Goal: Task Accomplishment & Management: Use online tool/utility

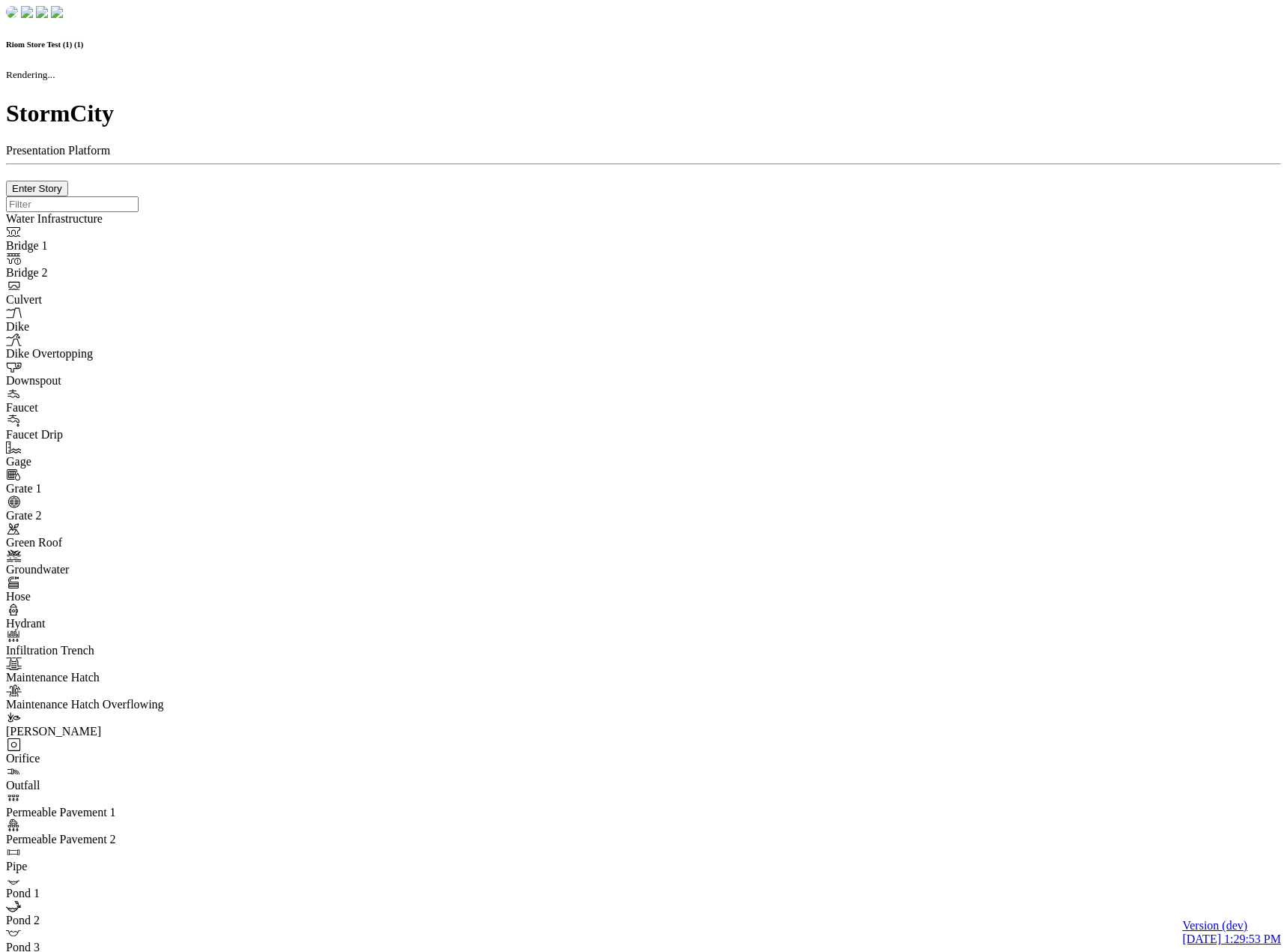
checkbox input "true"
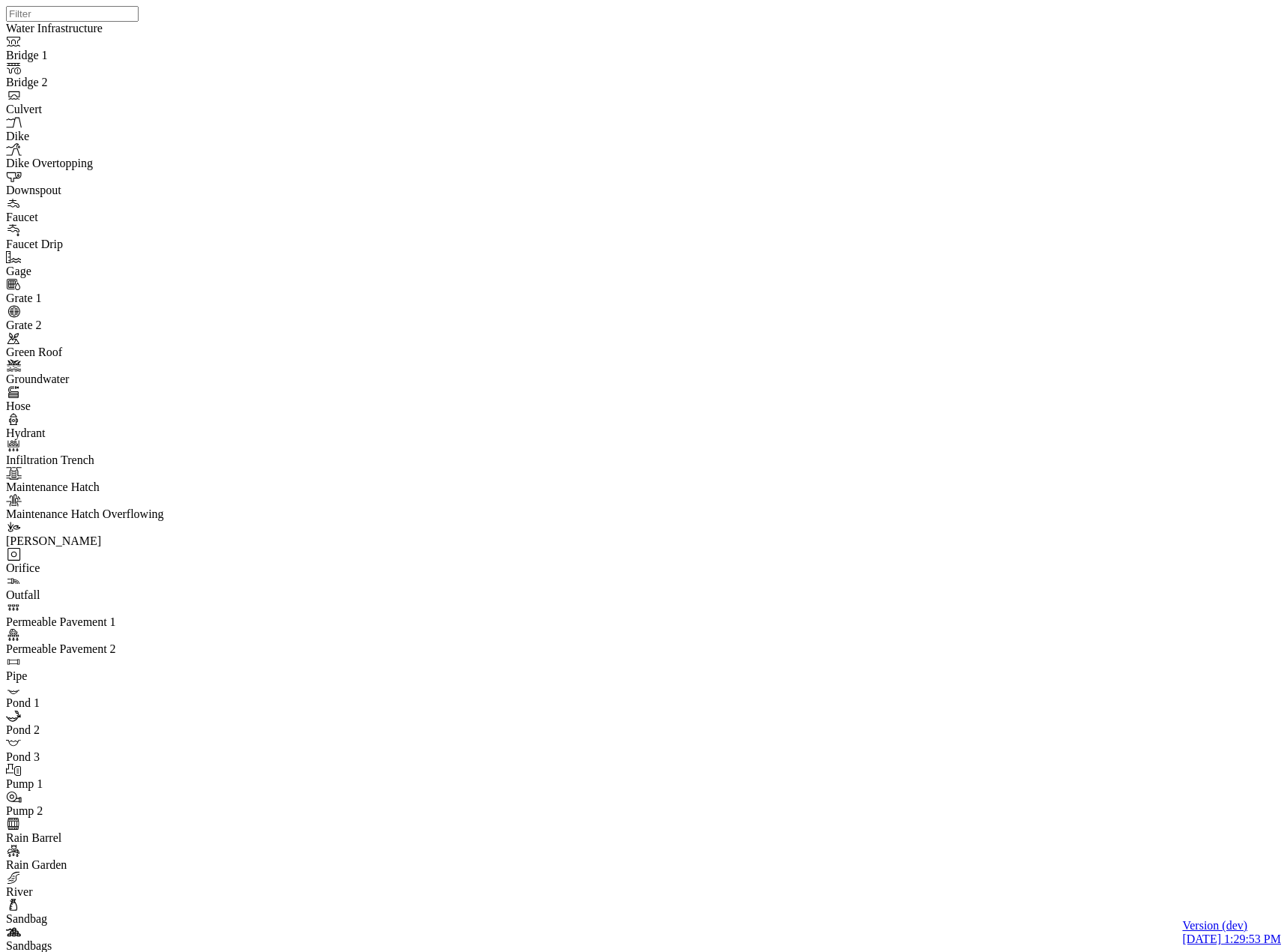
type input "Favorite A"
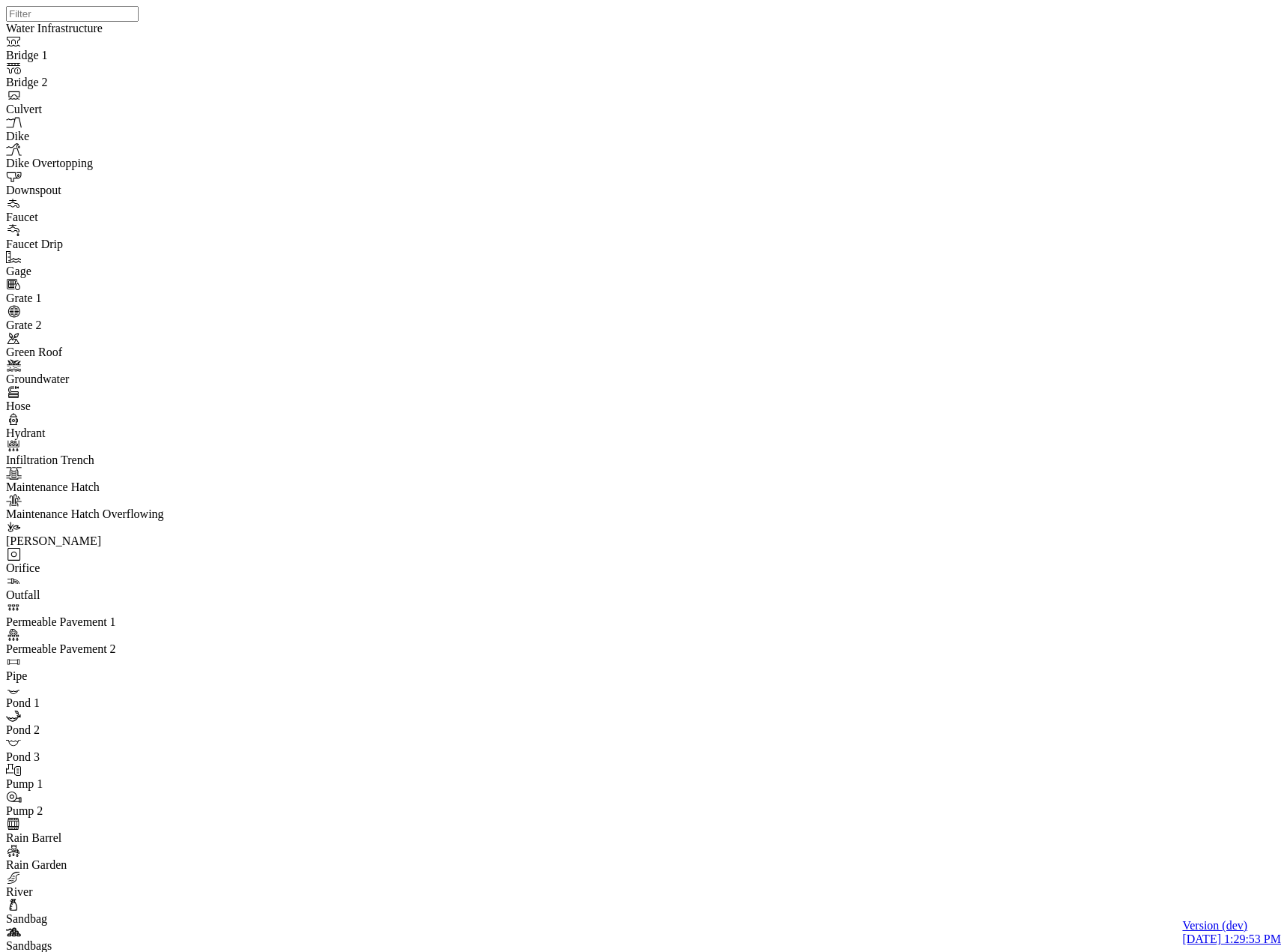
type input "Favorite B"
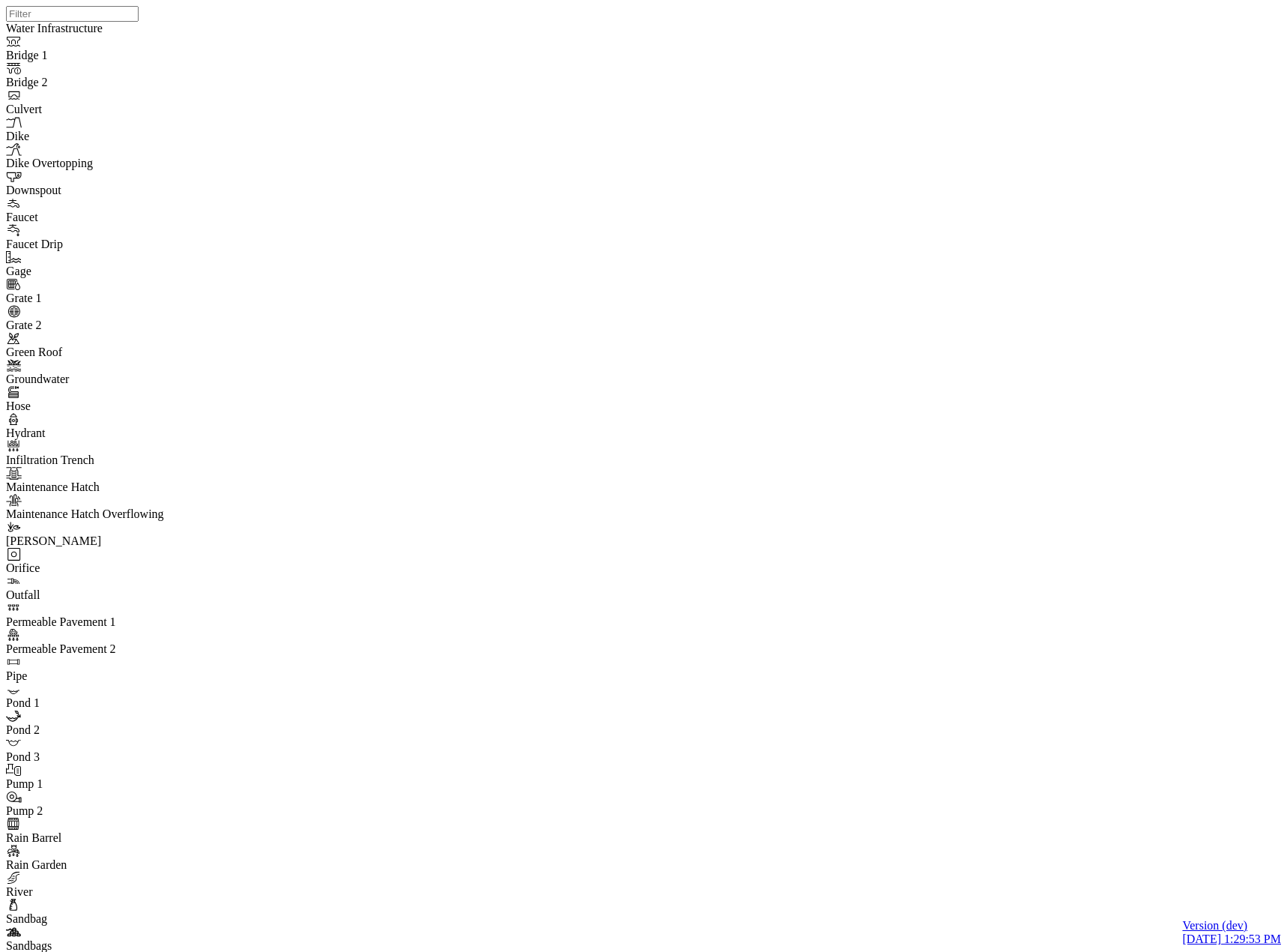
type input "Favorite A"
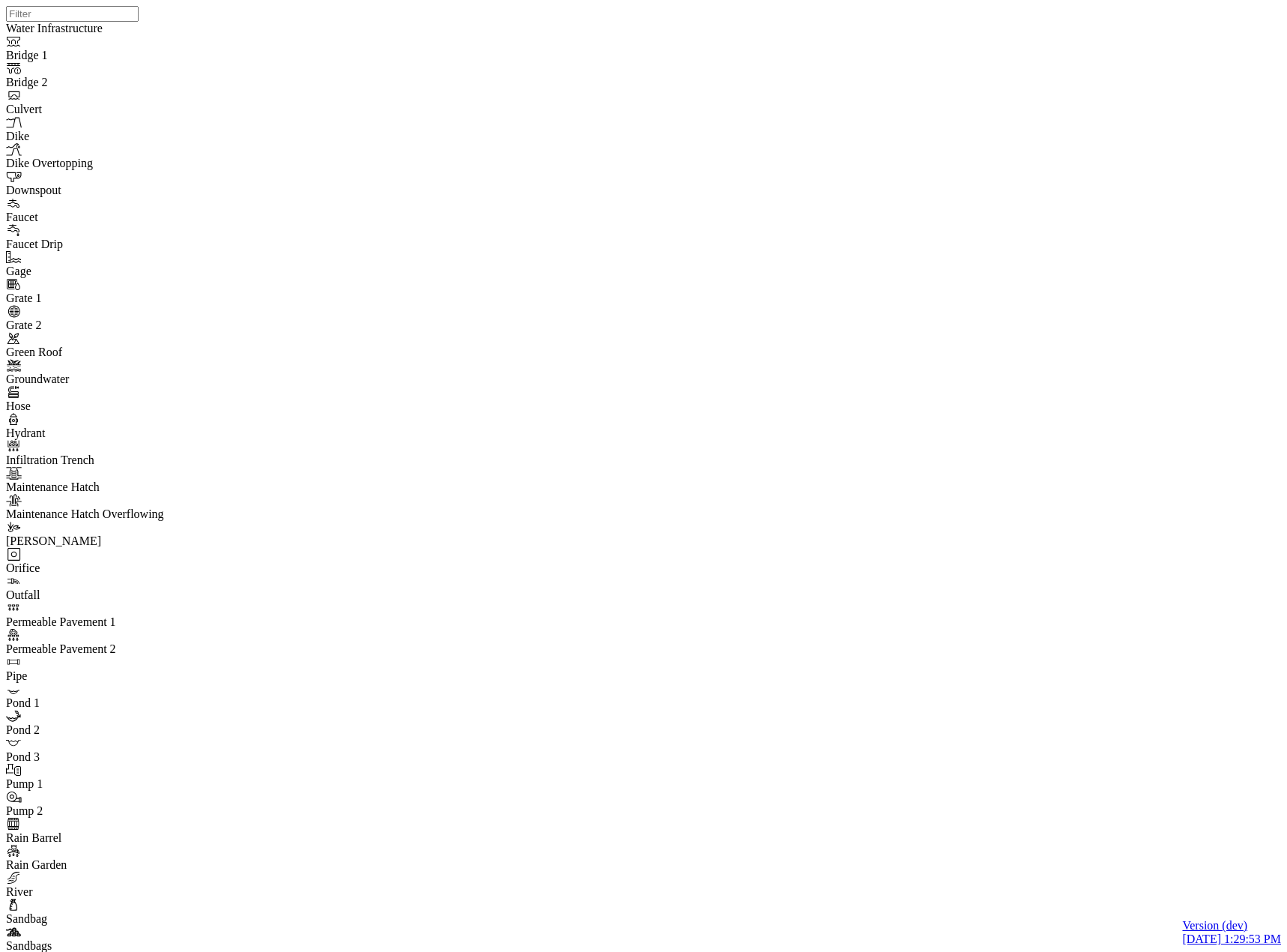
drag, startPoint x: 183, startPoint y: 377, endPoint x: 290, endPoint y: 335, distance: 114.9
type input "Favorite 2 - B"
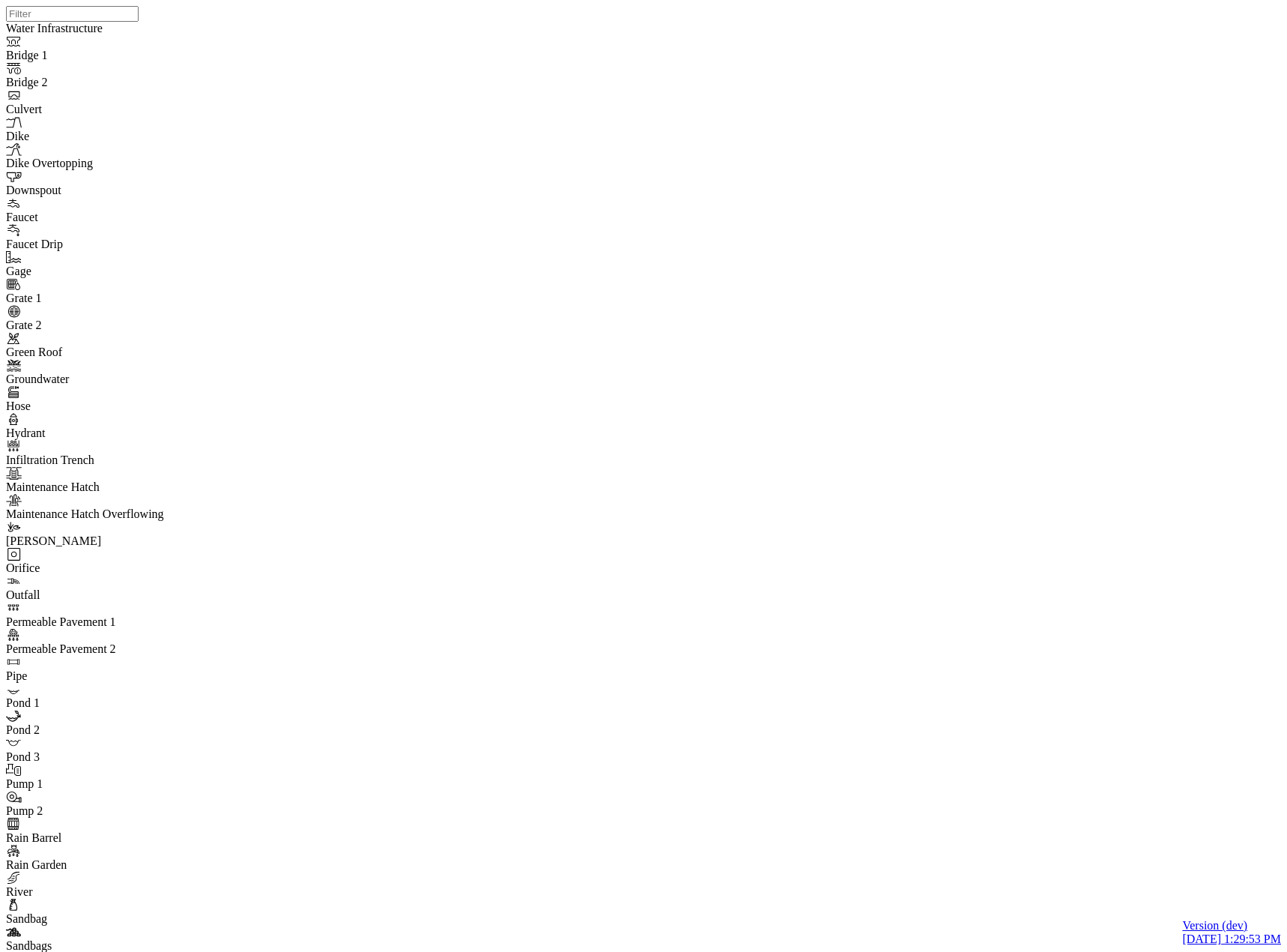
type input "Favorite 2 - A"
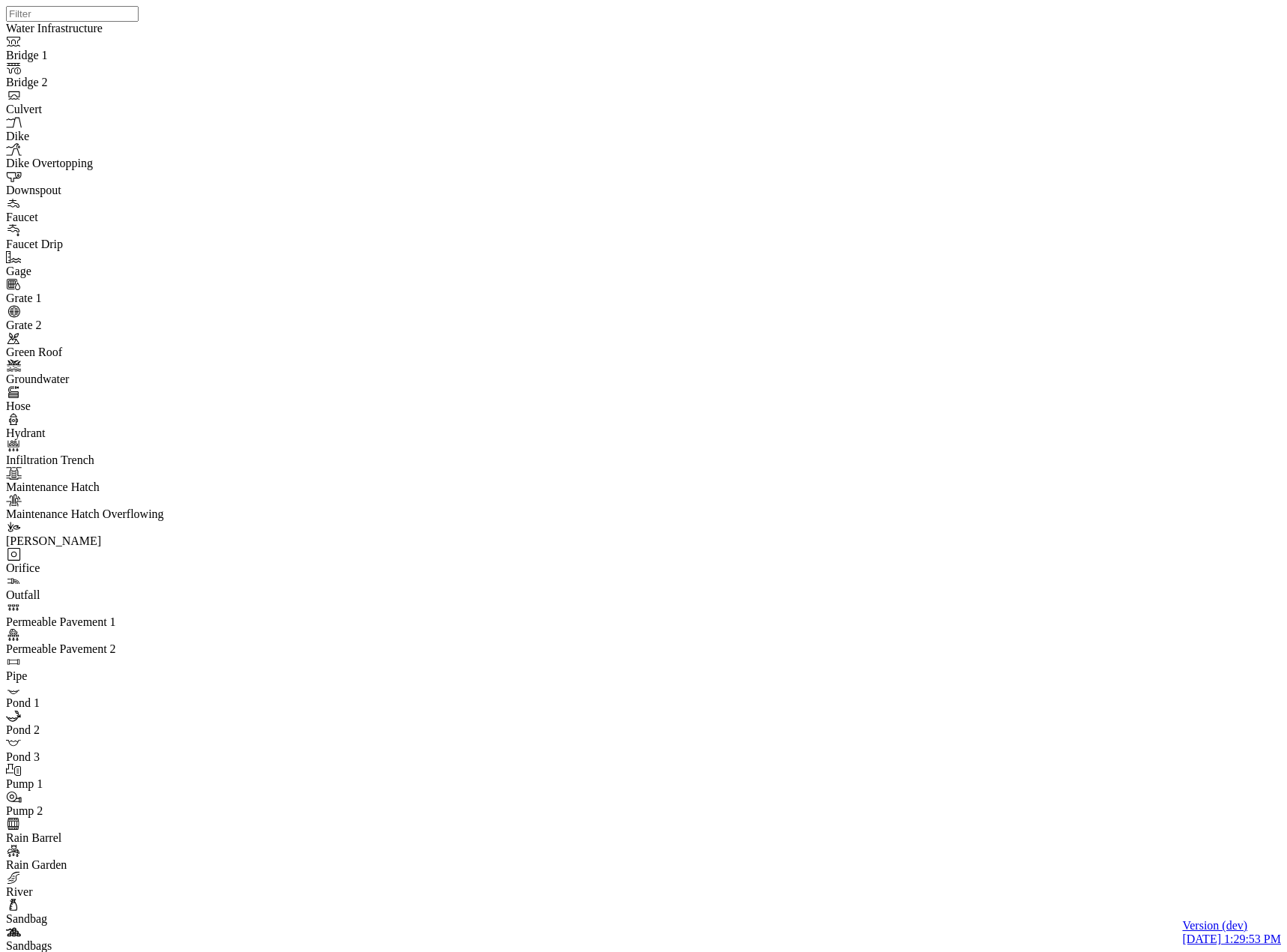
drag, startPoint x: 449, startPoint y: 150, endPoint x: 581, endPoint y: 128, distance: 133.8
type input "Favorite 1 - A"
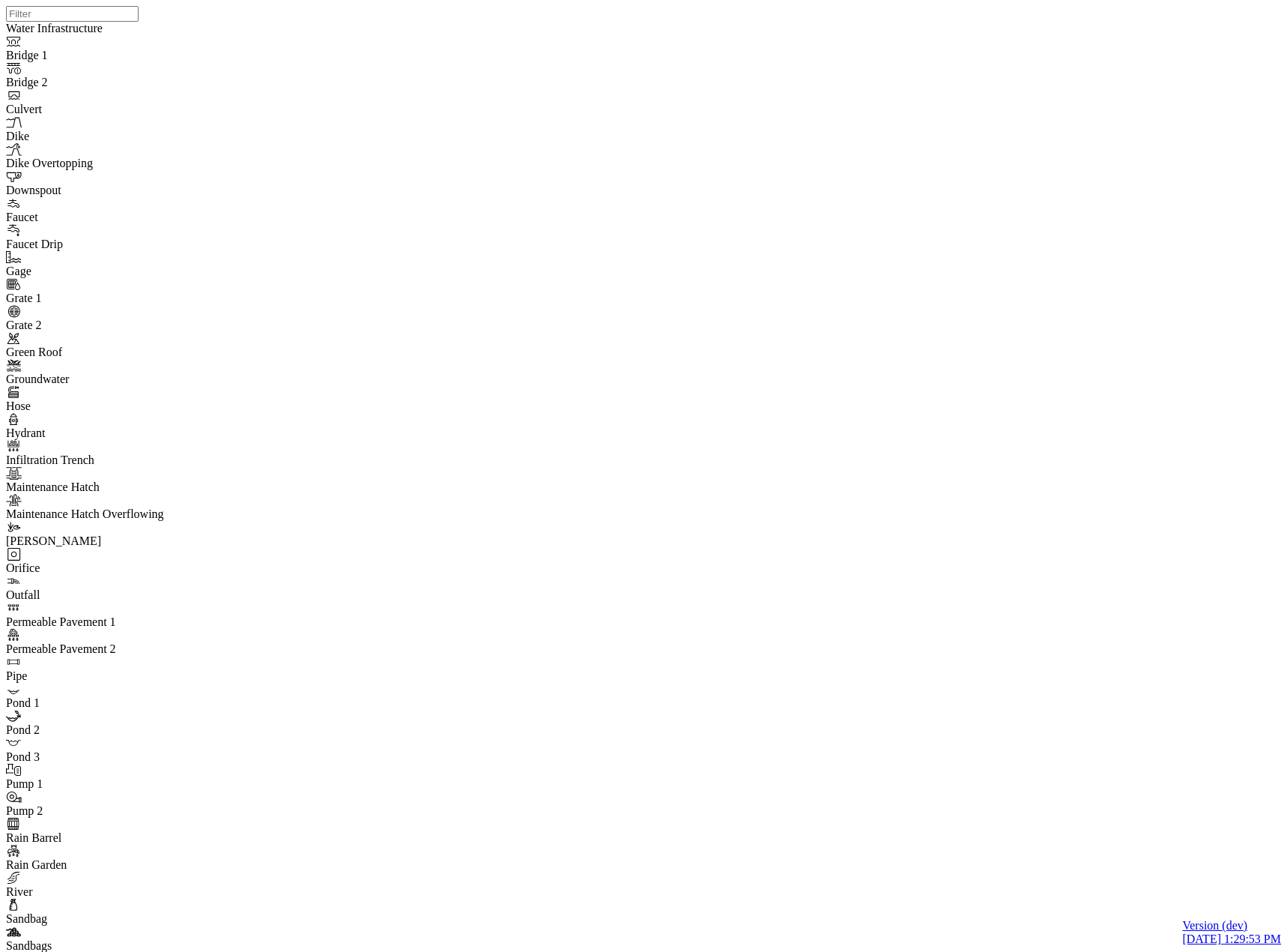
drag, startPoint x: 174, startPoint y: 337, endPoint x: 301, endPoint y: 318, distance: 128.4
type input "Favorite 1 - B"
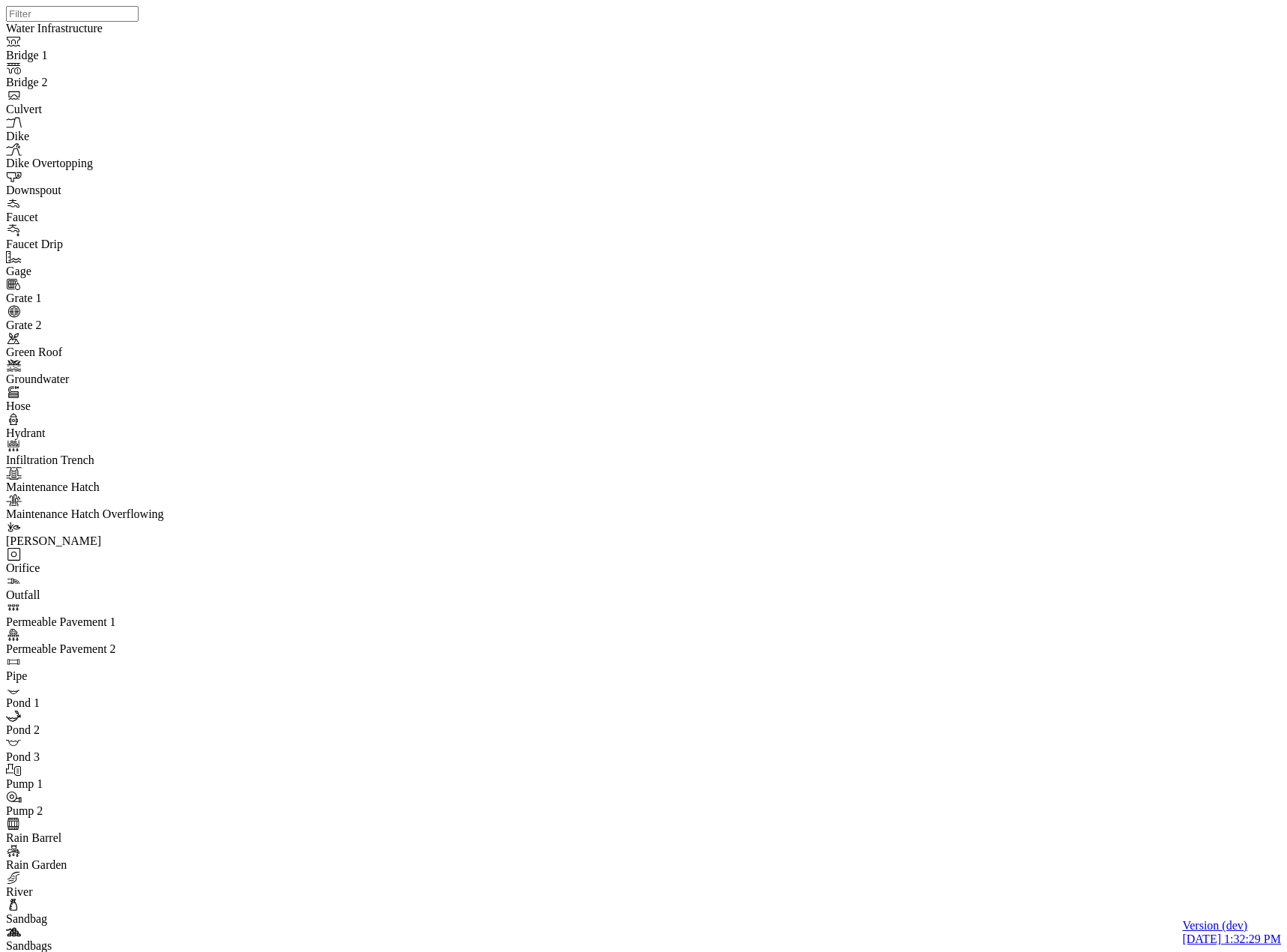
drag, startPoint x: 894, startPoint y: 141, endPoint x: 699, endPoint y: 138, distance: 195.0
type input "Riom Store Test"
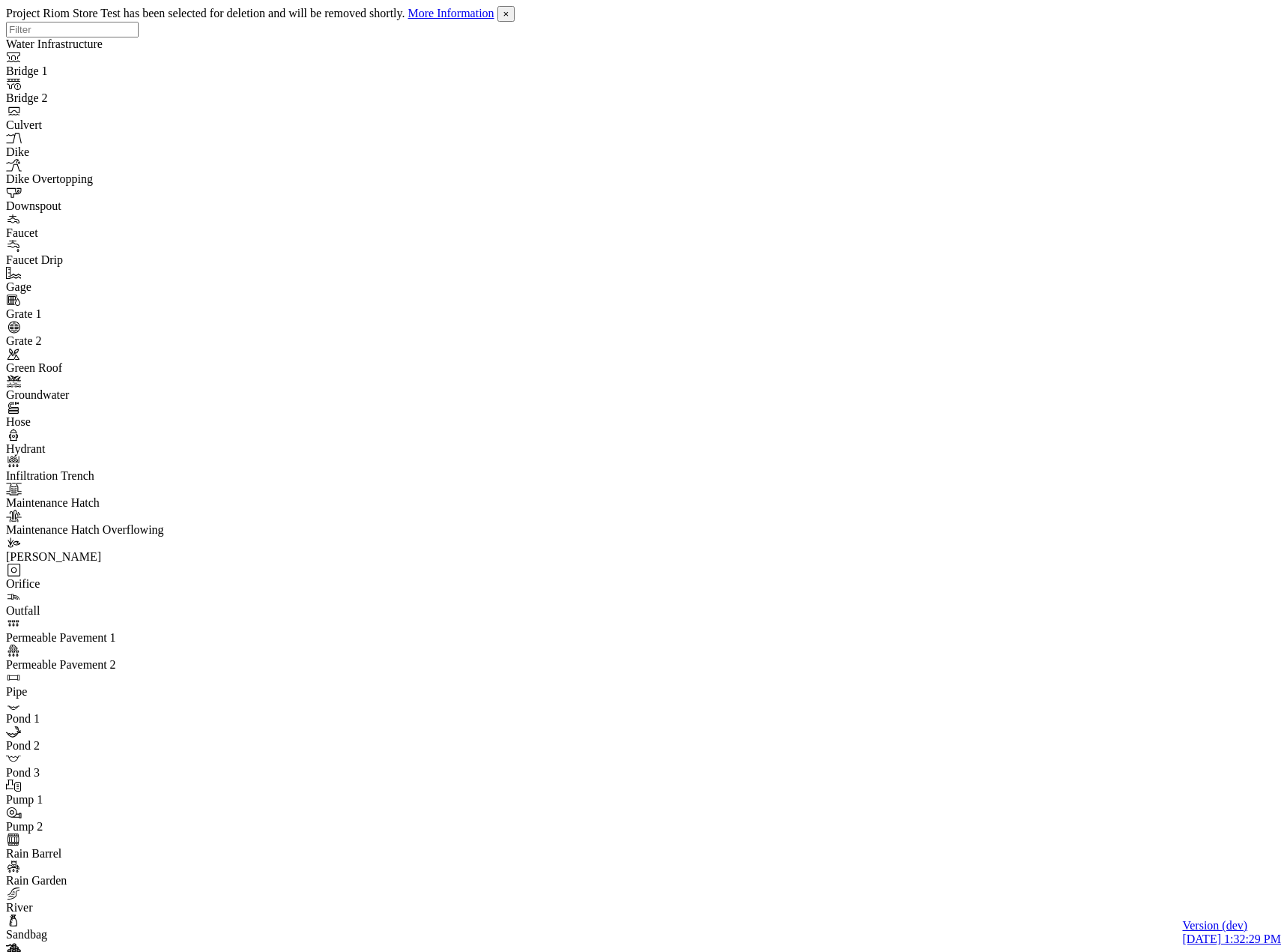
click at [510, 17] on span "×" at bounding box center [506, 14] width 6 height 11
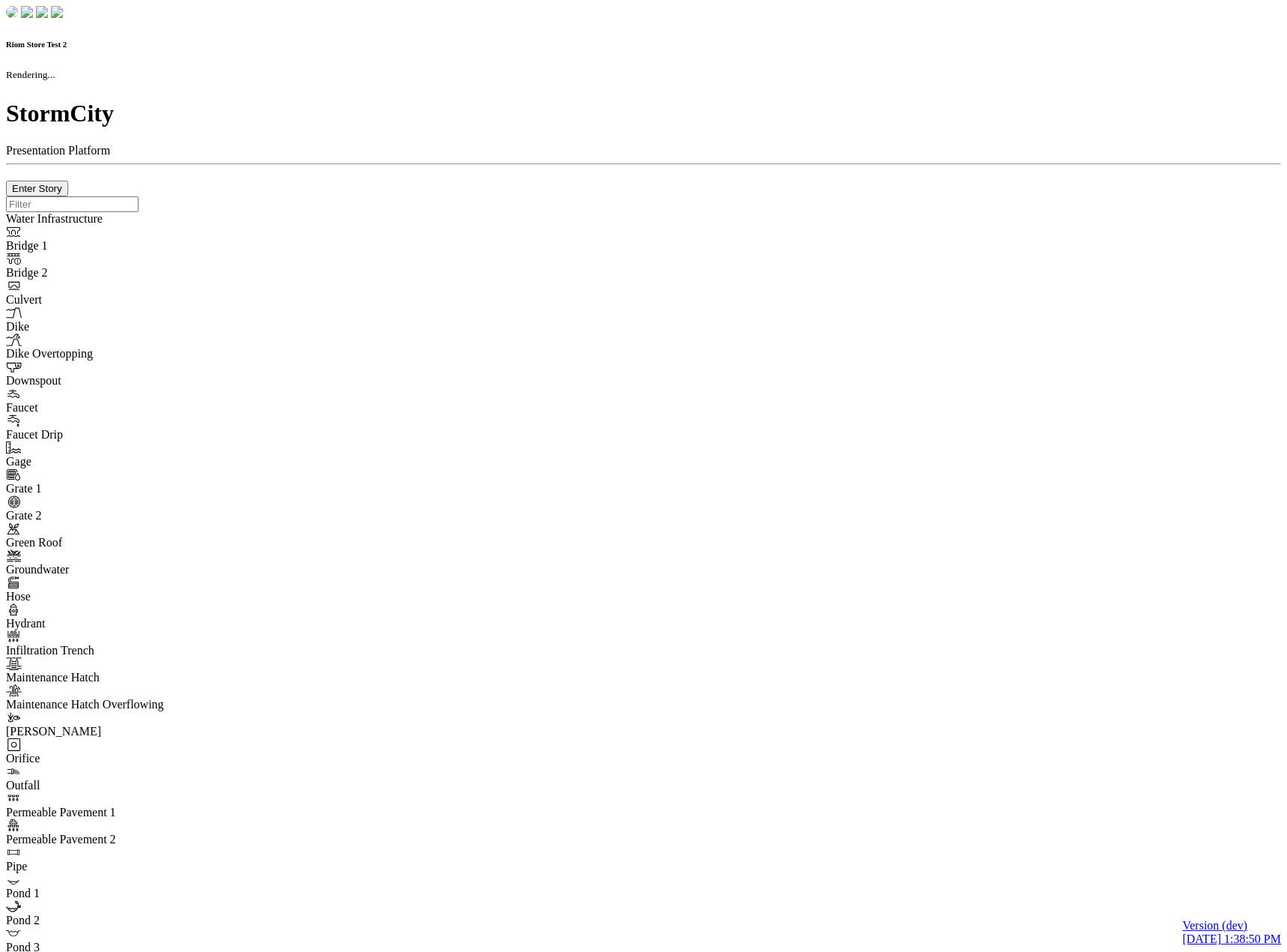
checkbox input "true"
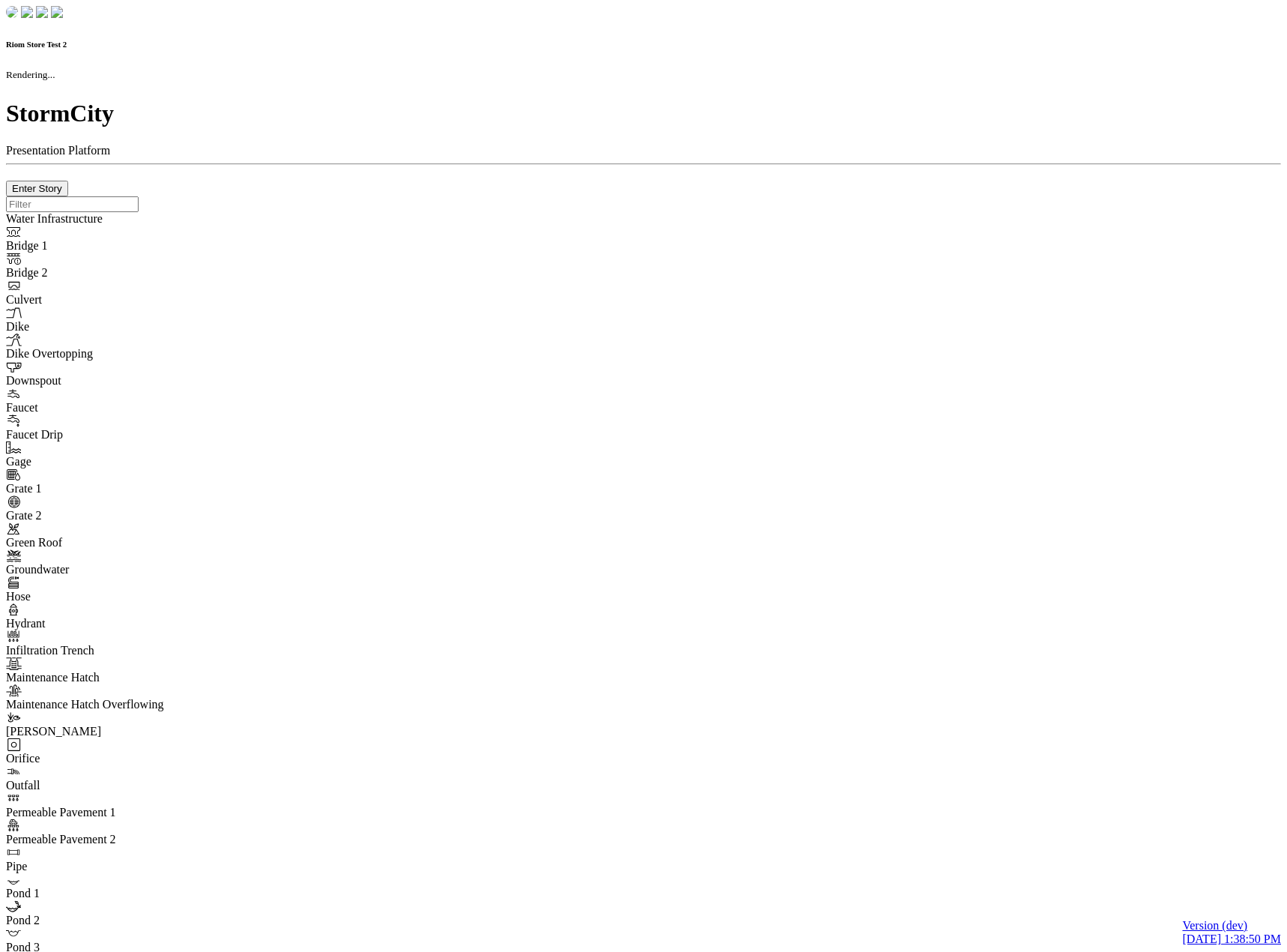
type input "0m"
type textarea "Depth = 0"
checkbox input "true"
select select "CIRCLE"
type input "7"
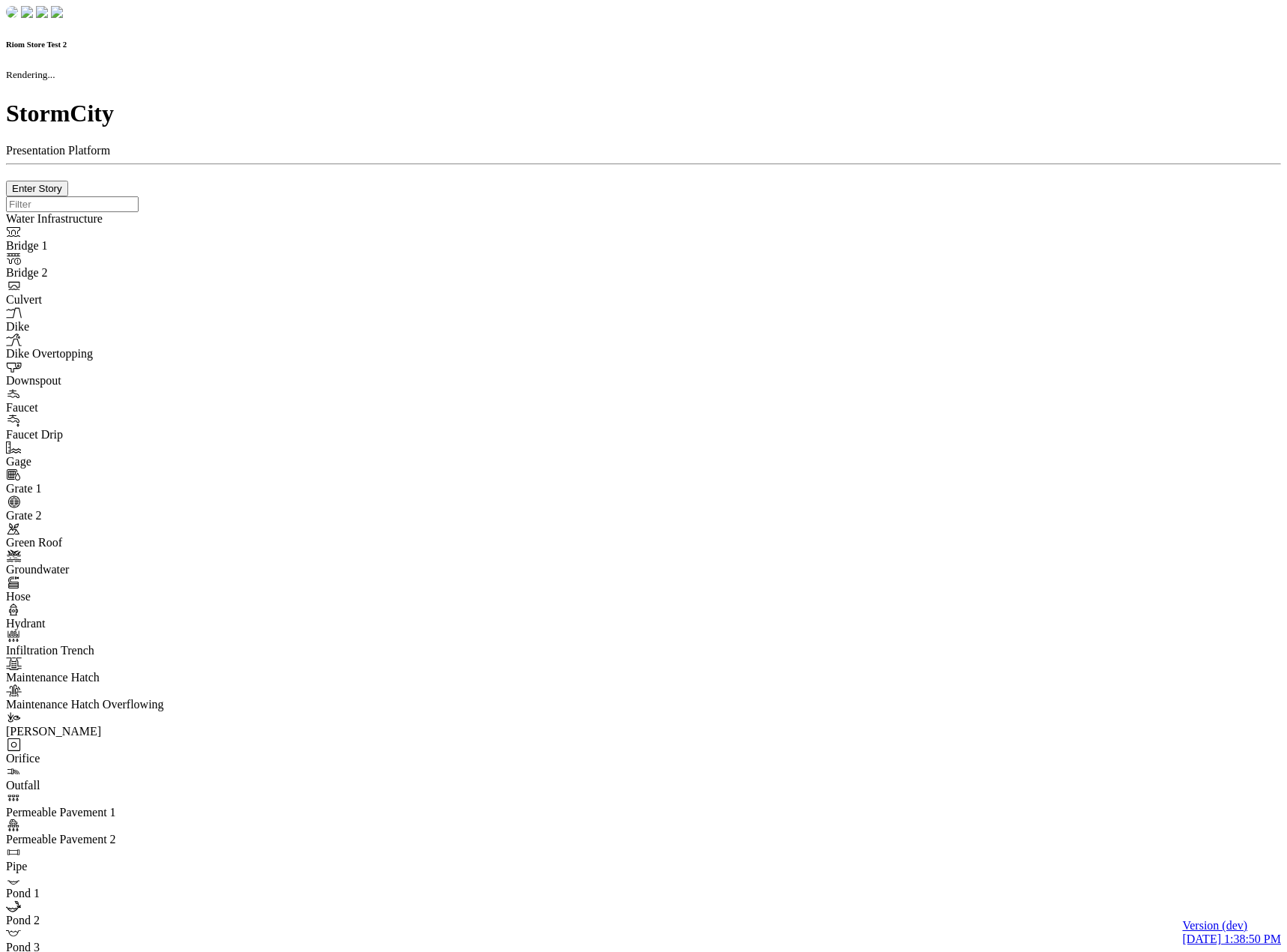
checkbox input "true"
type input "0"
select select "None"
type textarea "<i class="far fa-building"></i>"
type input "7"
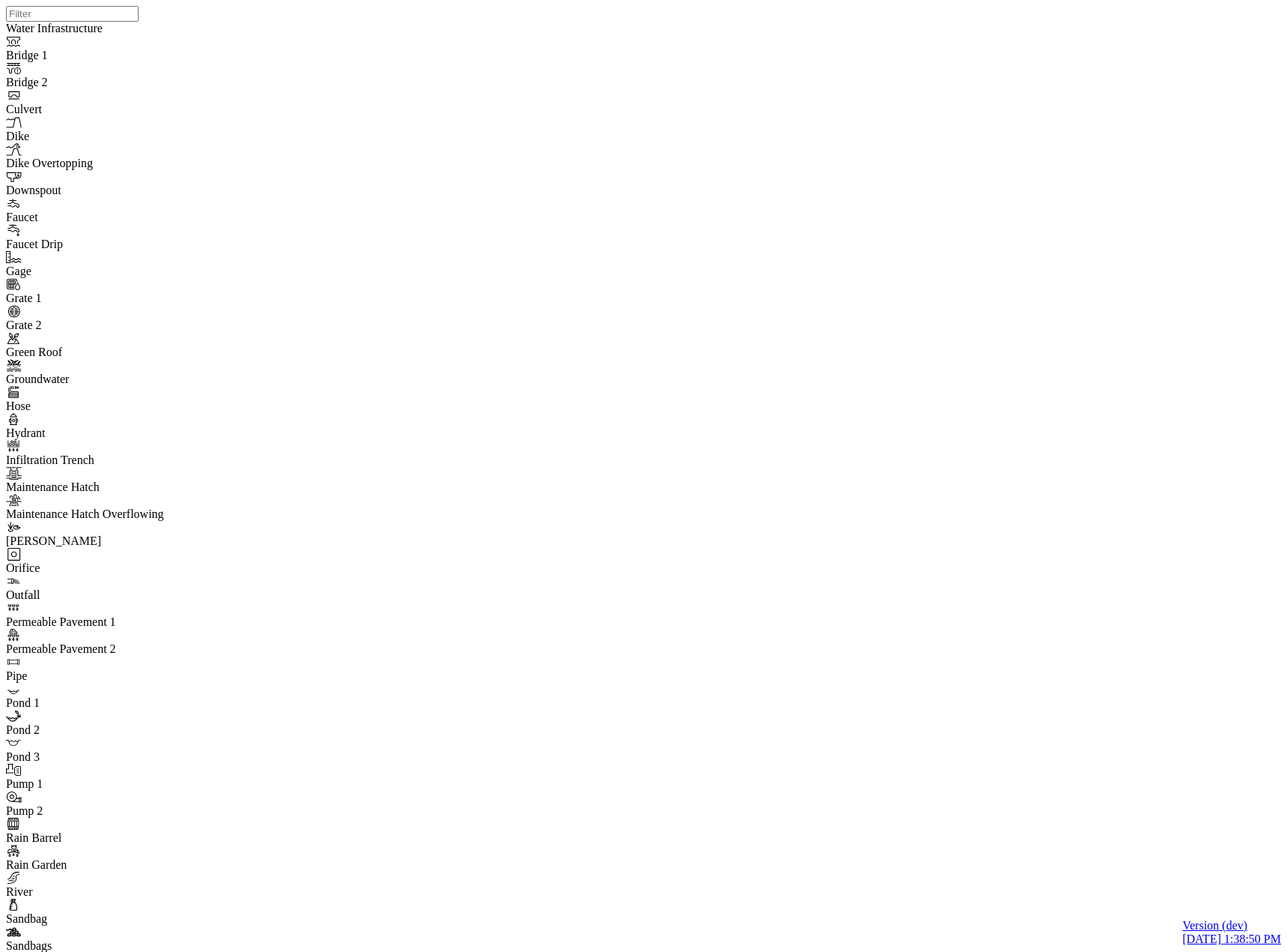
select select "CIRCLE"
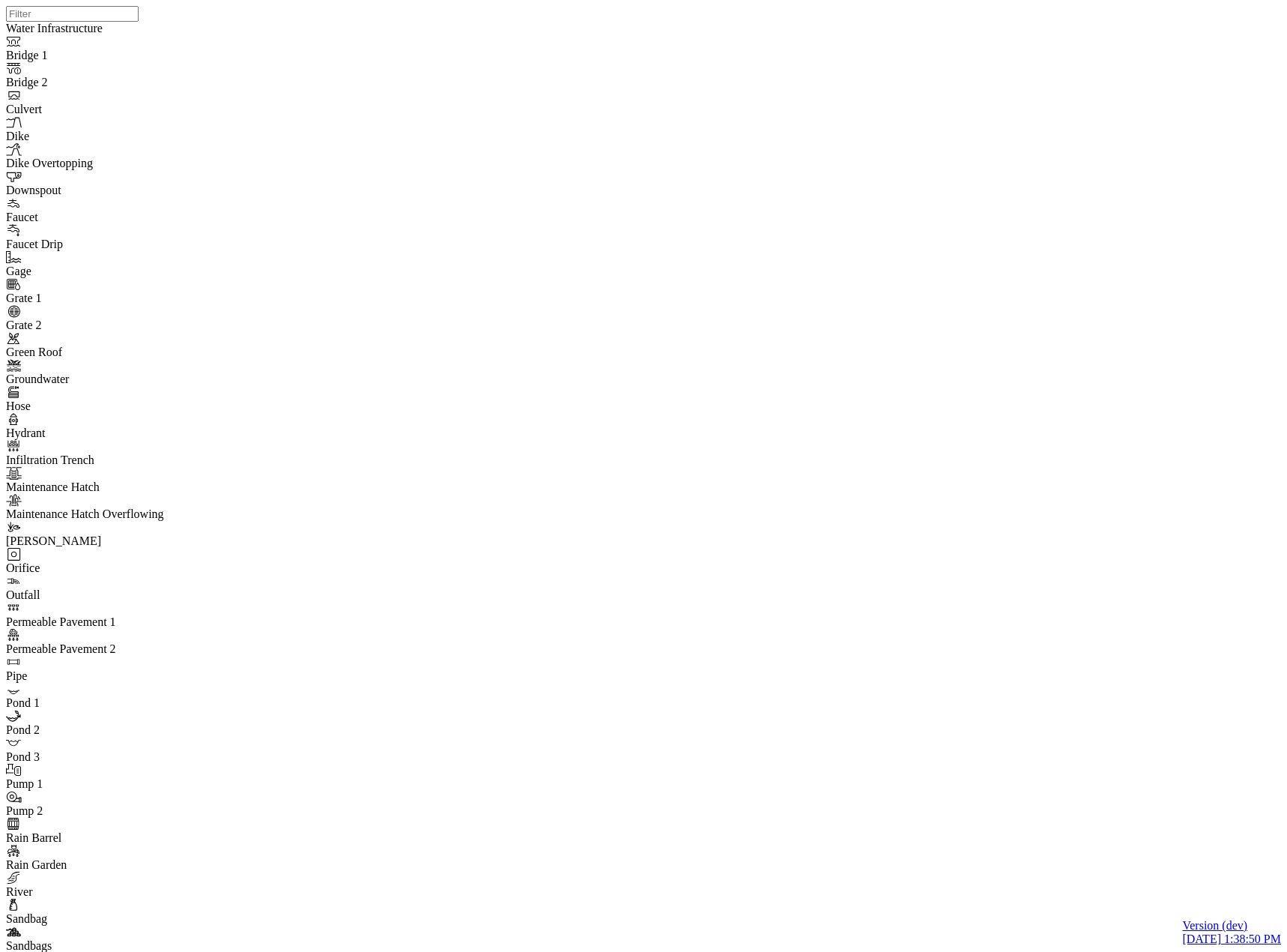
drag, startPoint x: 414, startPoint y: 425, endPoint x: 484, endPoint y: 316, distance: 129.5
drag, startPoint x: 470, startPoint y: 133, endPoint x: 489, endPoint y: 141, distance: 20.6
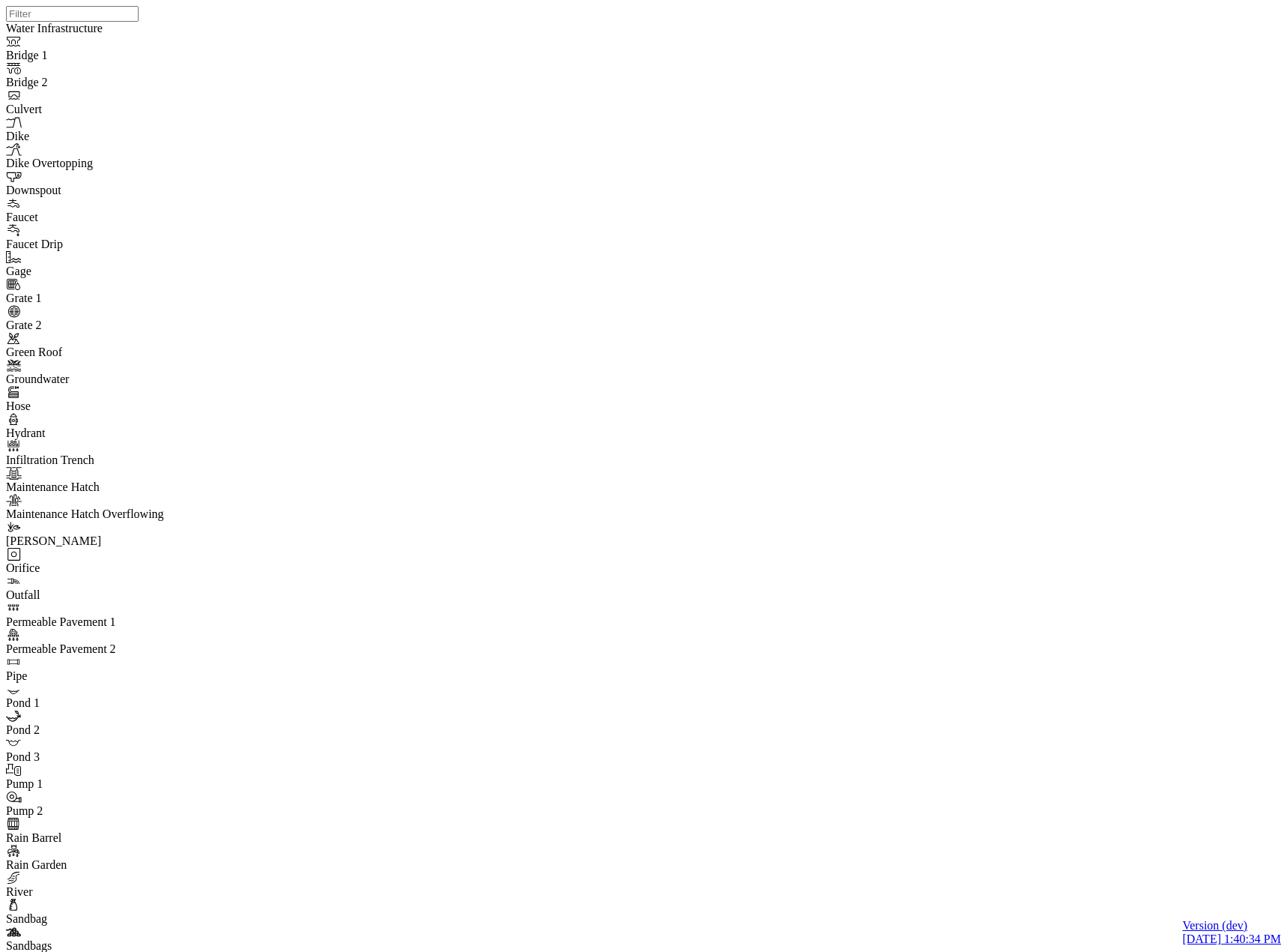
type input "C:\fakepath\Riom with Themes and Templates.pcz"
type input "Riom with Themes and Templates"
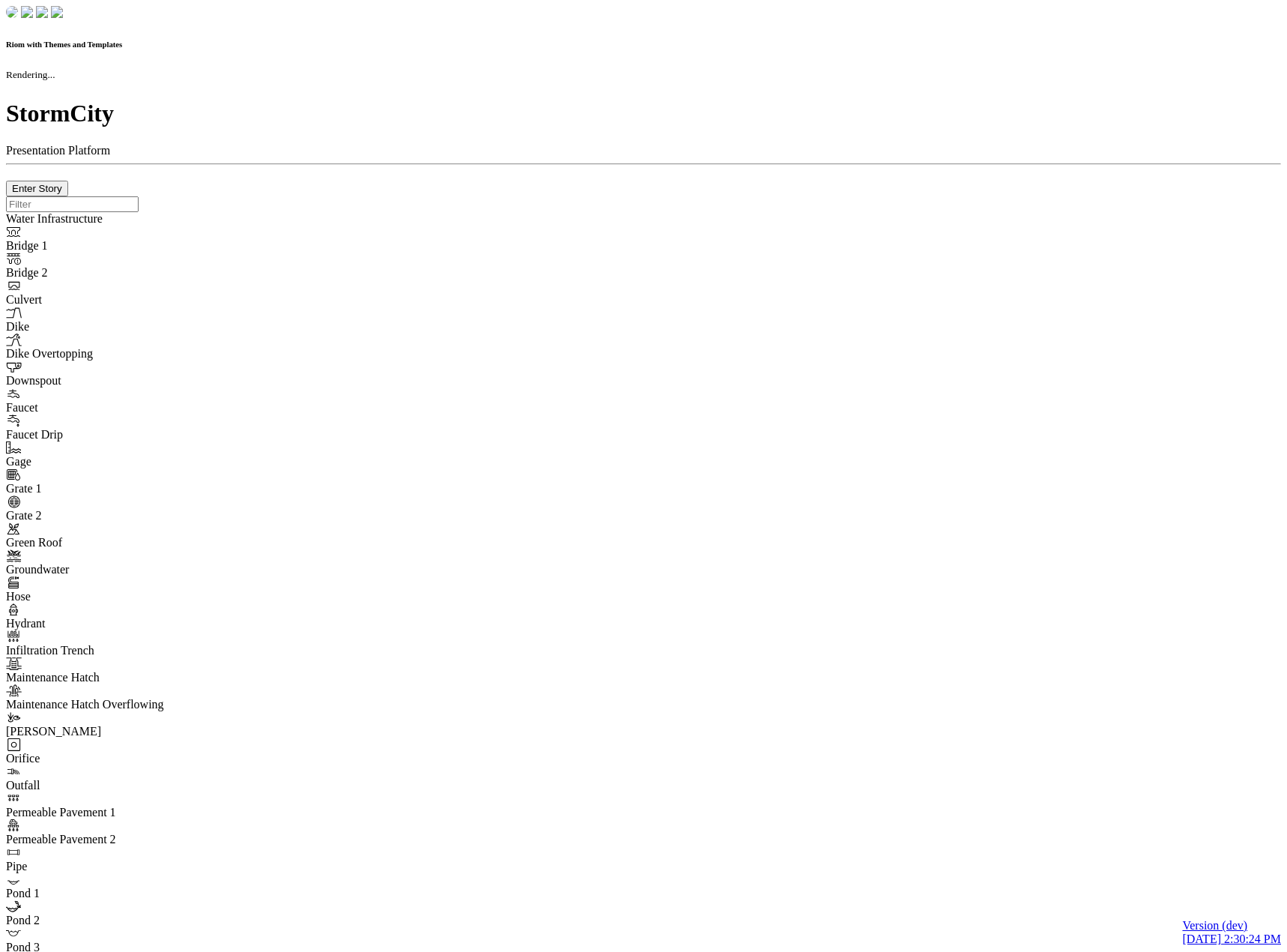
checkbox input "true"
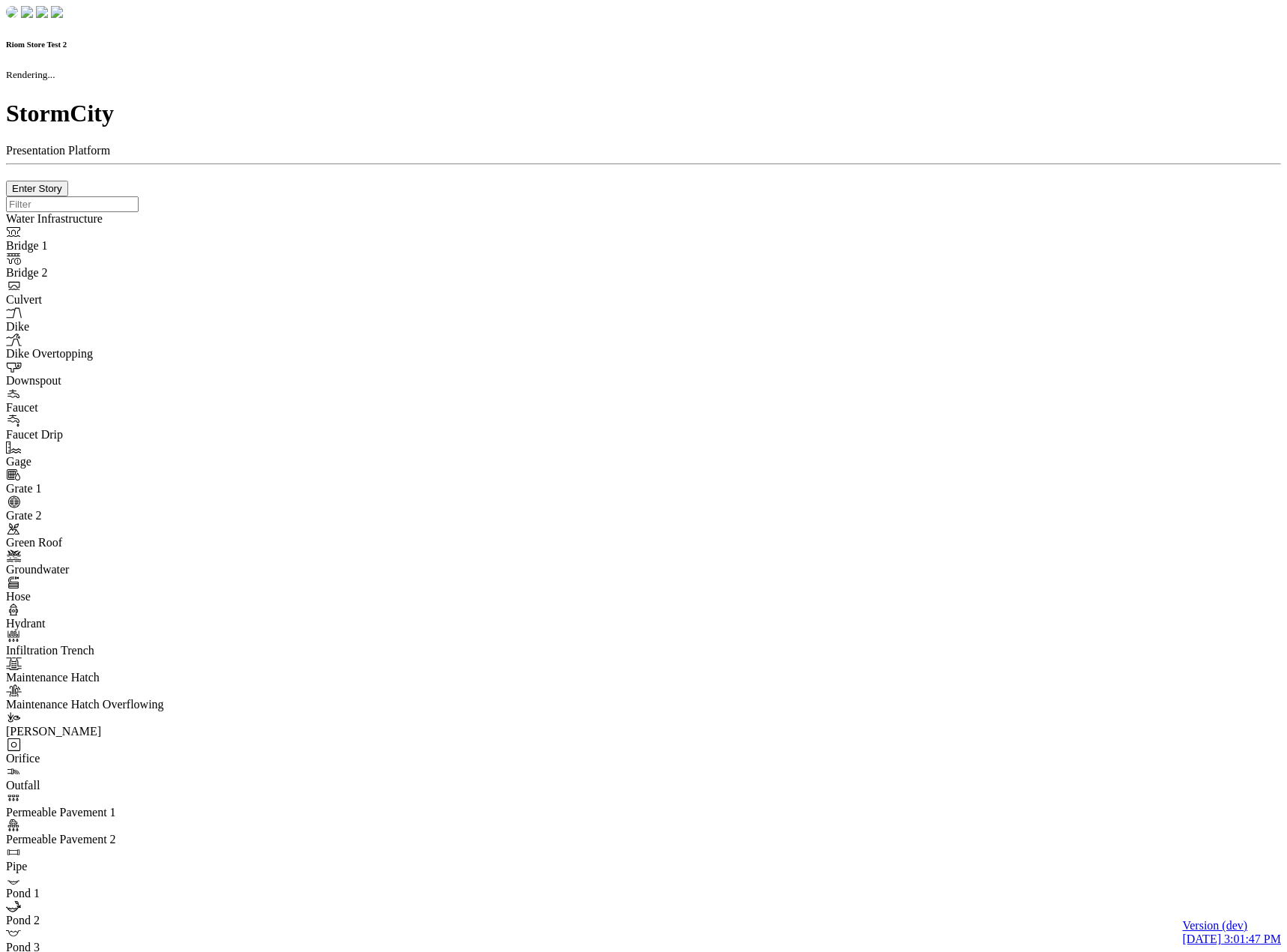
checkbox input "true"
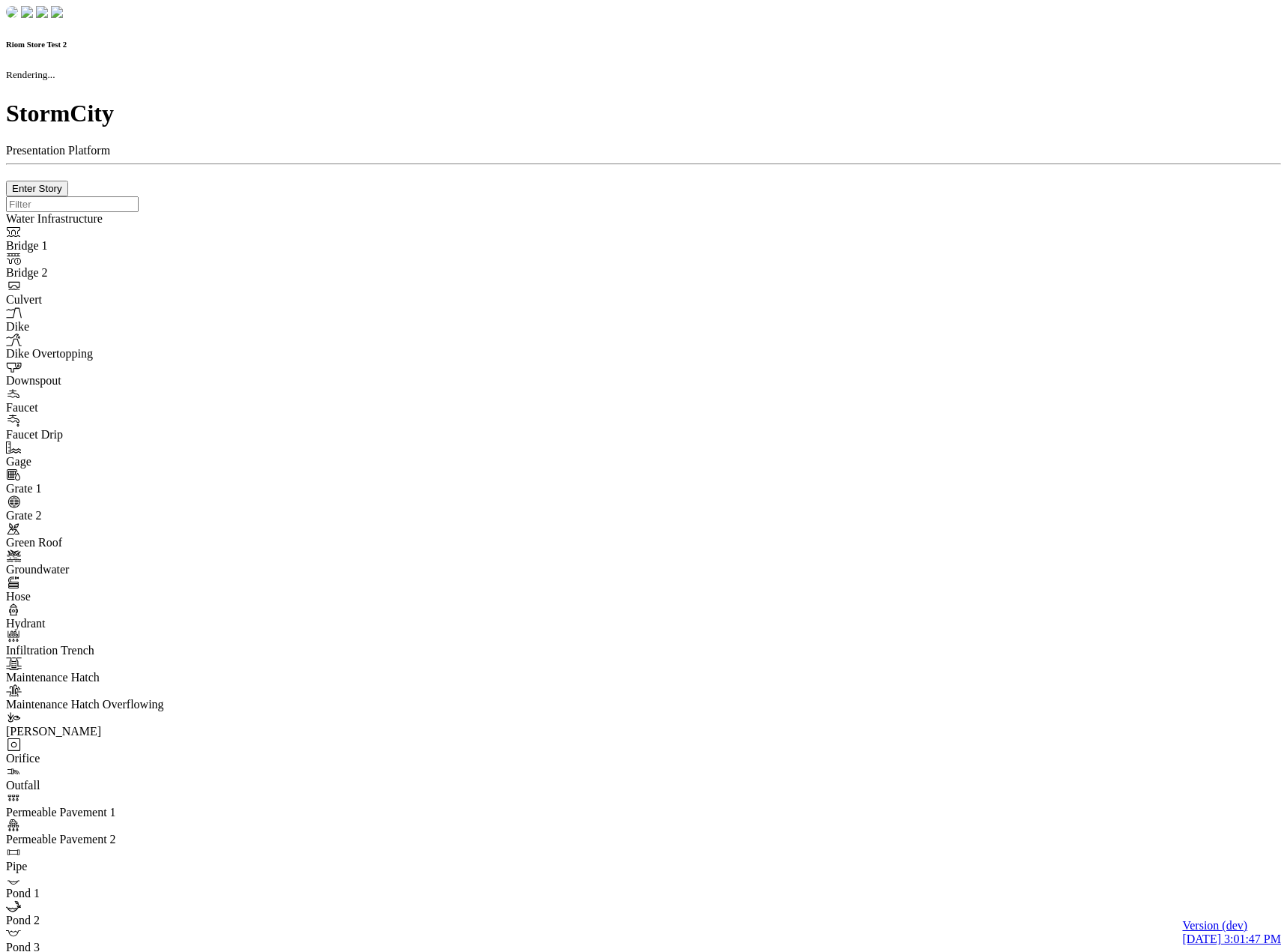
type input "0m"
type textarea "Depth = 0"
checkbox input "true"
select select "CIRCLE"
type input "7"
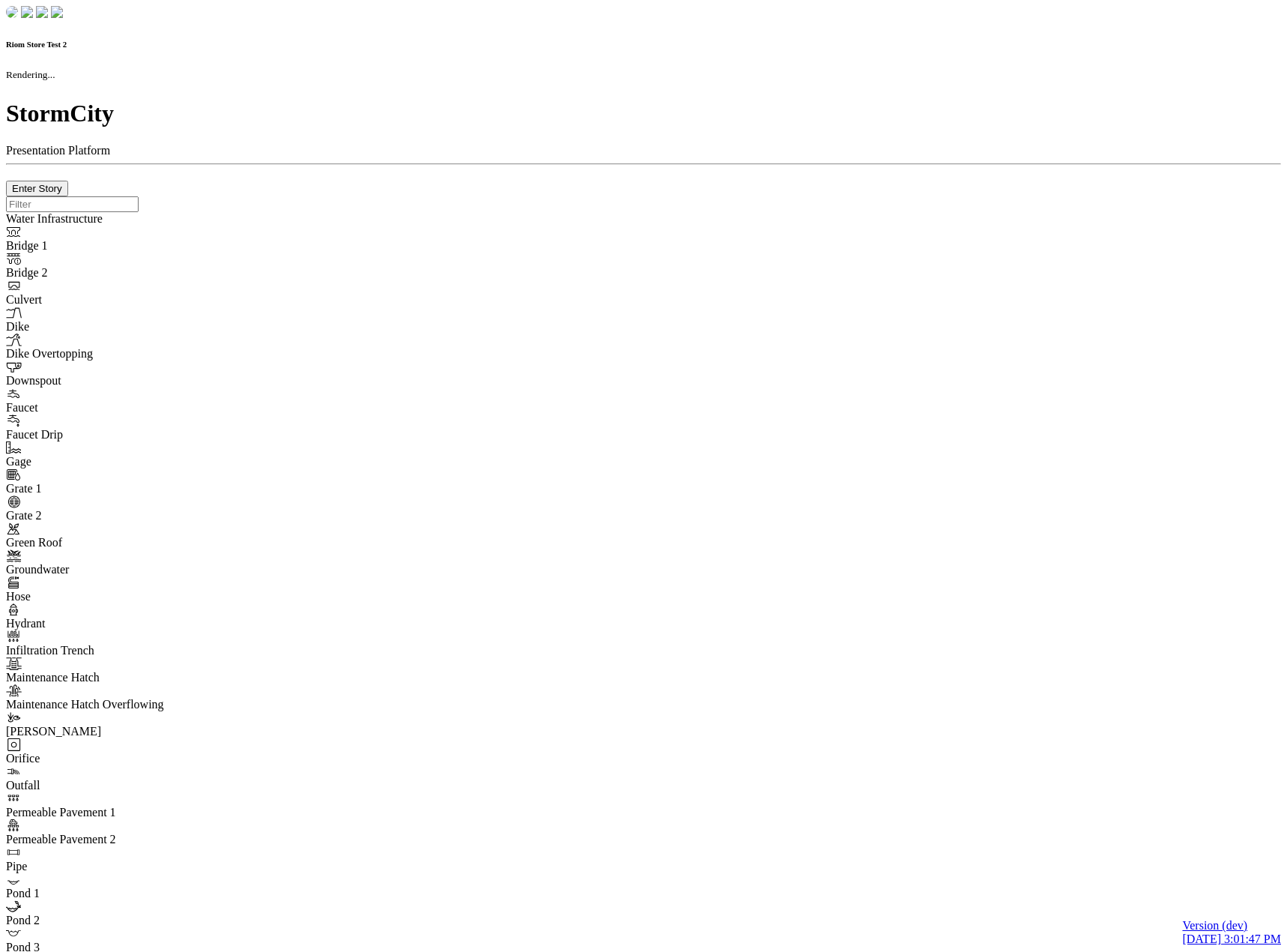
checkbox input "true"
type input "0"
type textarea "<i class="far fa-building"></i>"
select select "None"
type input "7"
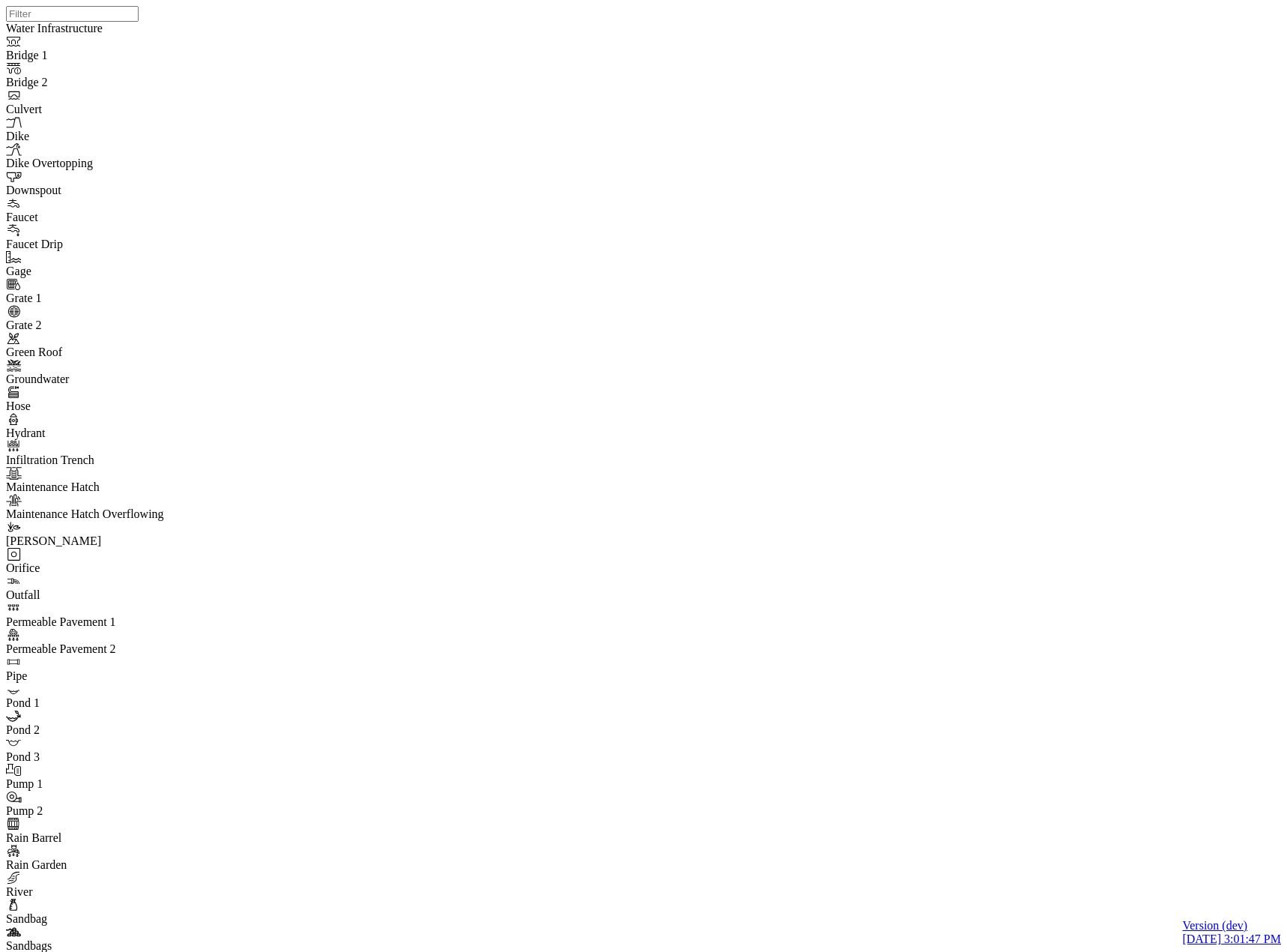
click at [730, 455] on div at bounding box center [649, 456] width 1287 height 913
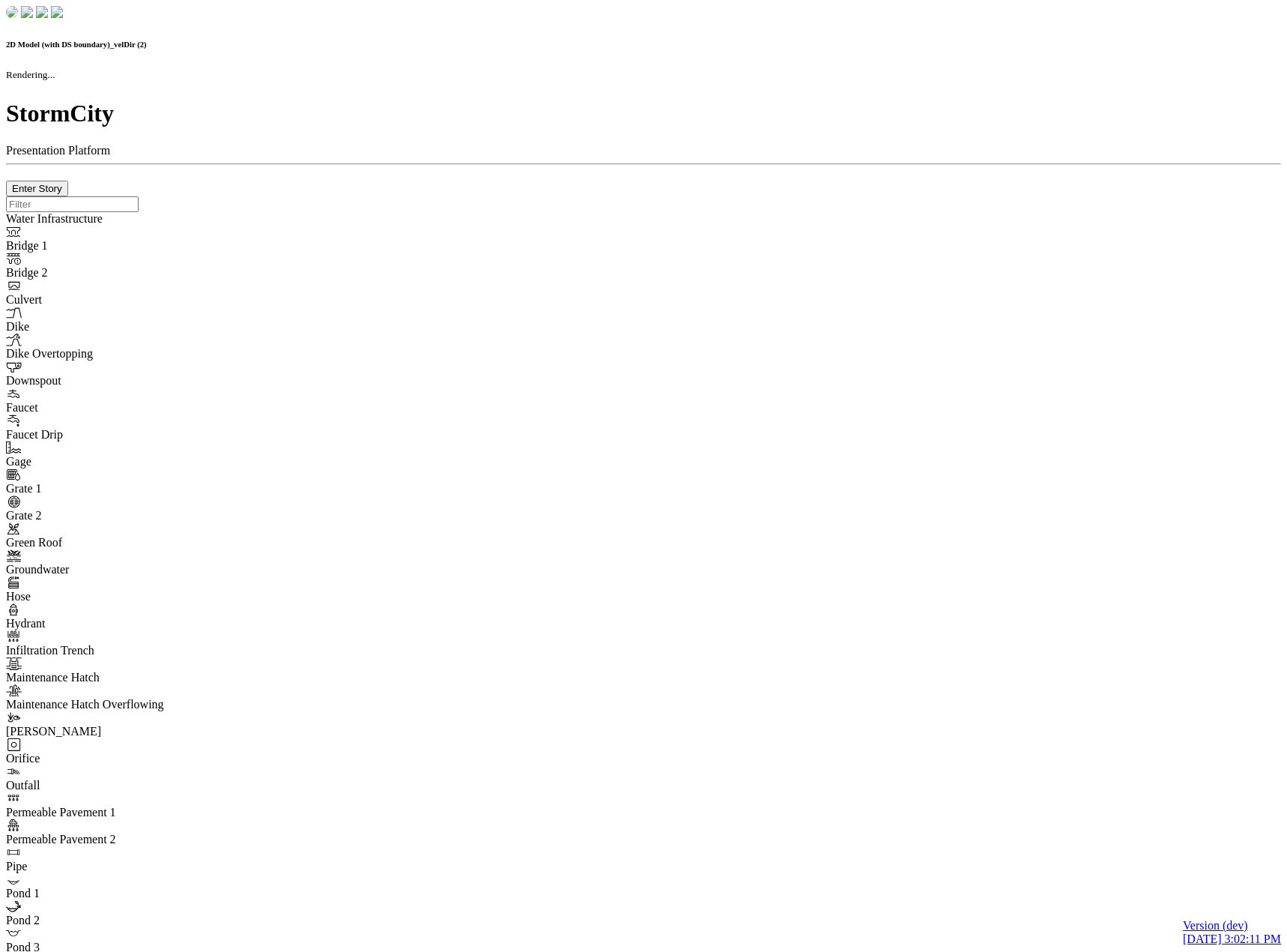
checkbox input "true"
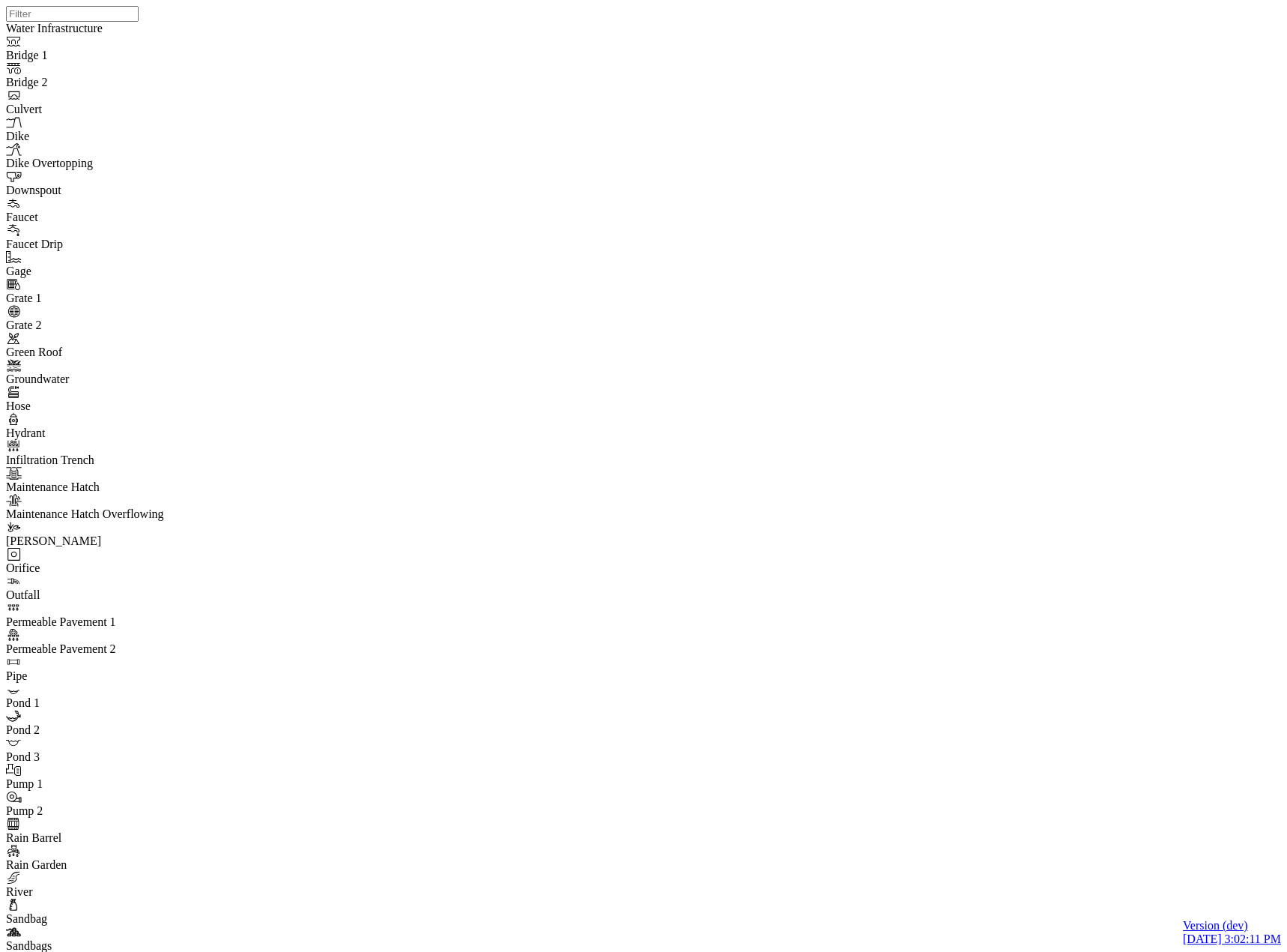
click at [872, 535] on div at bounding box center [649, 456] width 1287 height 913
click at [617, 475] on div at bounding box center [649, 456] width 1287 height 913
click at [591, 526] on div at bounding box center [649, 456] width 1287 height 913
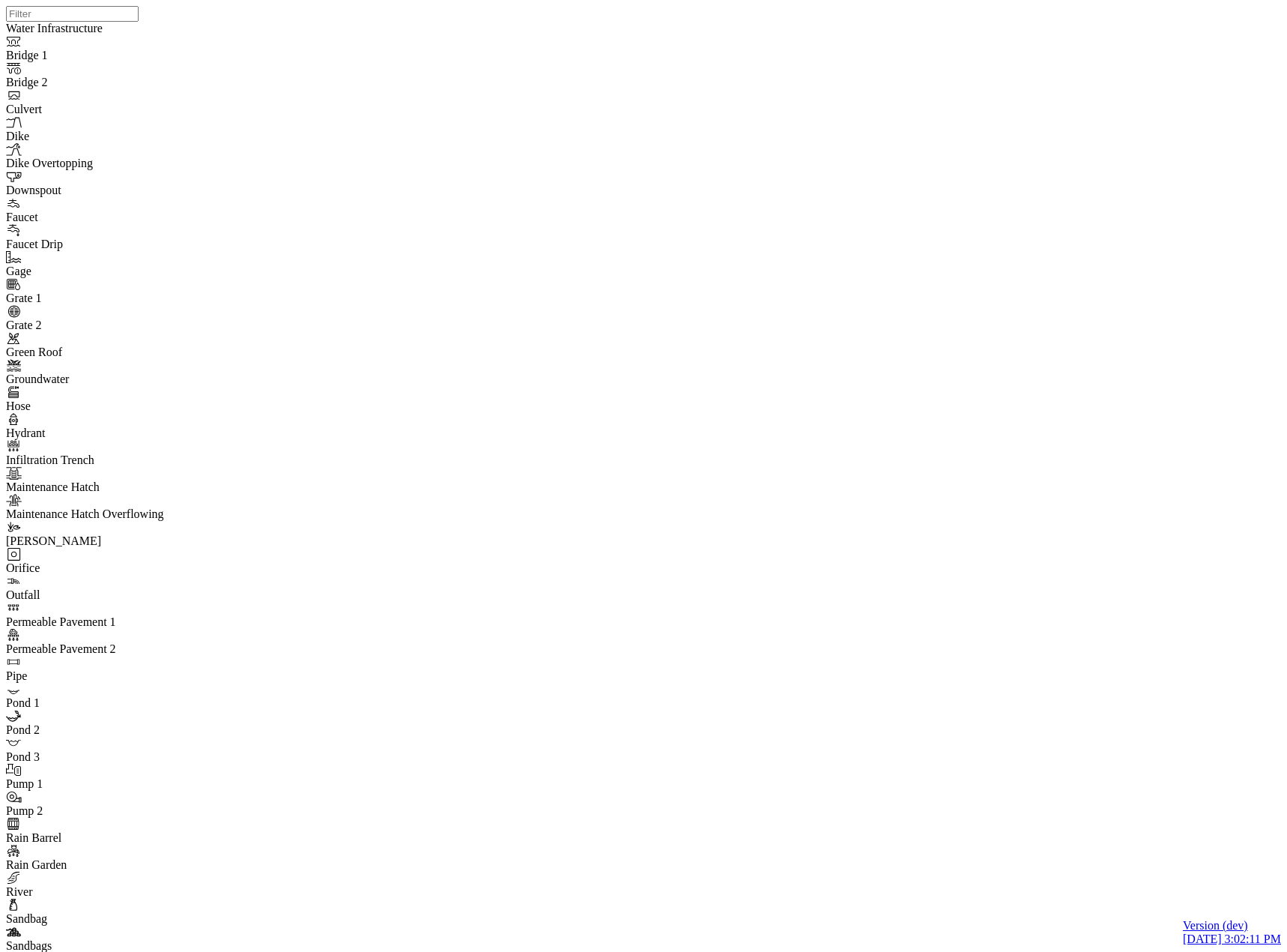
click at [574, 607] on div at bounding box center [649, 456] width 1287 height 913
click at [526, 503] on div at bounding box center [649, 456] width 1287 height 913
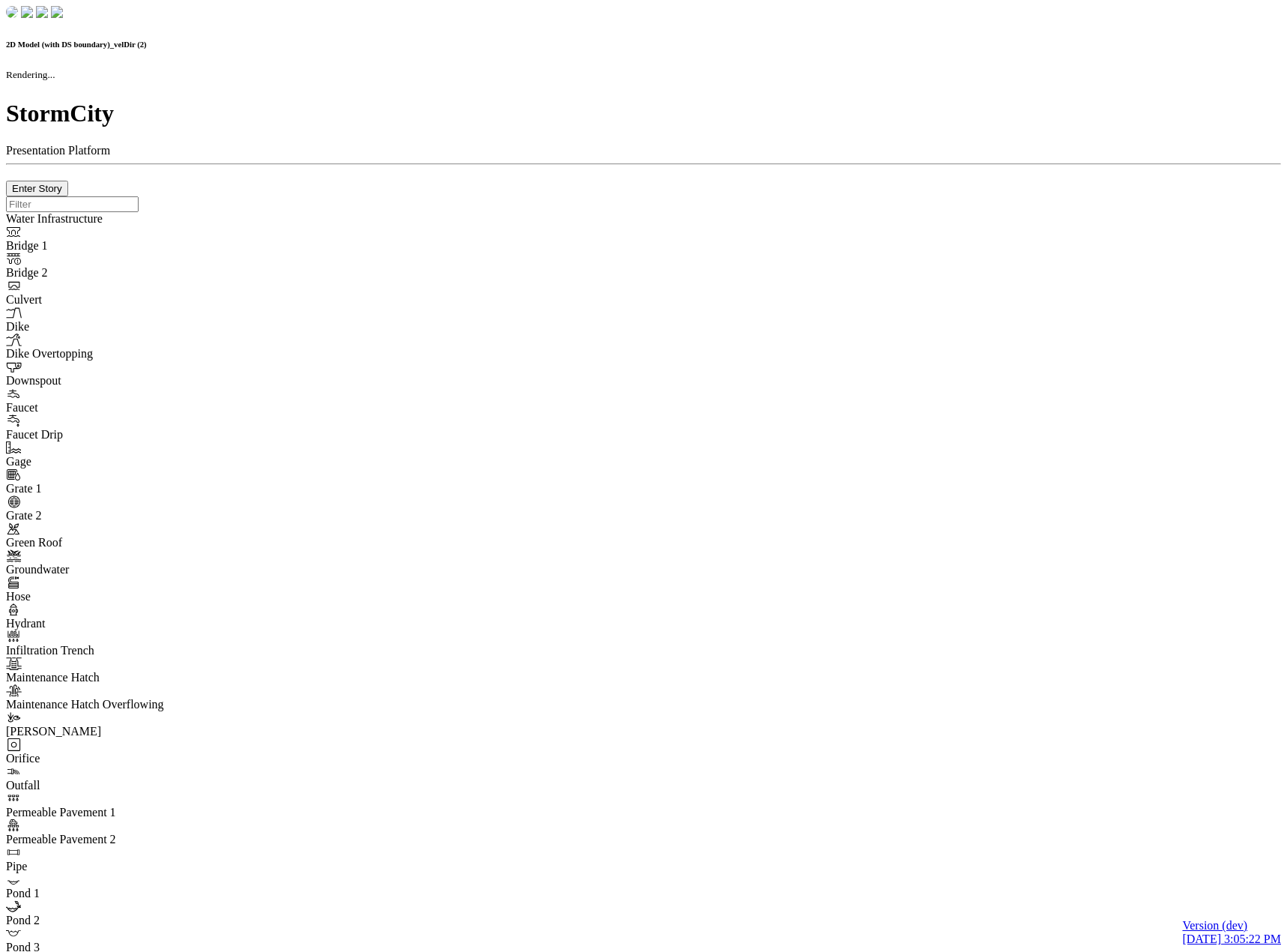
checkbox input "true"
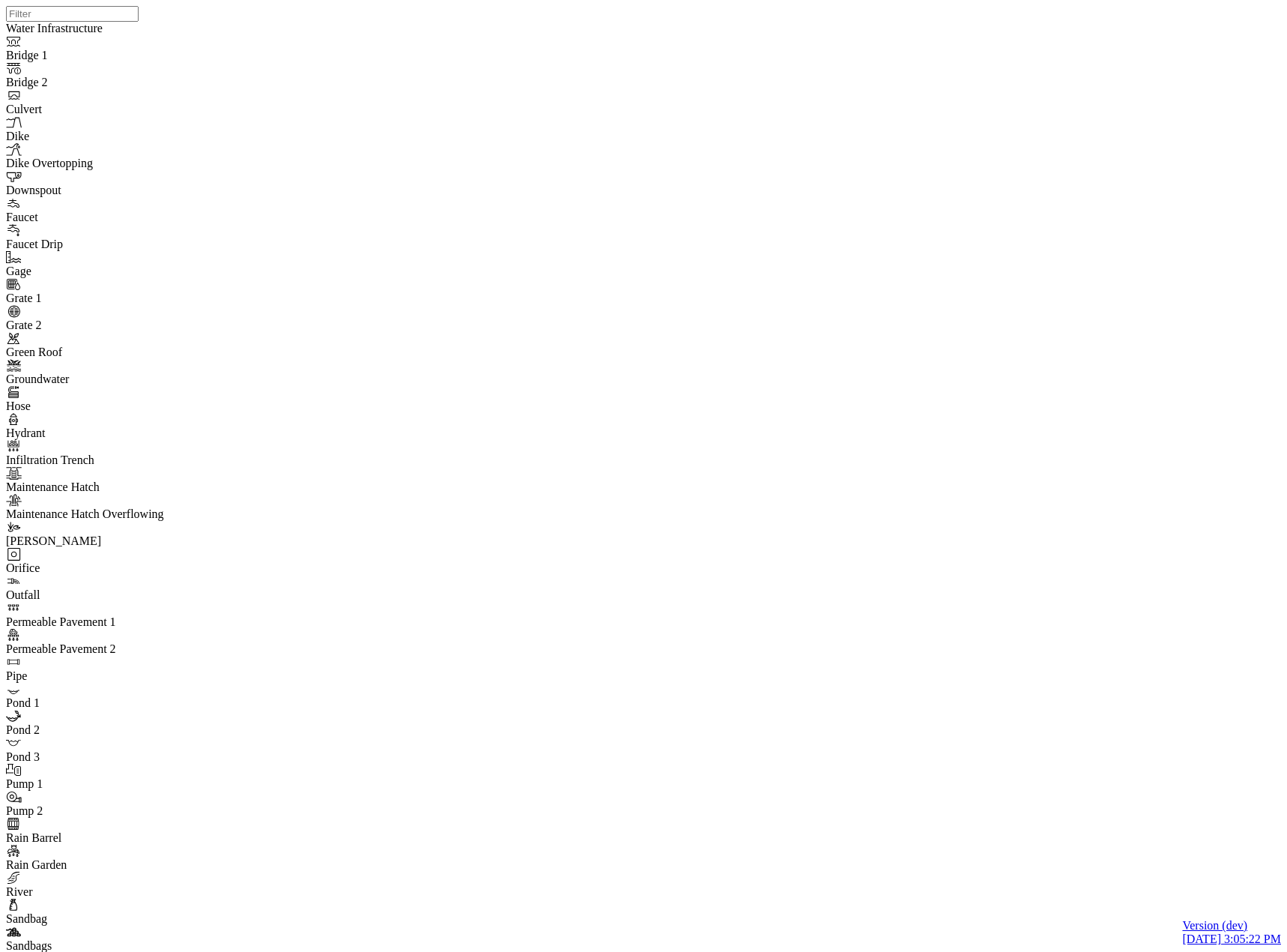
click at [756, 476] on div at bounding box center [649, 456] width 1287 height 913
click at [741, 538] on div at bounding box center [649, 456] width 1287 height 913
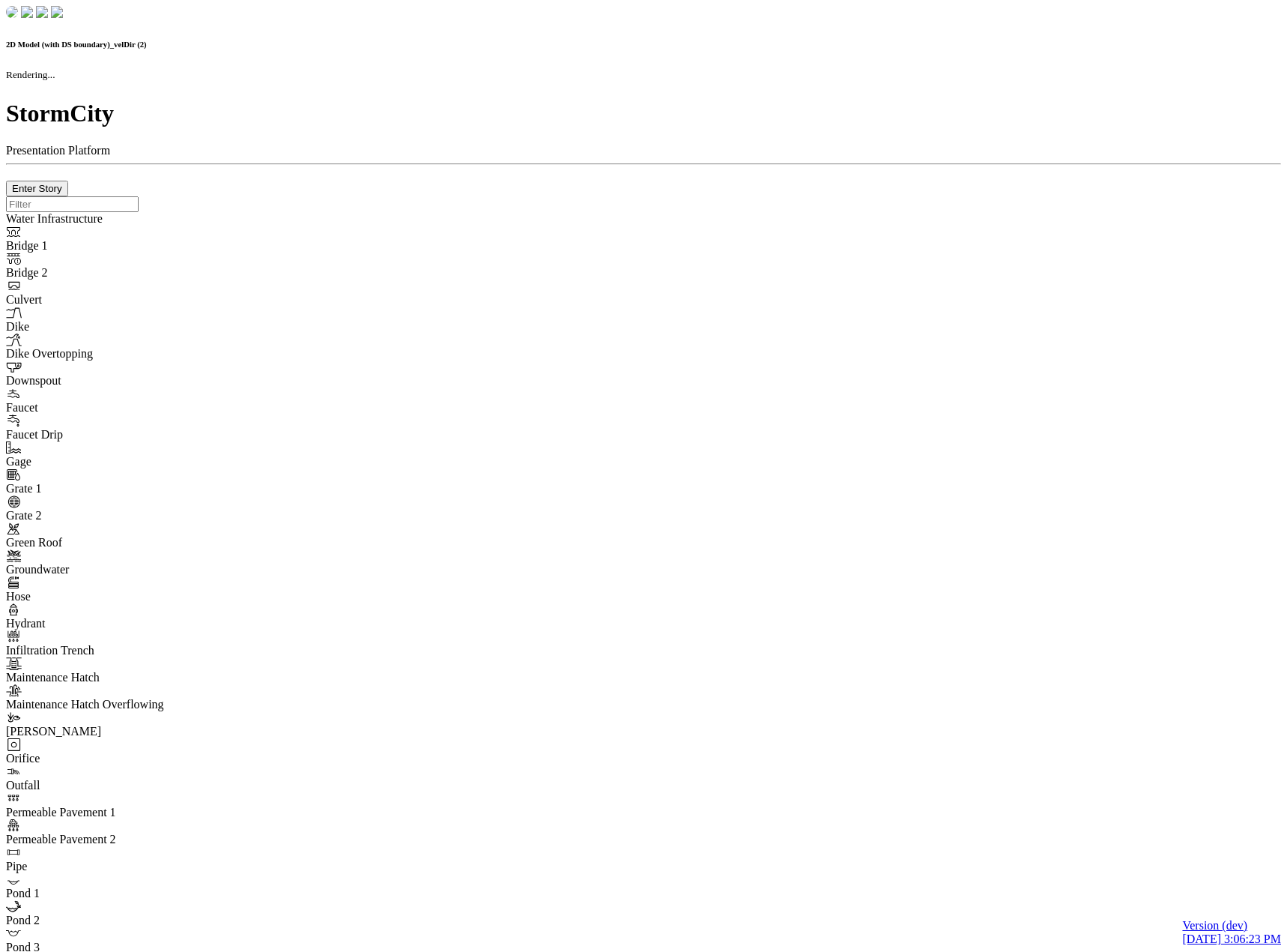
checkbox input "true"
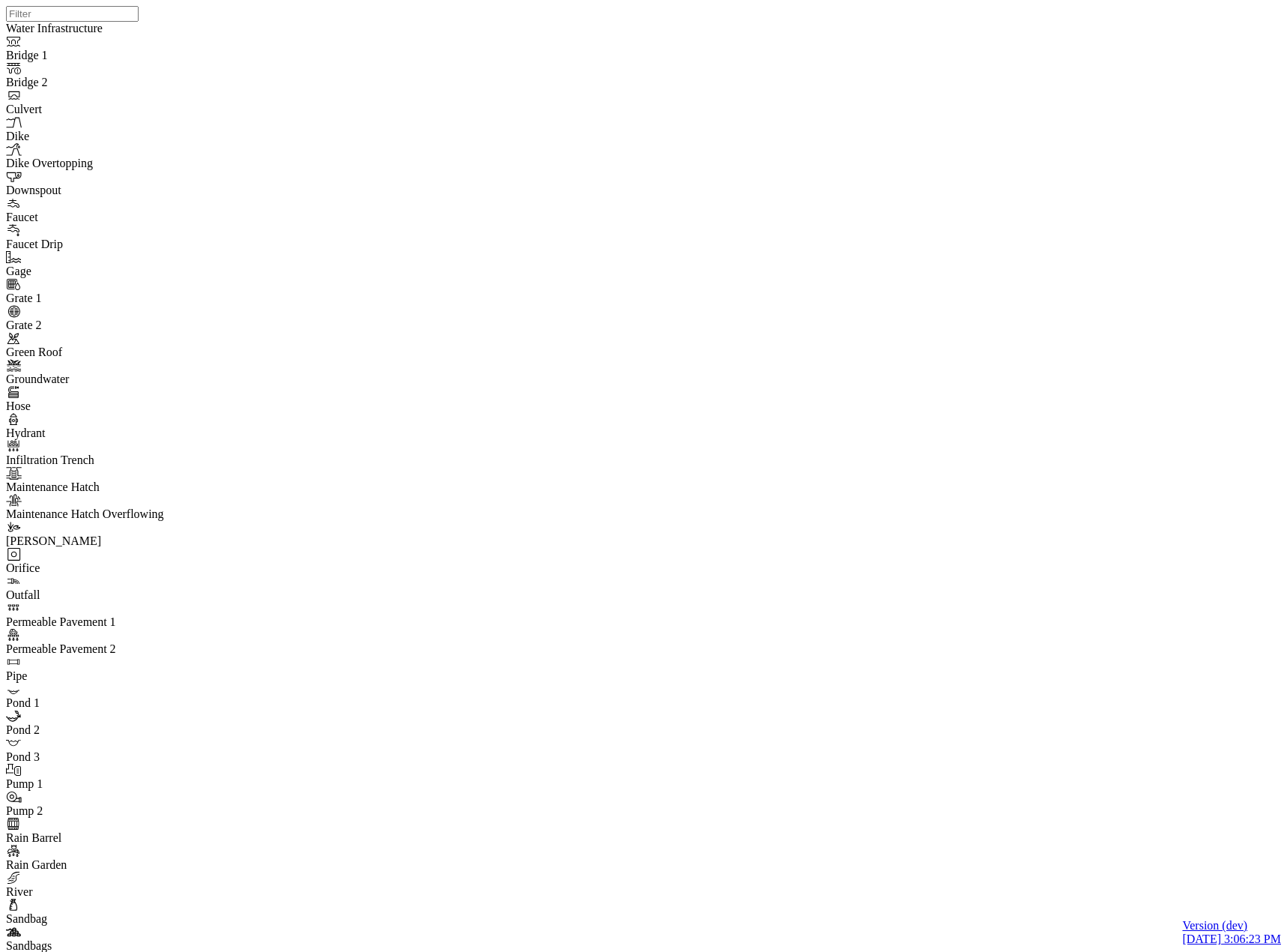
click at [872, 537] on div at bounding box center [649, 456] width 1287 height 913
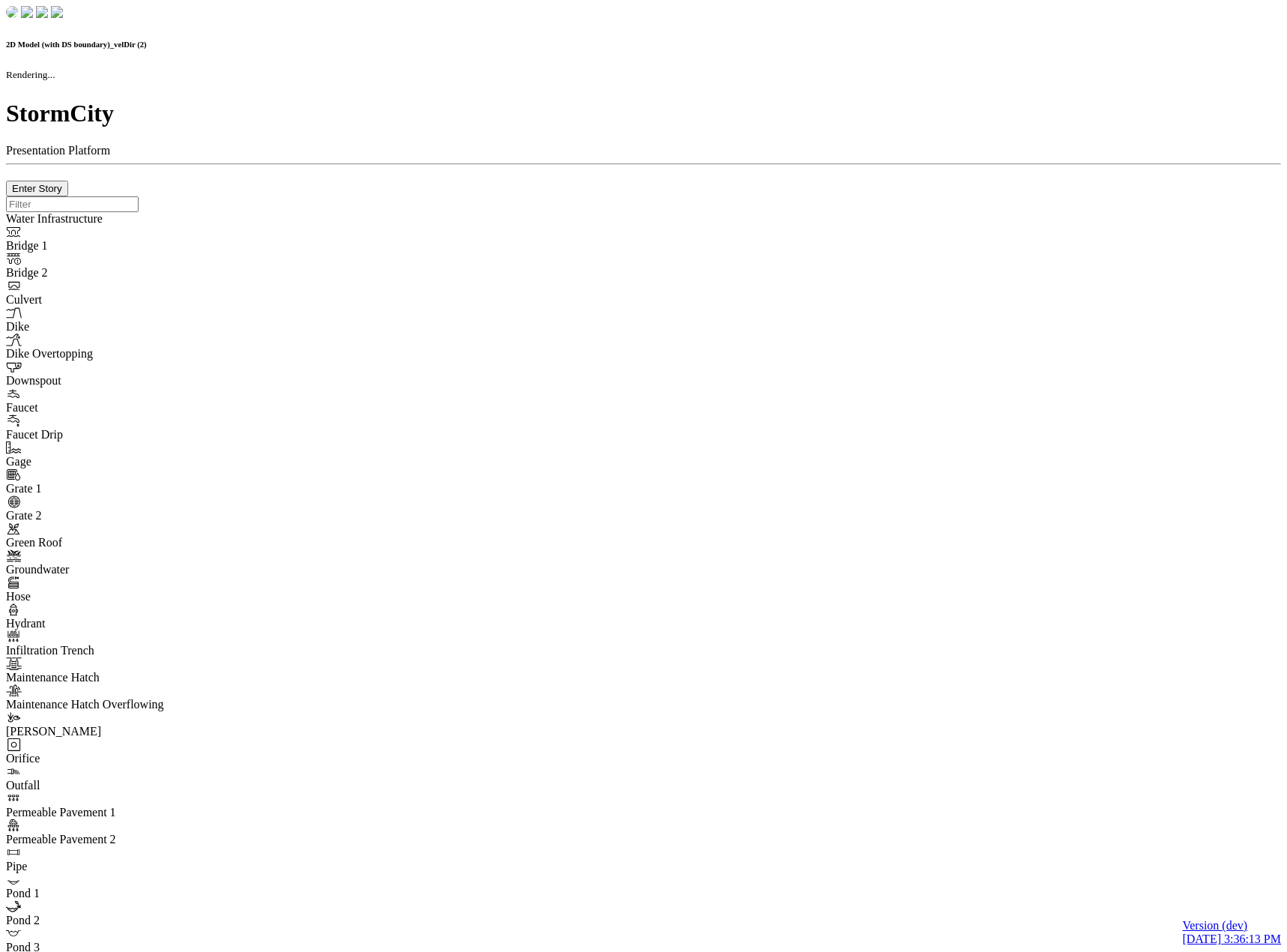
checkbox input "true"
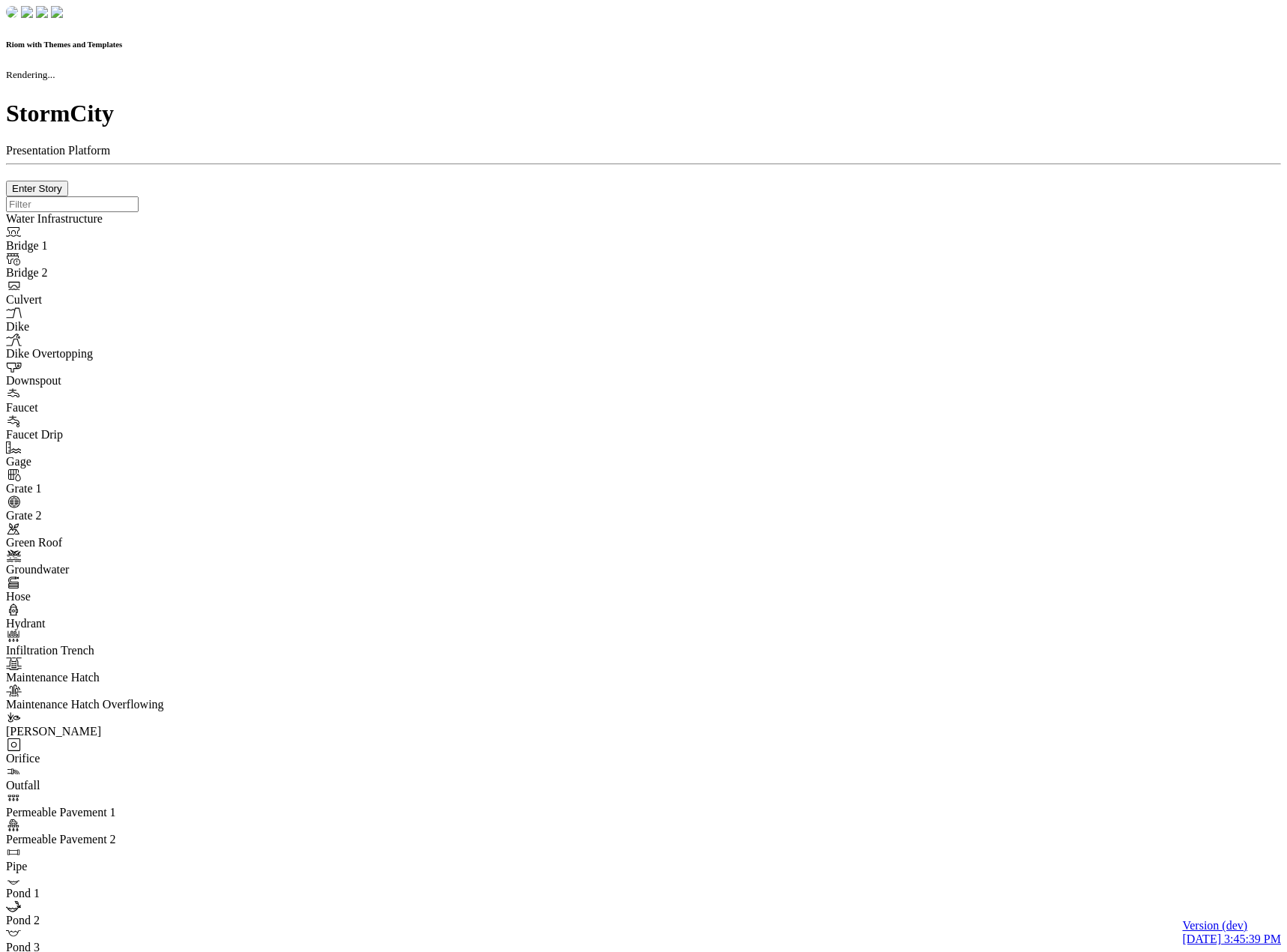
checkbox input "true"
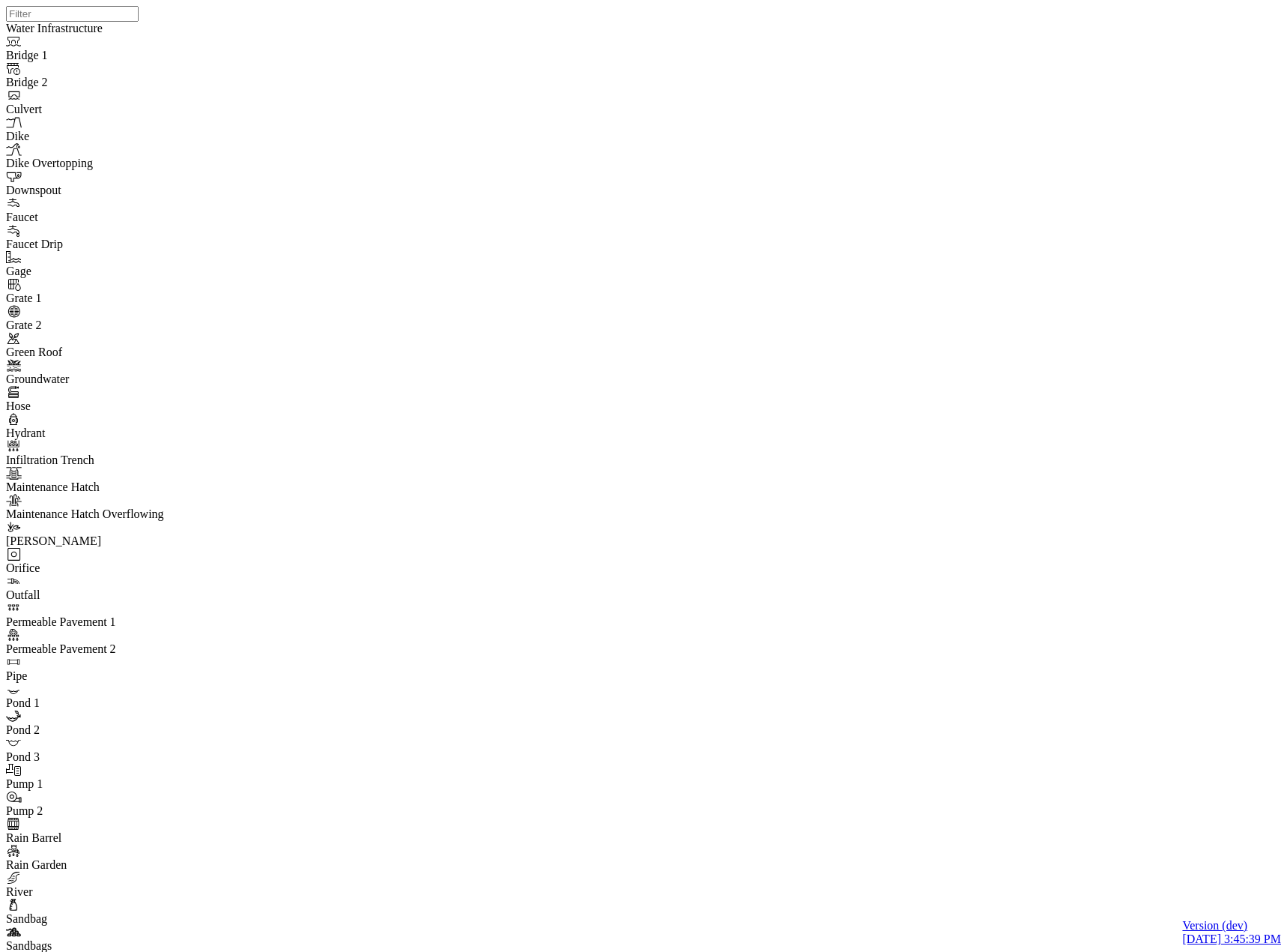
click at [160, 597] on link "Manage Pins..." at bounding box center [208, 589] width 136 height 14
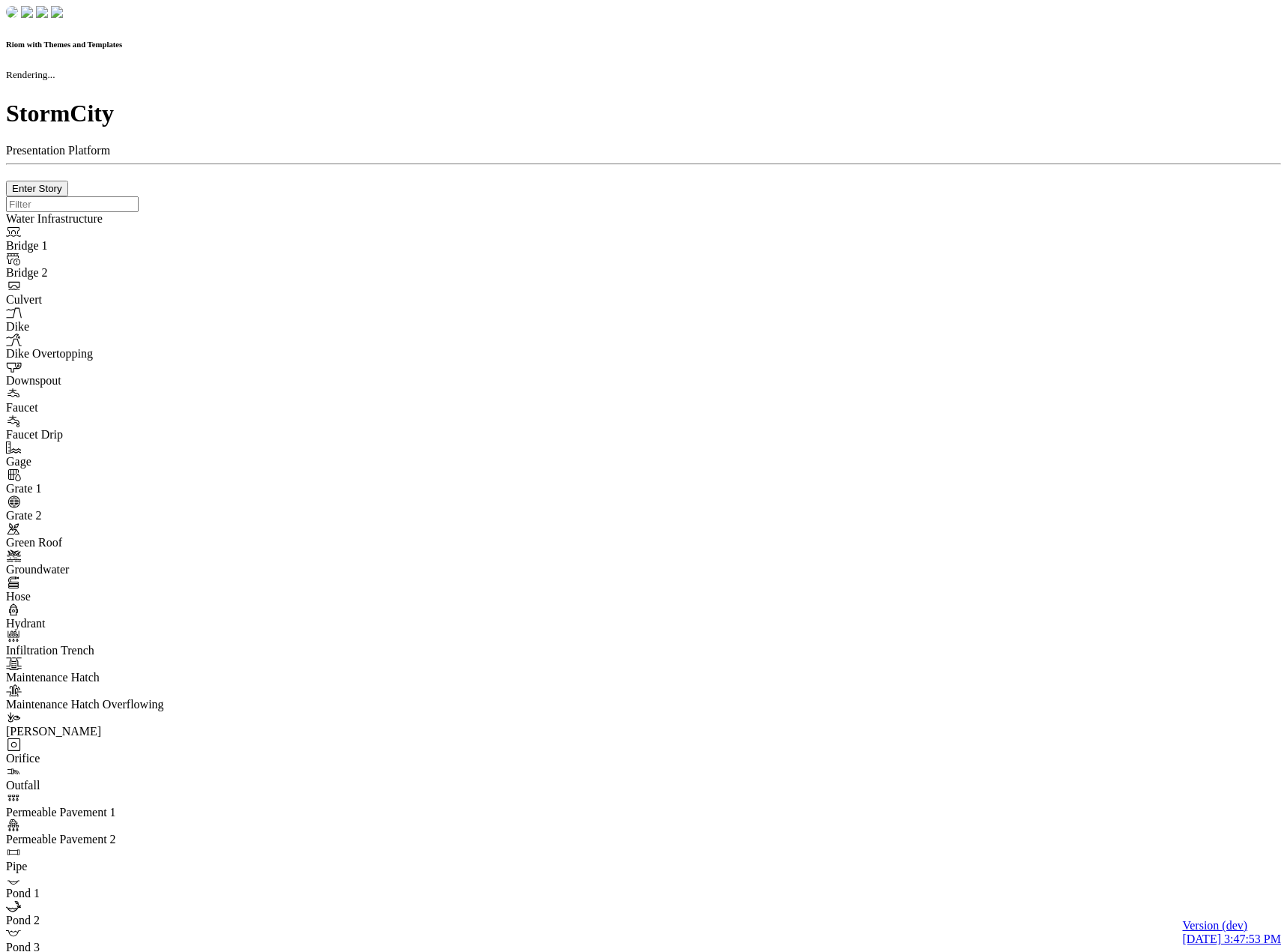
checkbox input "true"
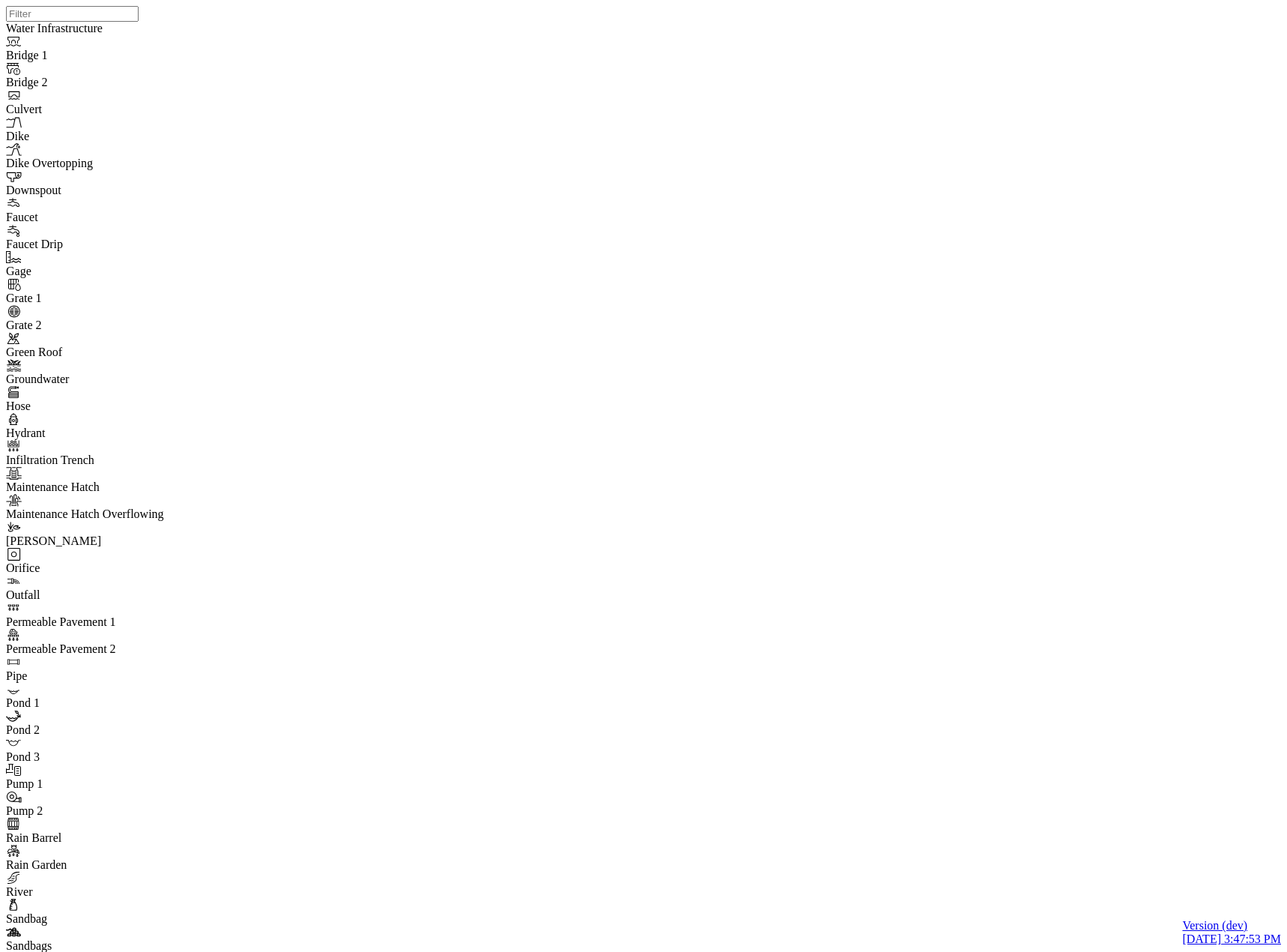
click at [161, 596] on span "Manage Pins..." at bounding box center [176, 589] width 71 height 13
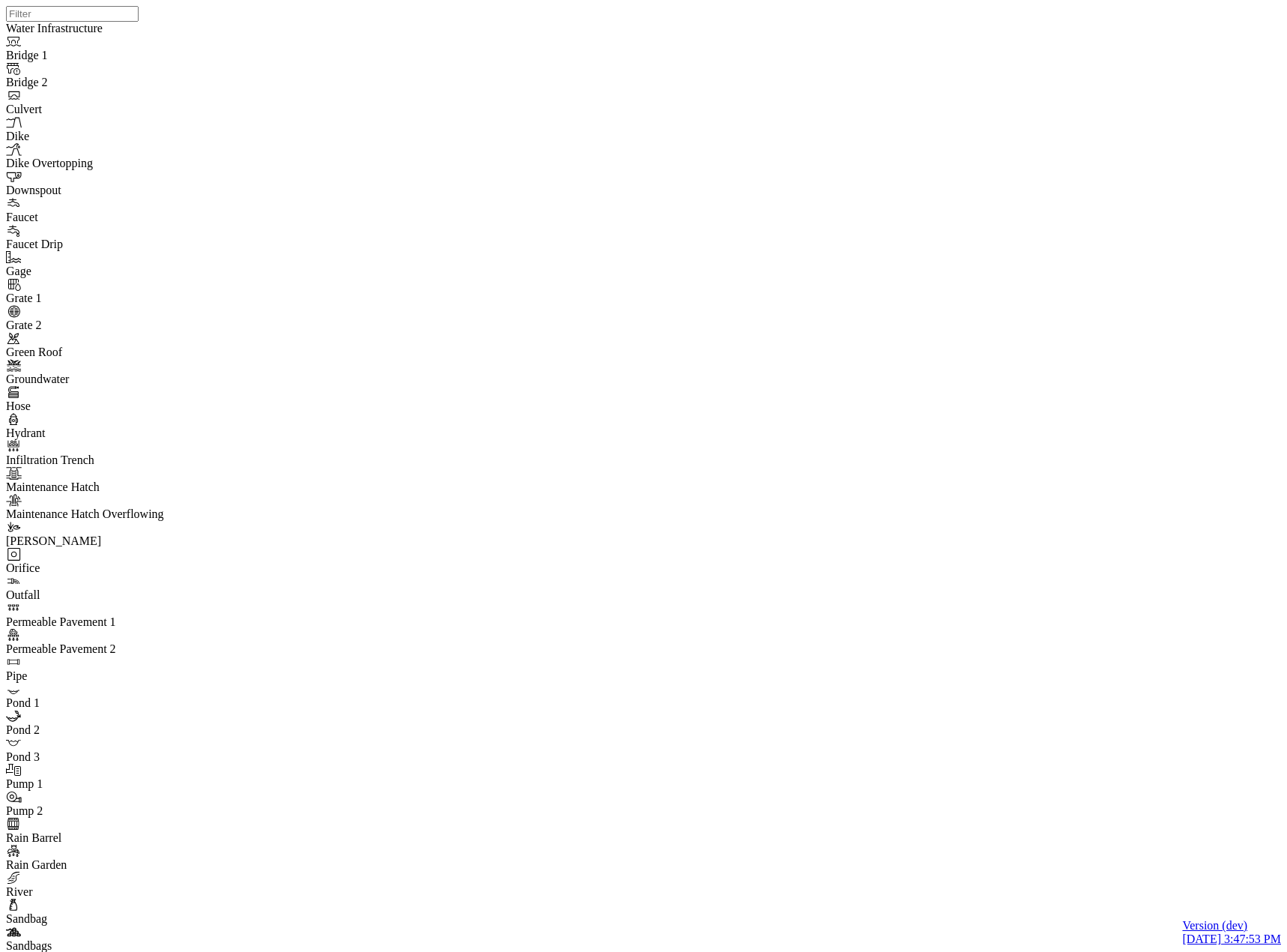
drag, startPoint x: 321, startPoint y: 69, endPoint x: 307, endPoint y: 199, distance: 130.8
drag, startPoint x: 61, startPoint y: 385, endPoint x: 101, endPoint y: 370, distance: 42.7
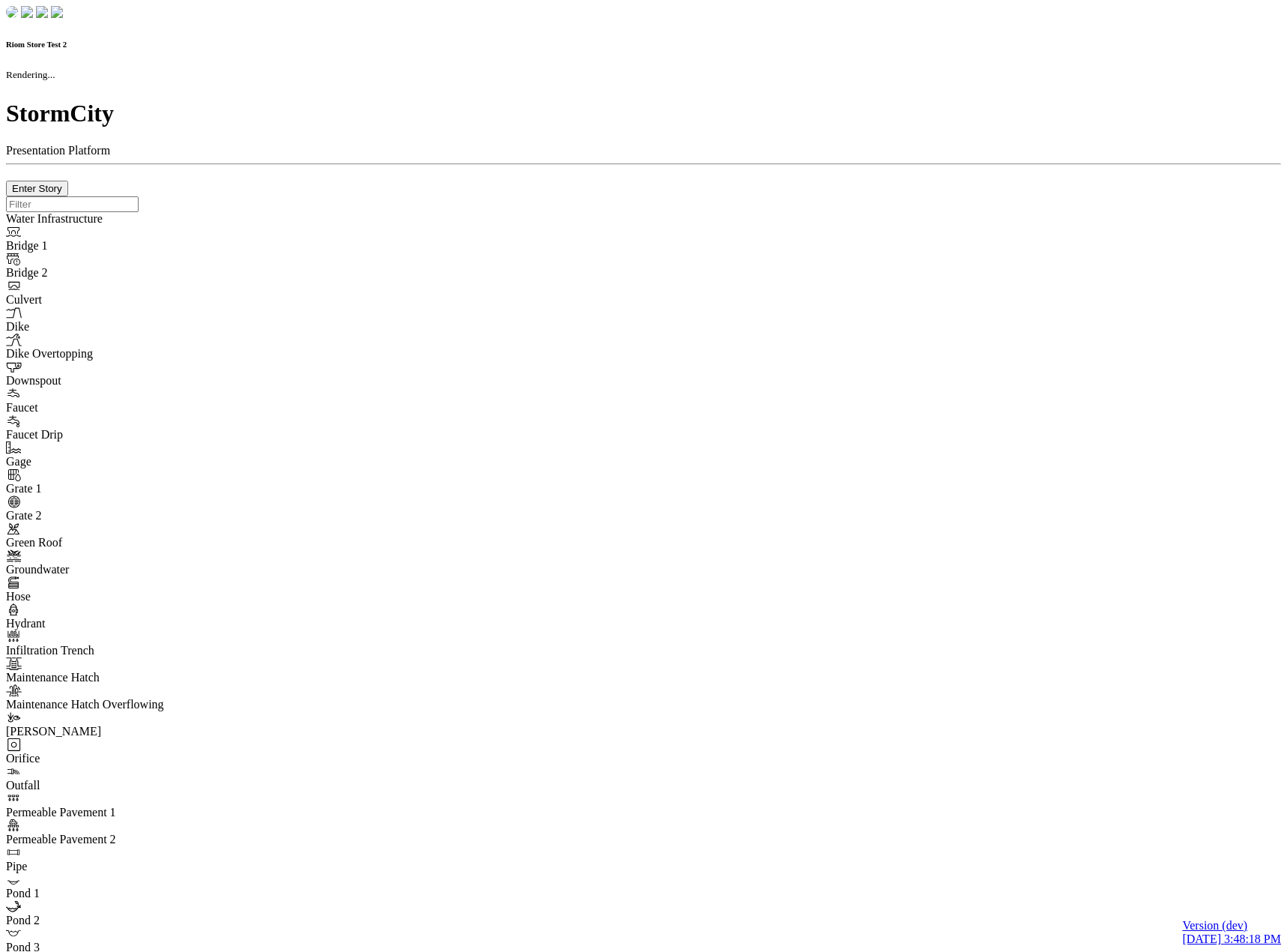
checkbox input "true"
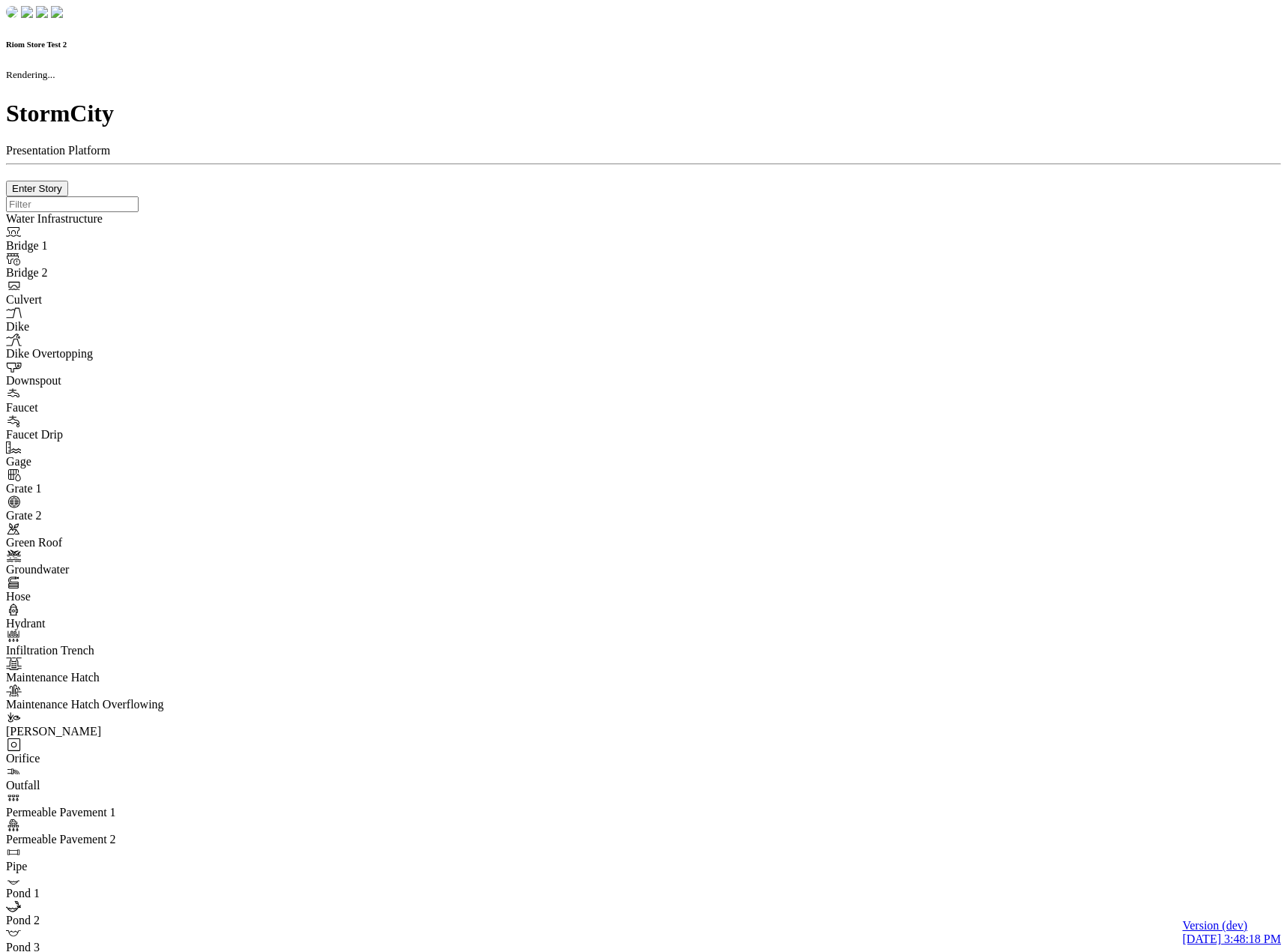
type input "0m"
type textarea "Depth = 0"
checkbox input "true"
select select "CIRCLE"
type input "7"
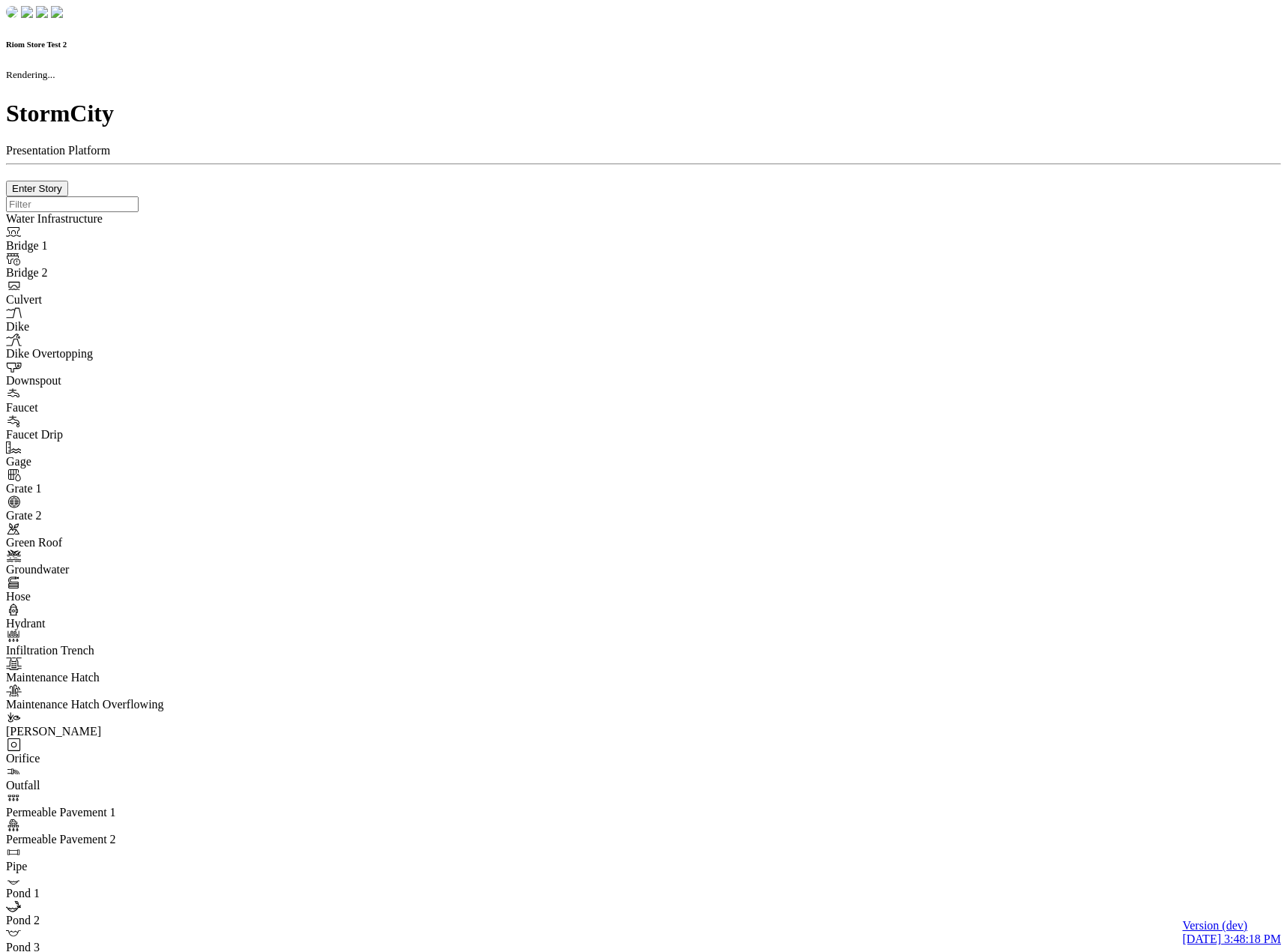
checkbox input "true"
type input "0"
type textarea "<i class="far fa-building"></i>"
select select "None"
type input "7"
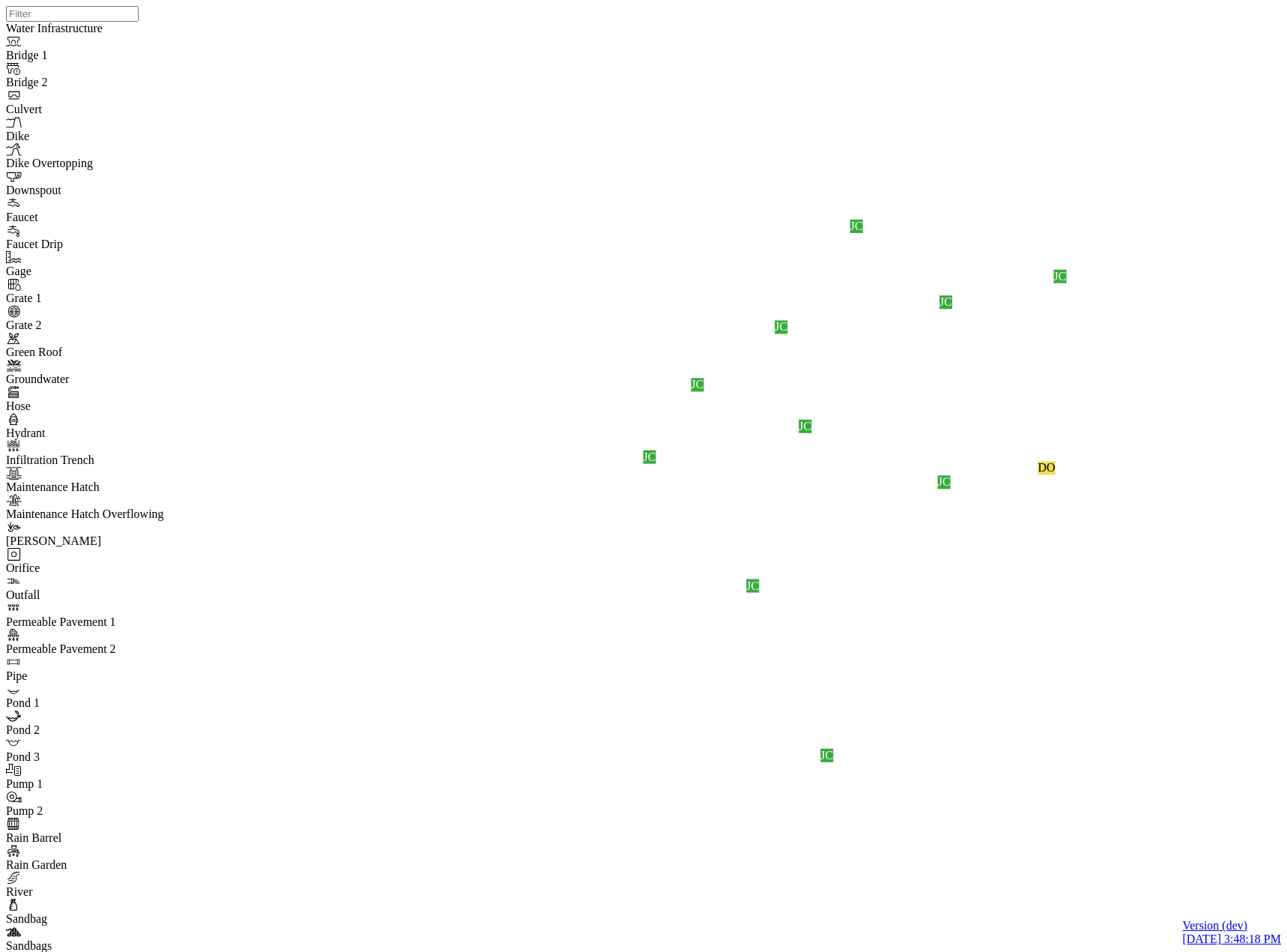
drag, startPoint x: 279, startPoint y: 111, endPoint x: 179, endPoint y: 132, distance: 102.2
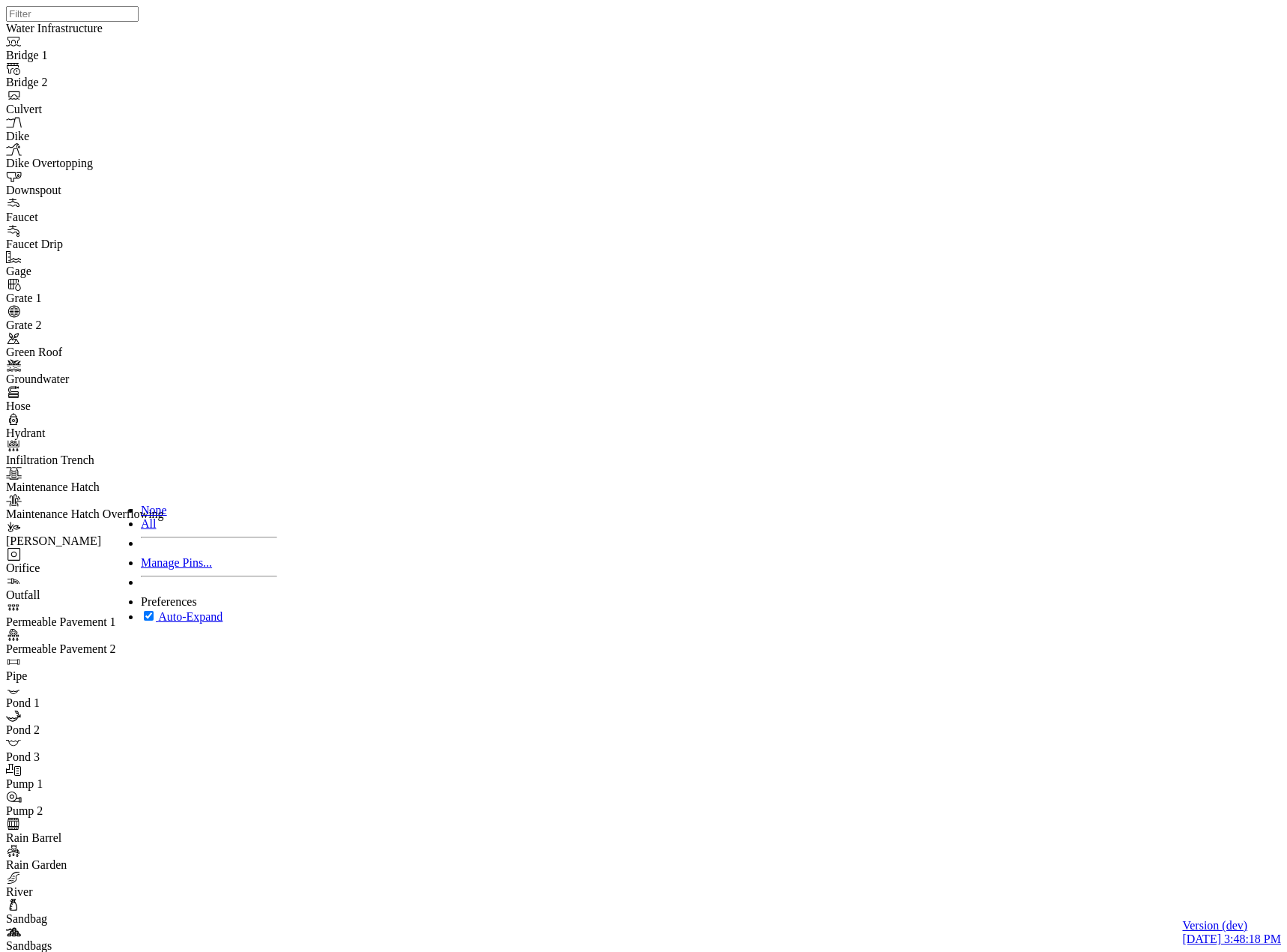
click at [162, 569] on span "Manage Pins..." at bounding box center [176, 563] width 71 height 13
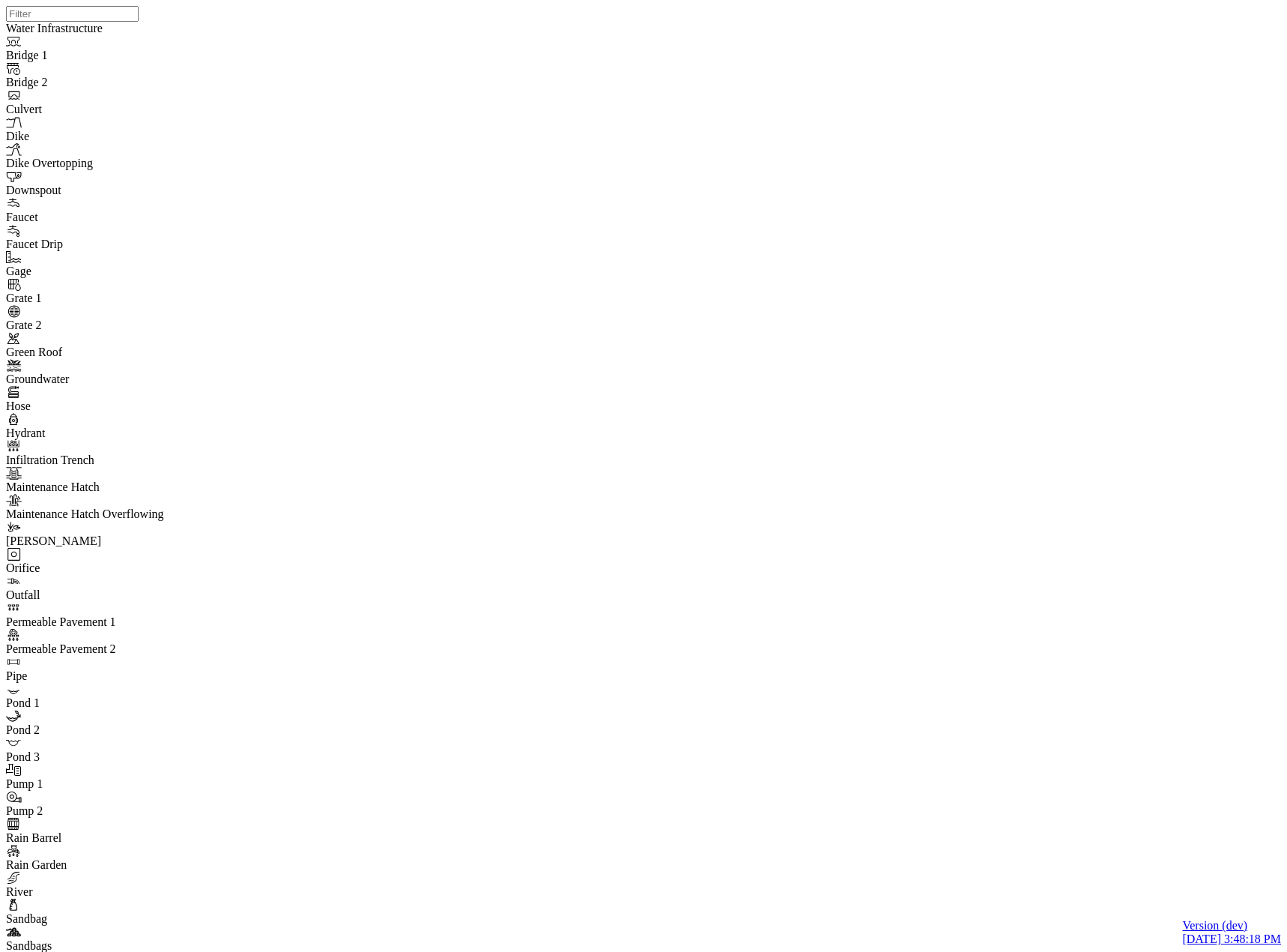
drag, startPoint x: 660, startPoint y: 463, endPoint x: 634, endPoint y: 278, distance: 186.8
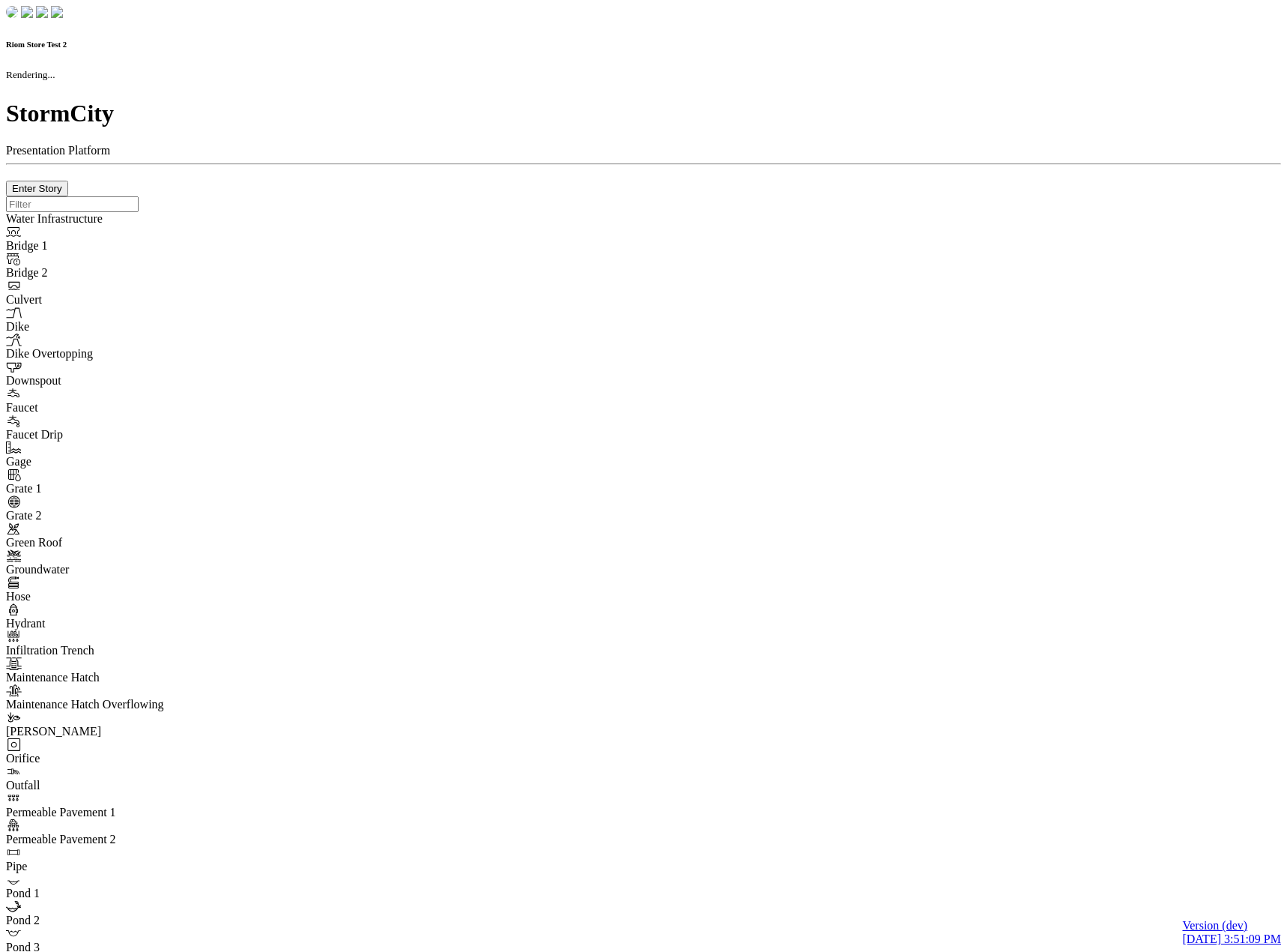
checkbox input "true"
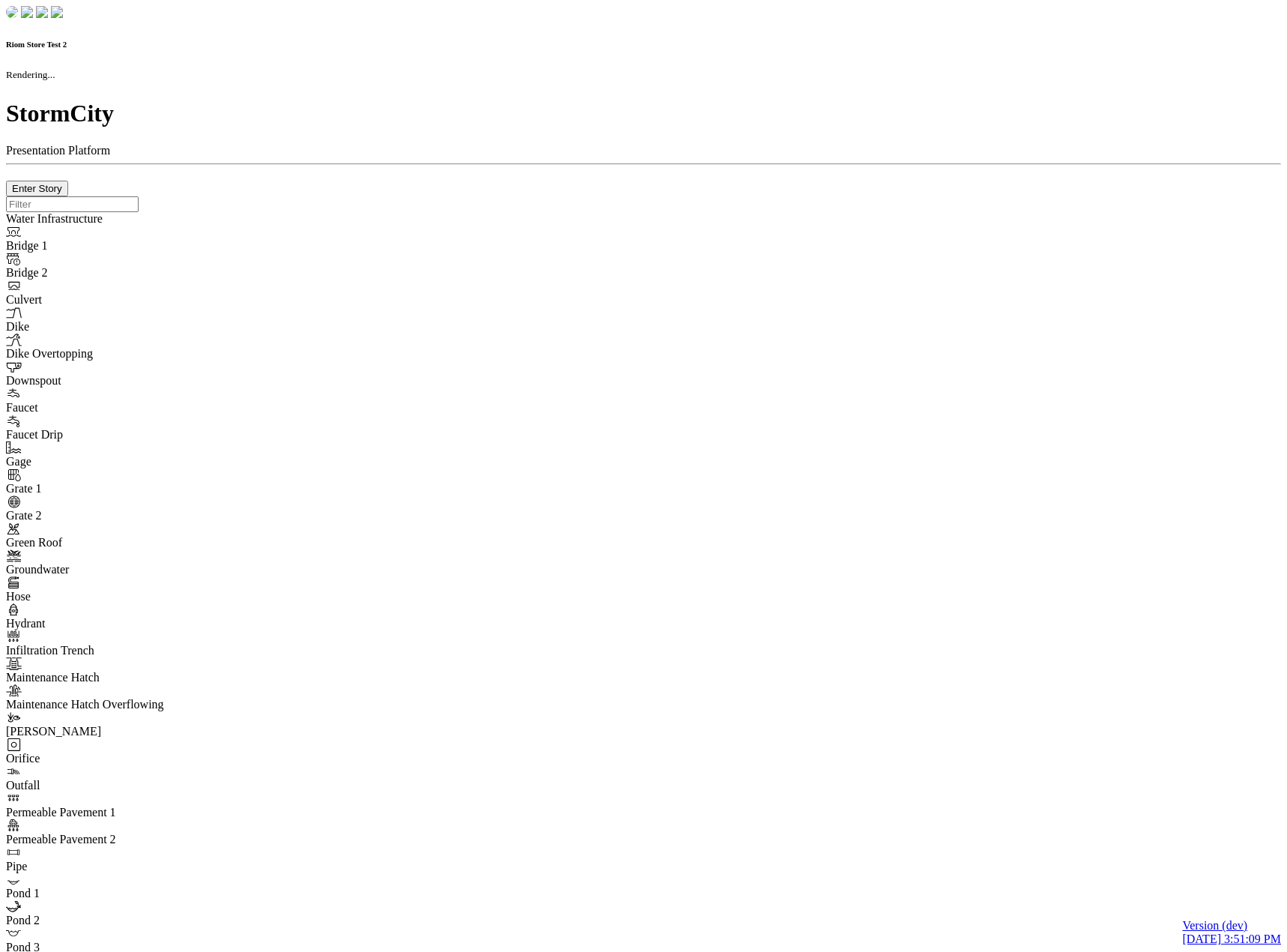
type input "0m"
type textarea "Depth = 0"
checkbox input "true"
select select "CIRCLE"
type input "7"
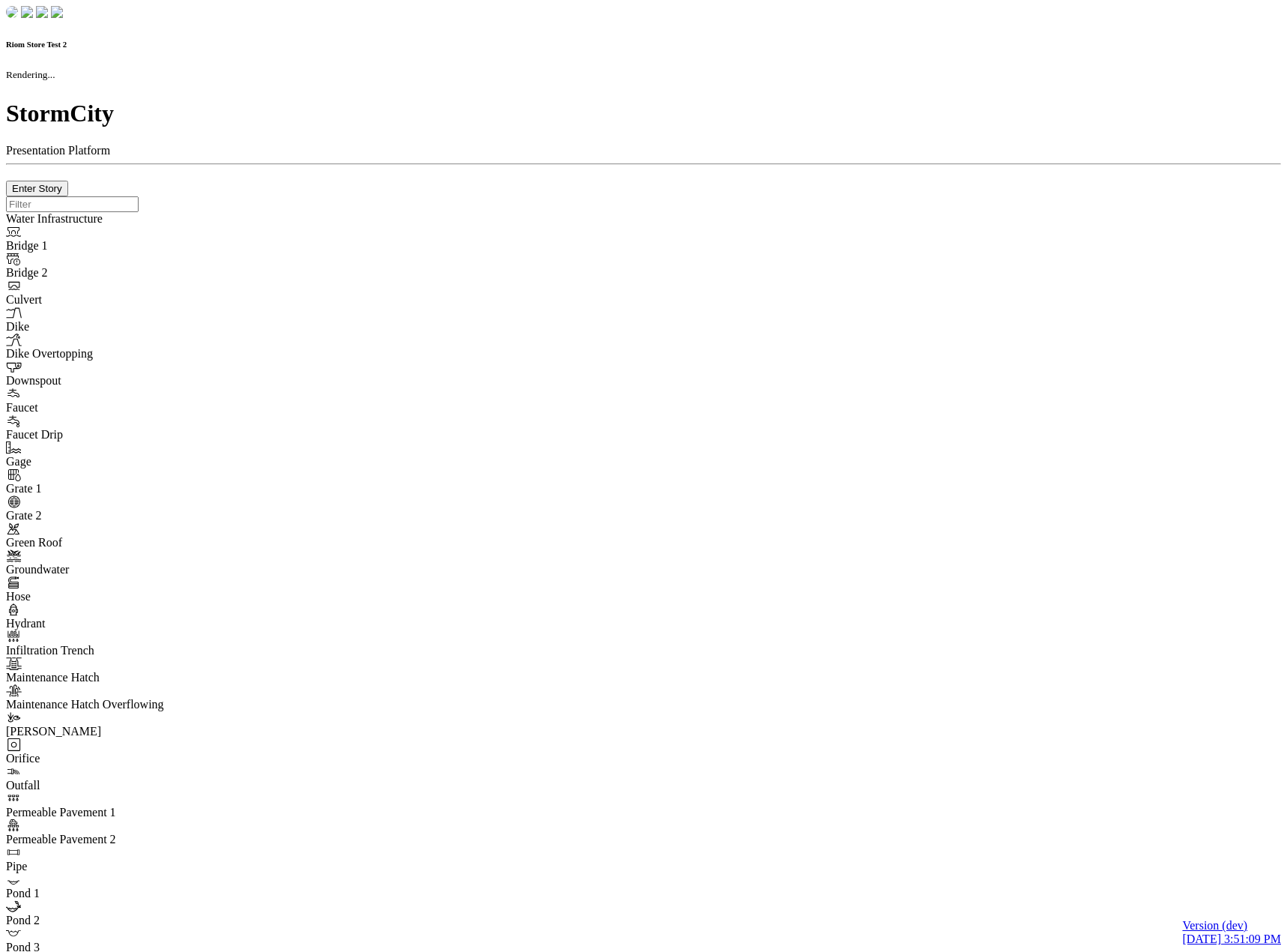
checkbox input "true"
type input "0"
select select "None"
type textarea "<i class="far fa-building"></i>"
type input "7"
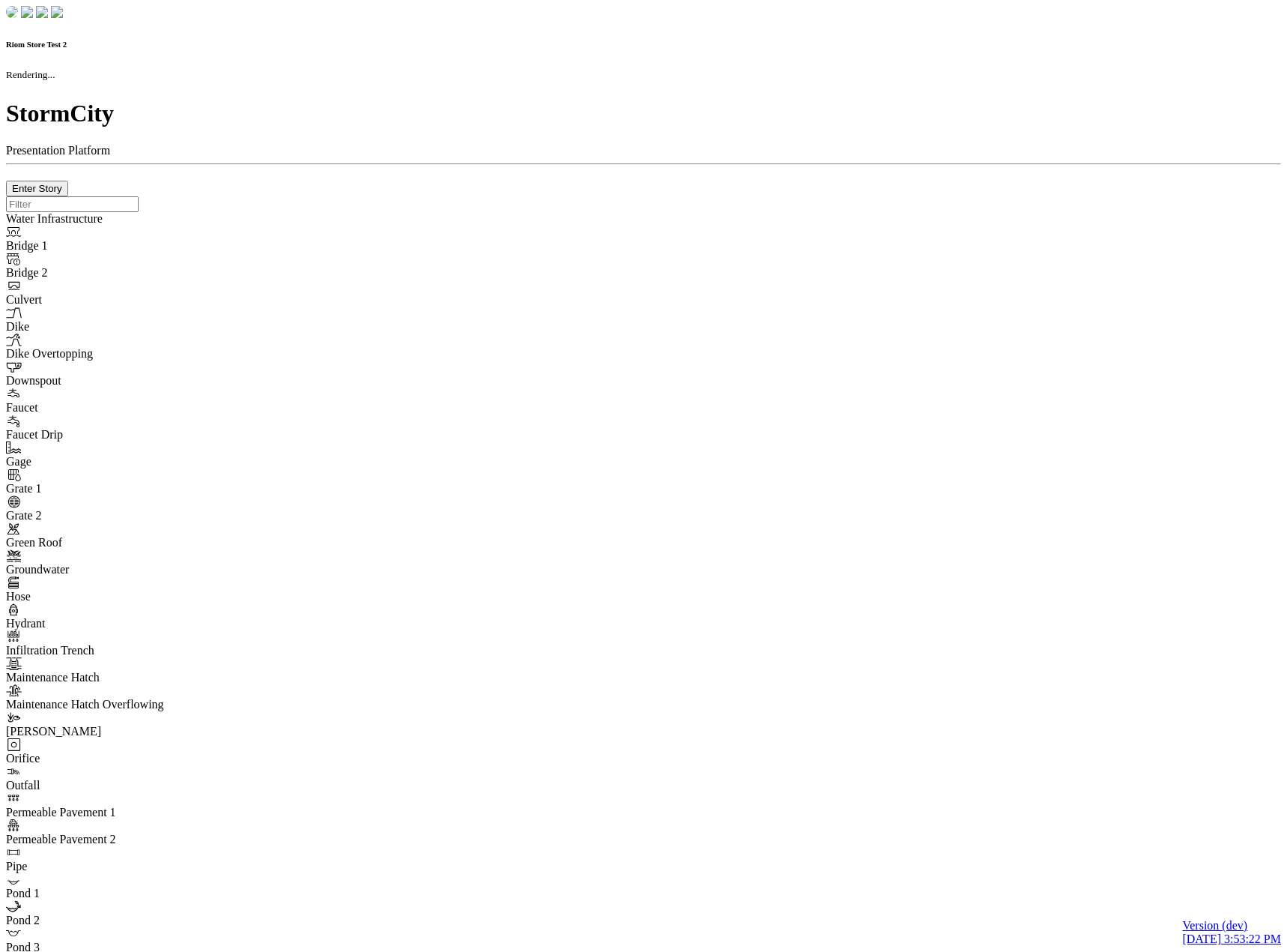
checkbox input "true"
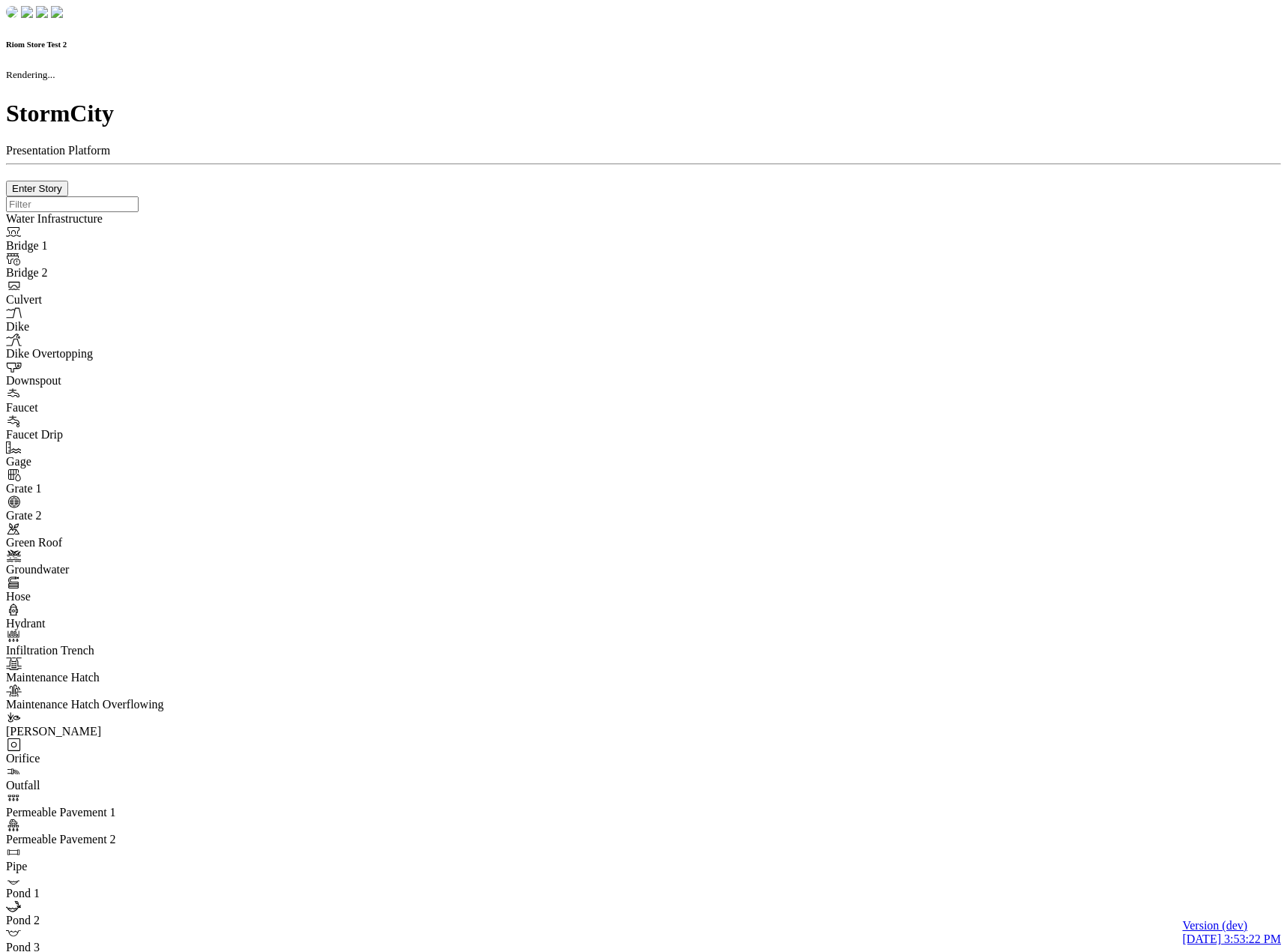
type input "0m"
type textarea "Depth = 0"
checkbox input "true"
select select "CIRCLE"
type input "7"
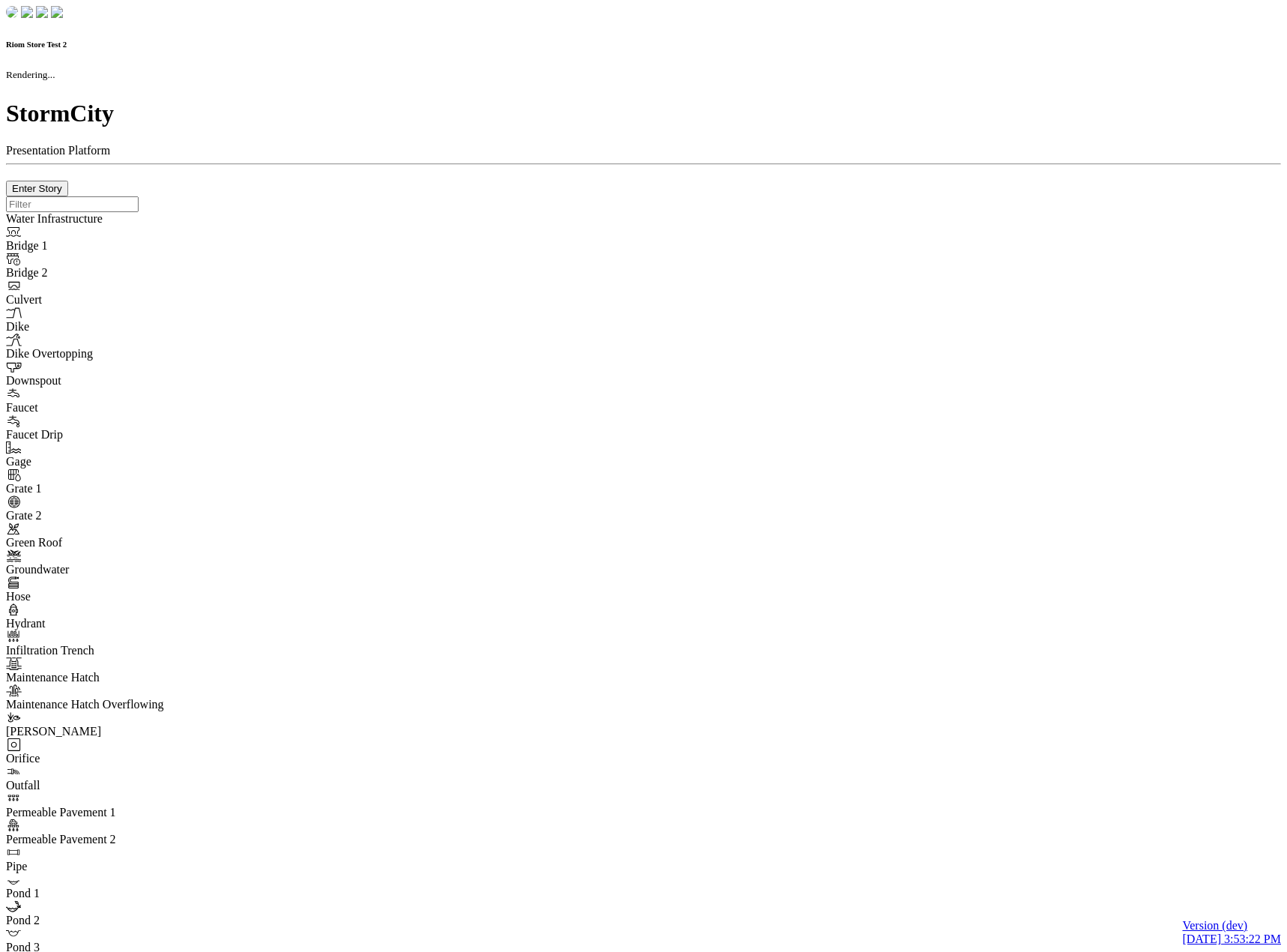
checkbox input "true"
type input "0"
type textarea "<i class="far fa-building"></i>"
select select "None"
type input "7"
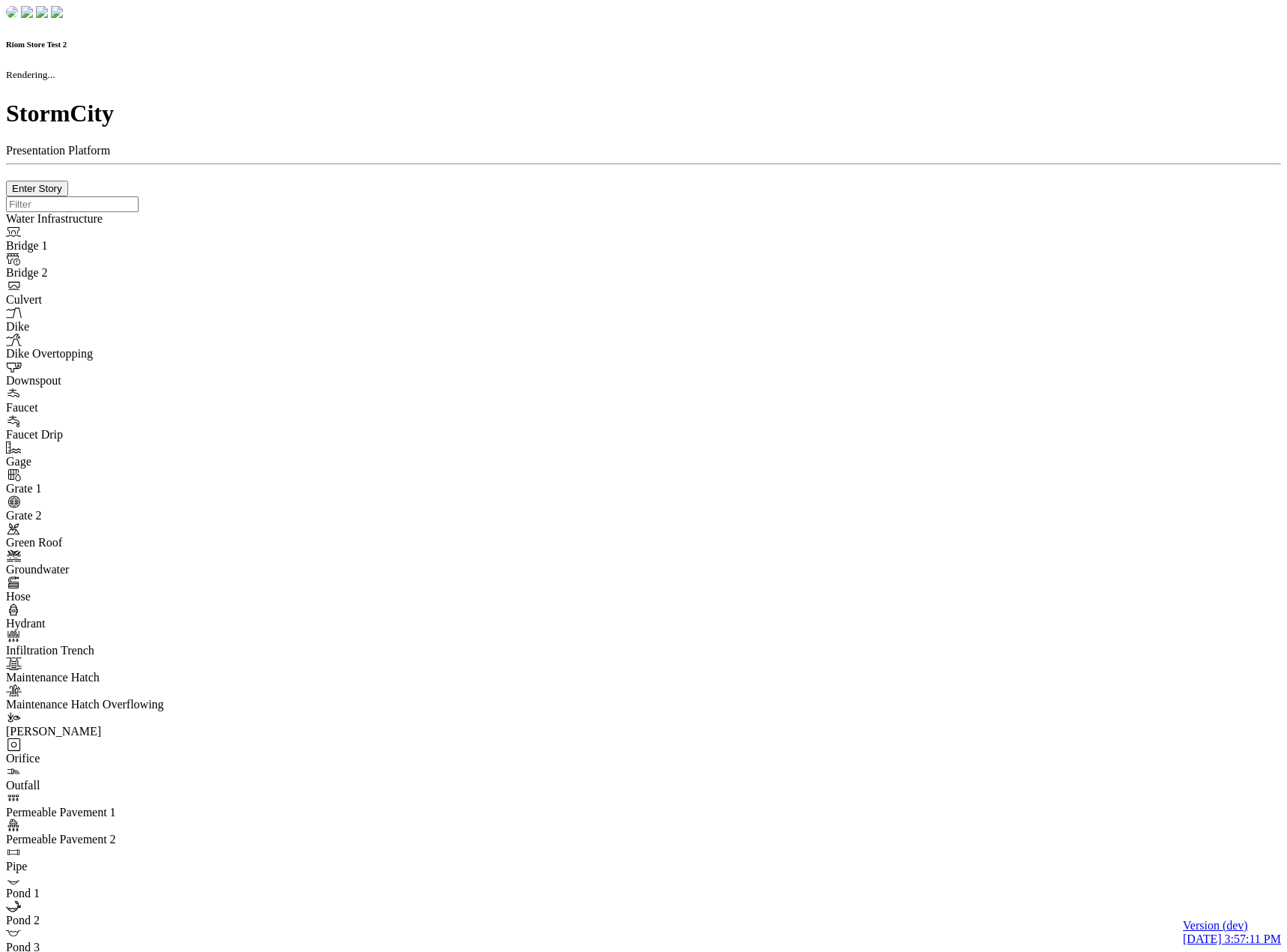
checkbox input "true"
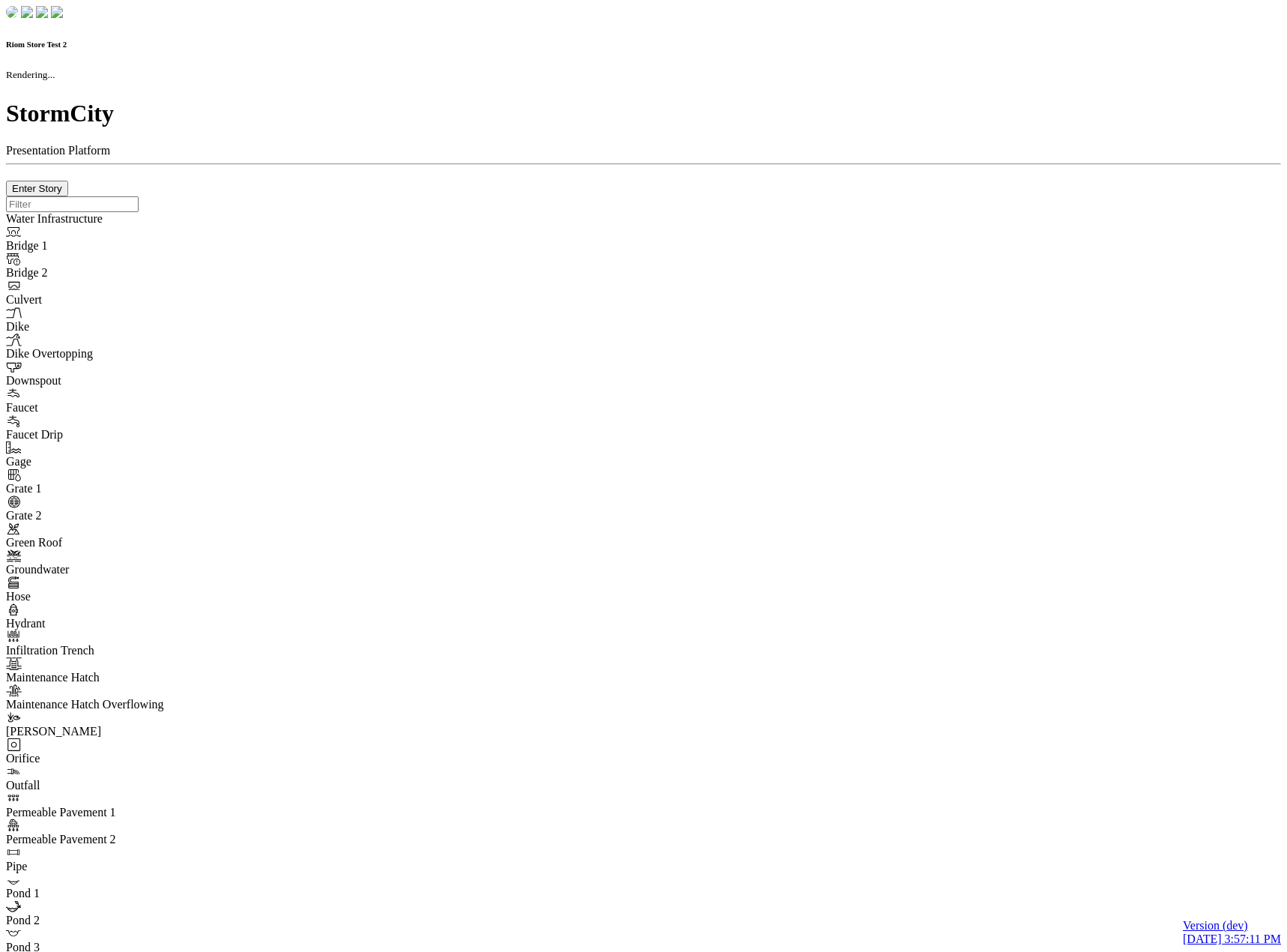
type input "0m"
type textarea "Depth = 0"
checkbox input "true"
select select "CIRCLE"
type input "7"
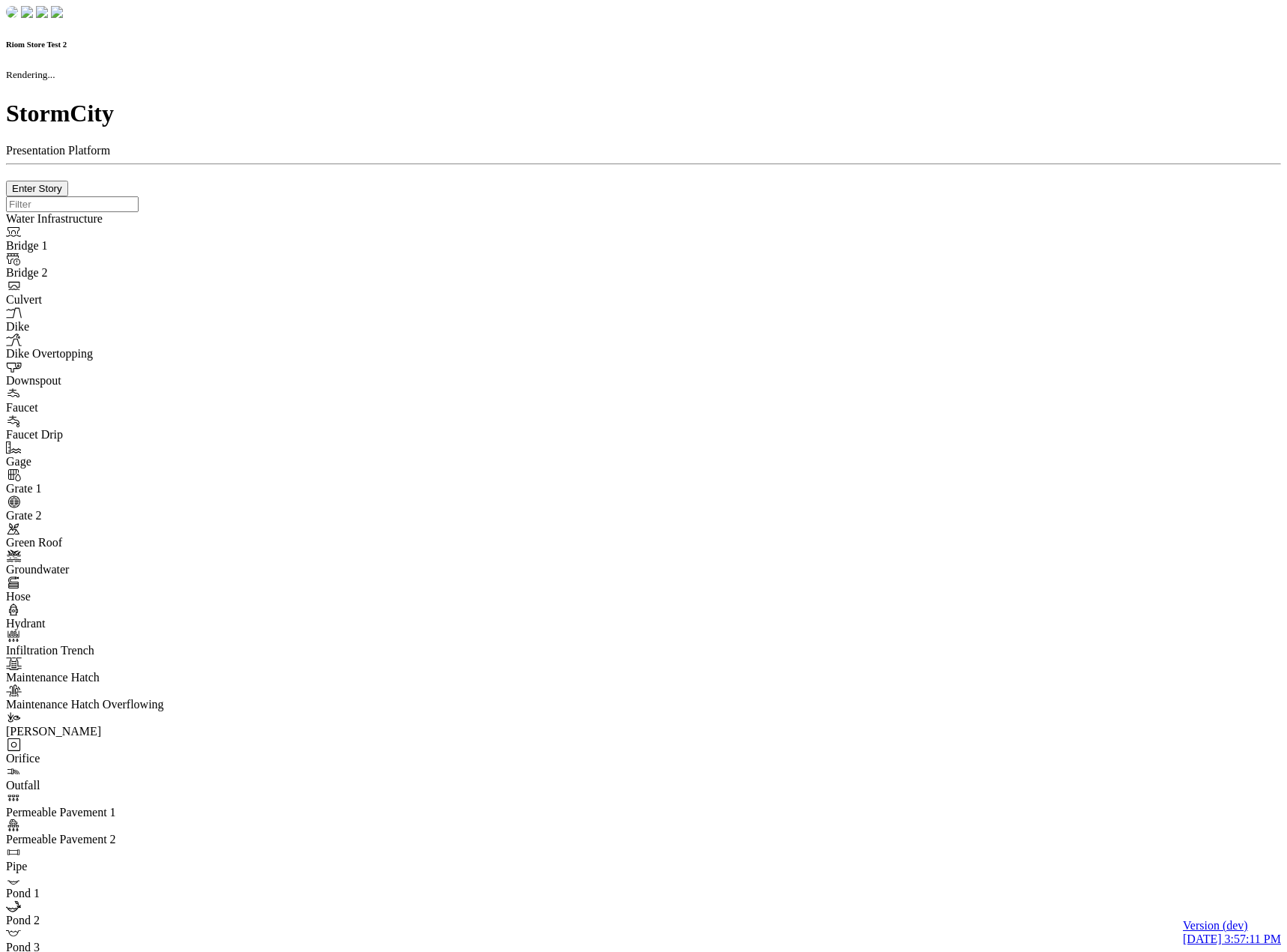
checkbox input "true"
type input "0"
type textarea "<i class="far fa-building"></i>"
select select "None"
type input "7"
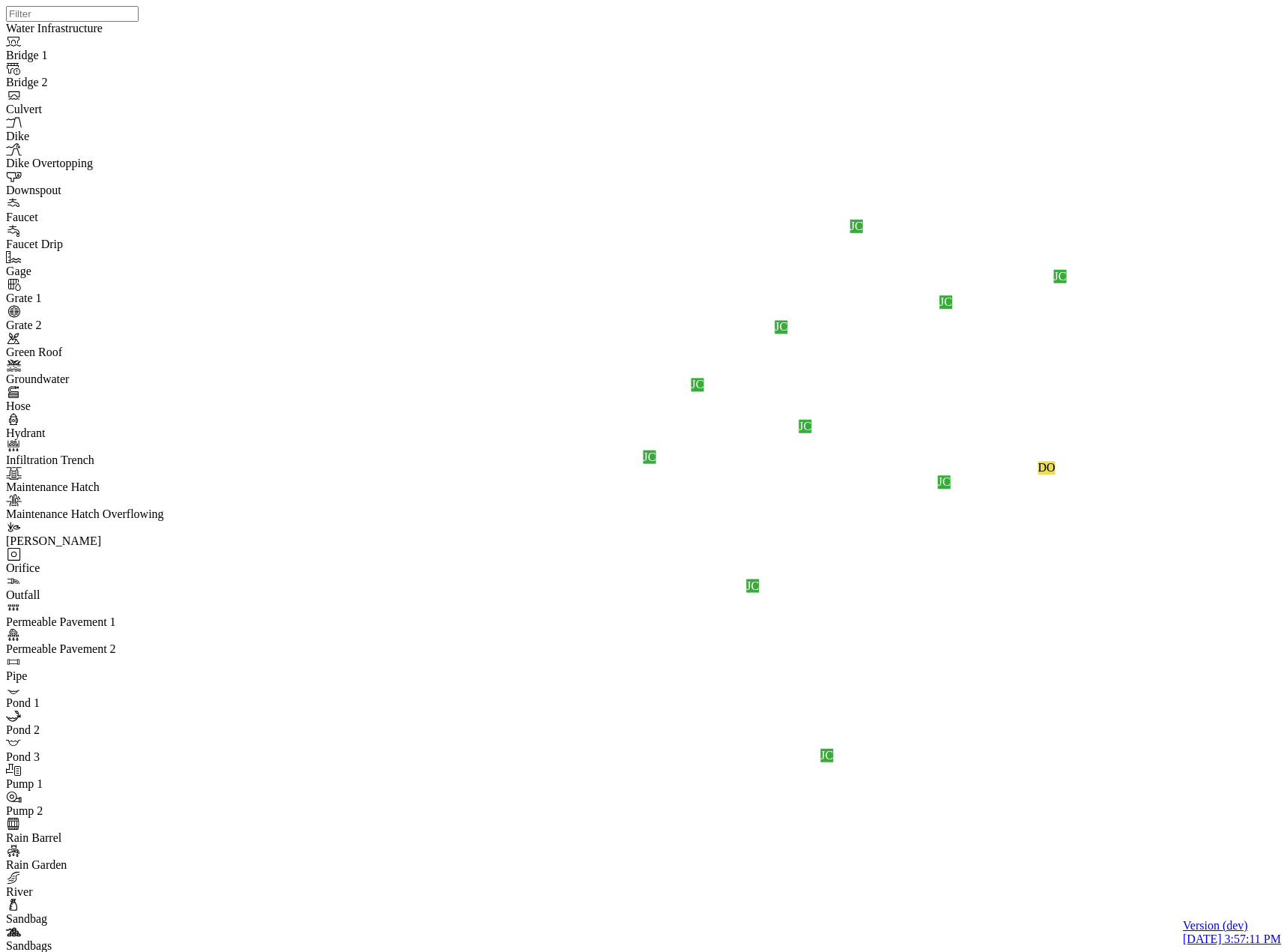
click at [187, 563] on span "Manage Pins..." at bounding box center [176, 563] width 71 height 13
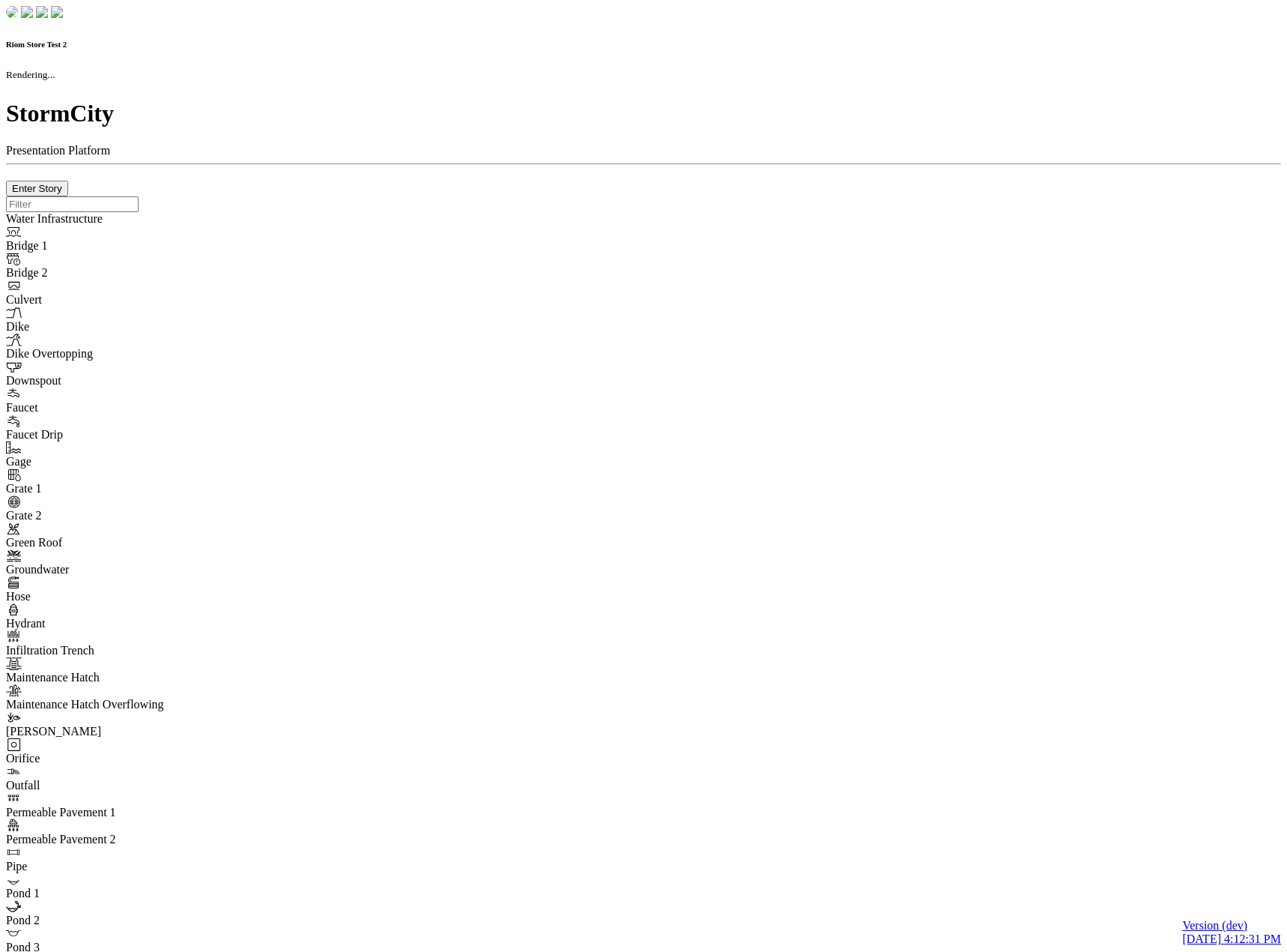
checkbox input "true"
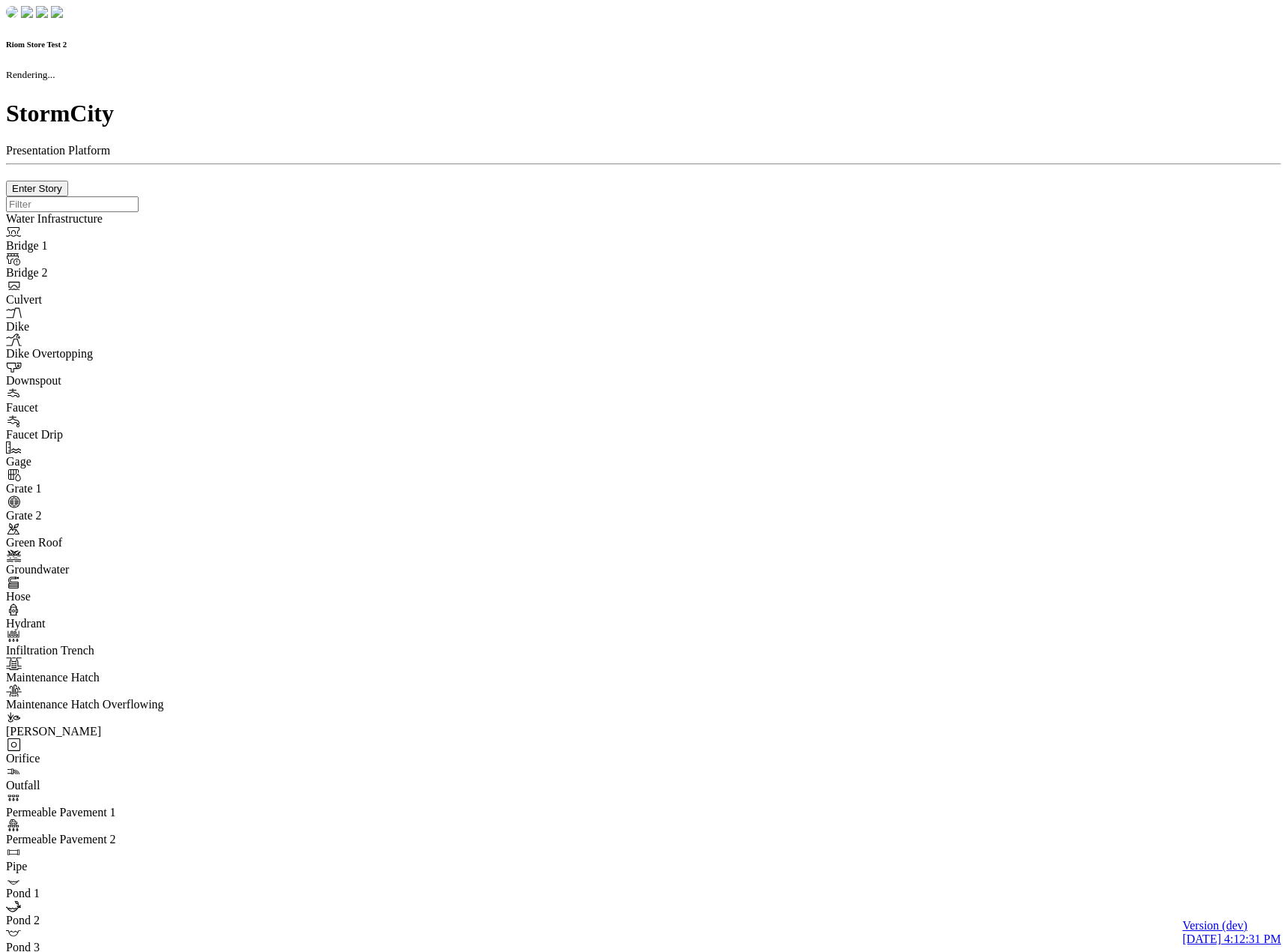
type input "0m"
type textarea "Depth = 0"
checkbox input "true"
select select "CIRCLE"
type input "7"
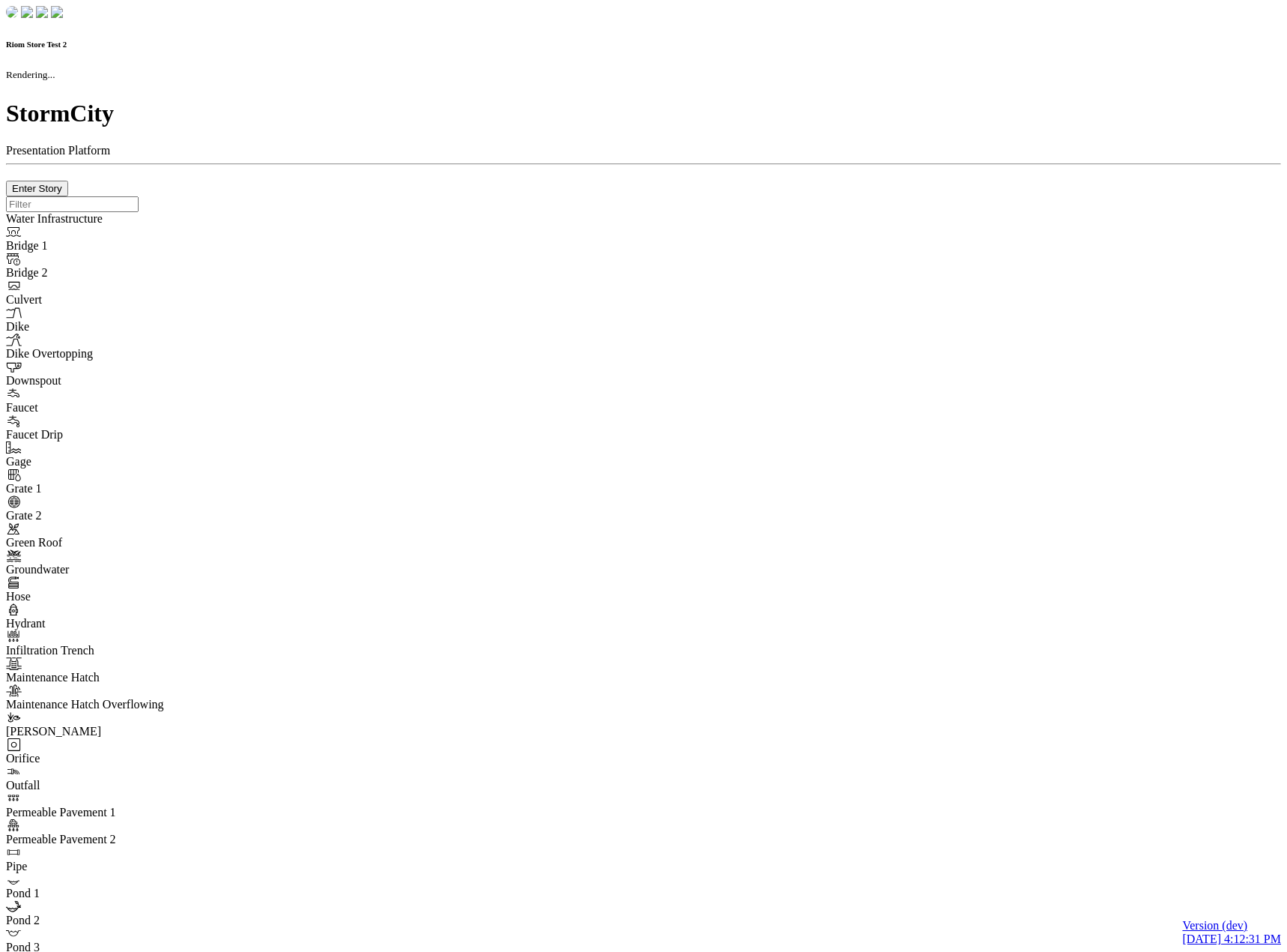
checkbox input "true"
type input "0"
select select "None"
type textarea "<i class="far fa-building"></i>"
type input "7"
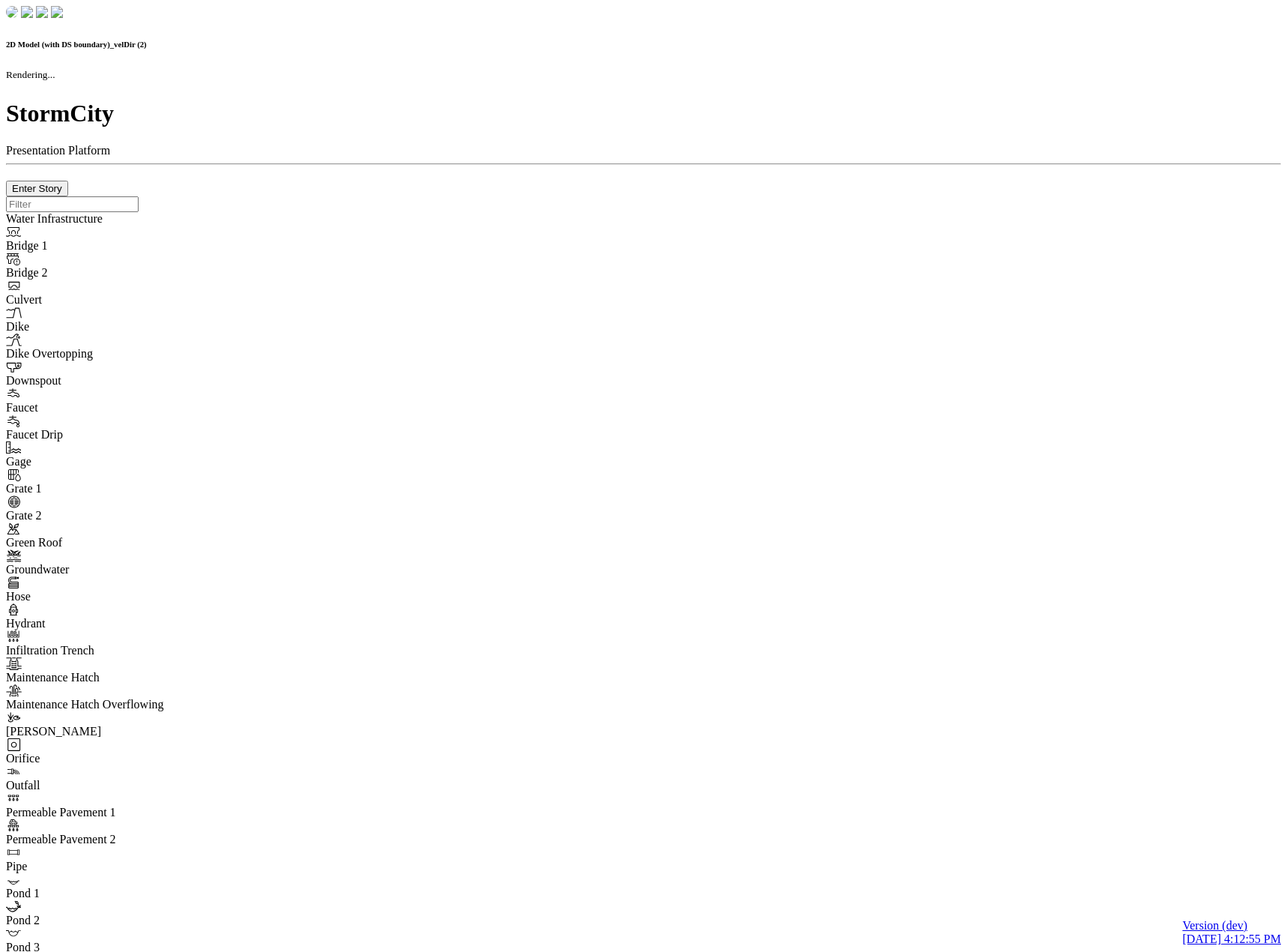
checkbox input "true"
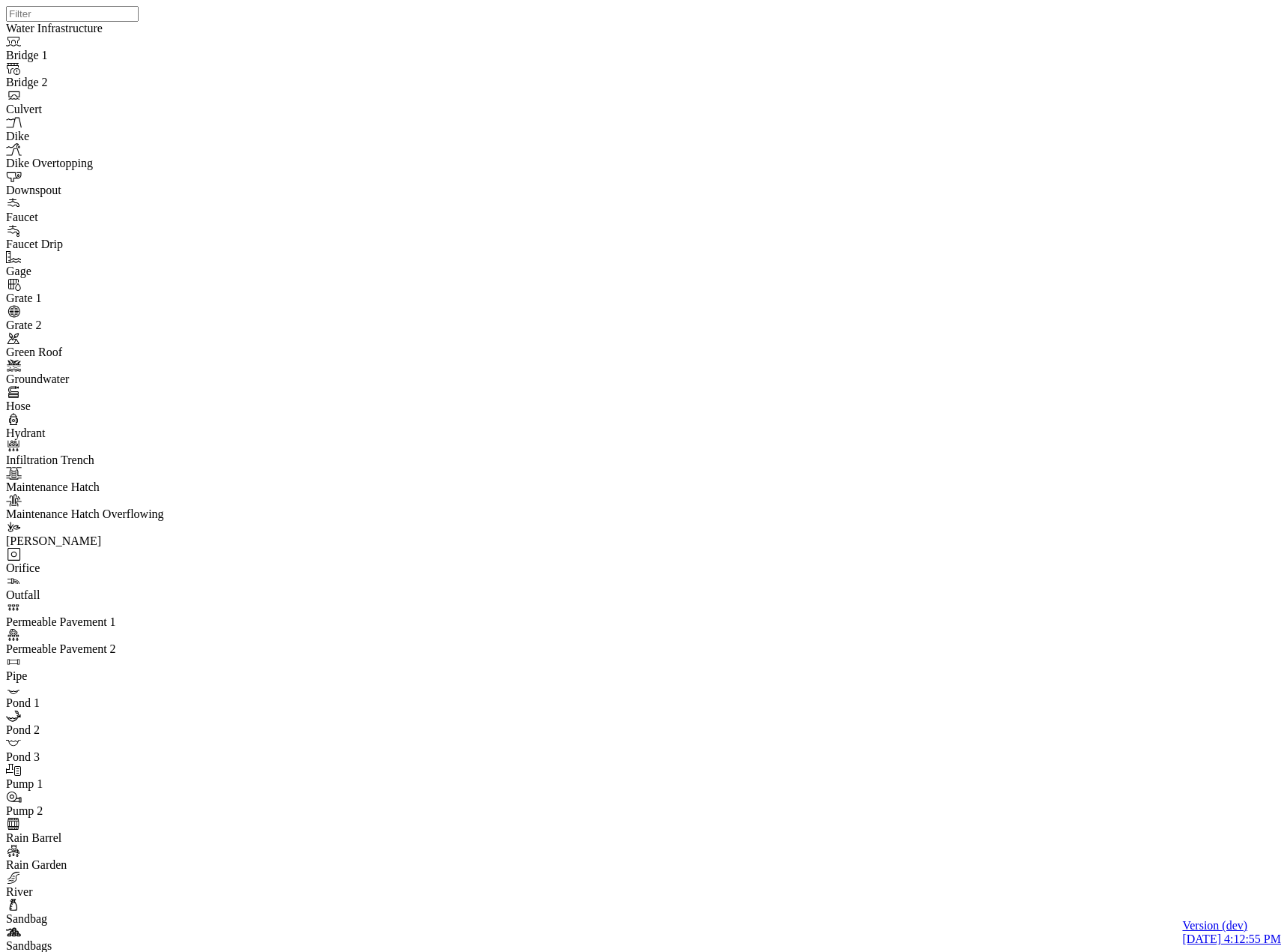
click at [176, 546] on span "Manage Pins..." at bounding box center [176, 549] width 71 height 13
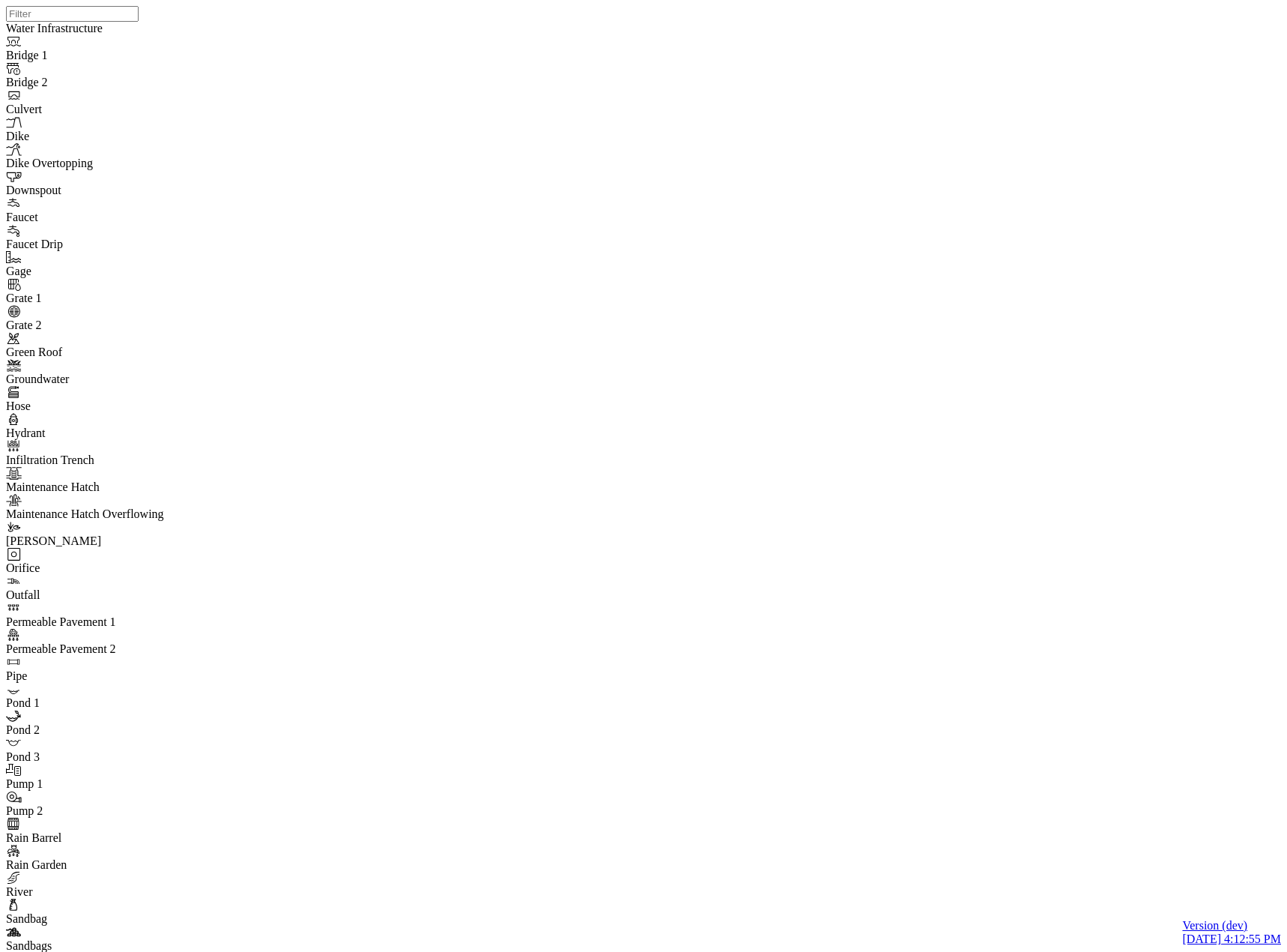
click at [1138, 533] on div "JC JC" at bounding box center [649, 456] width 1287 height 913
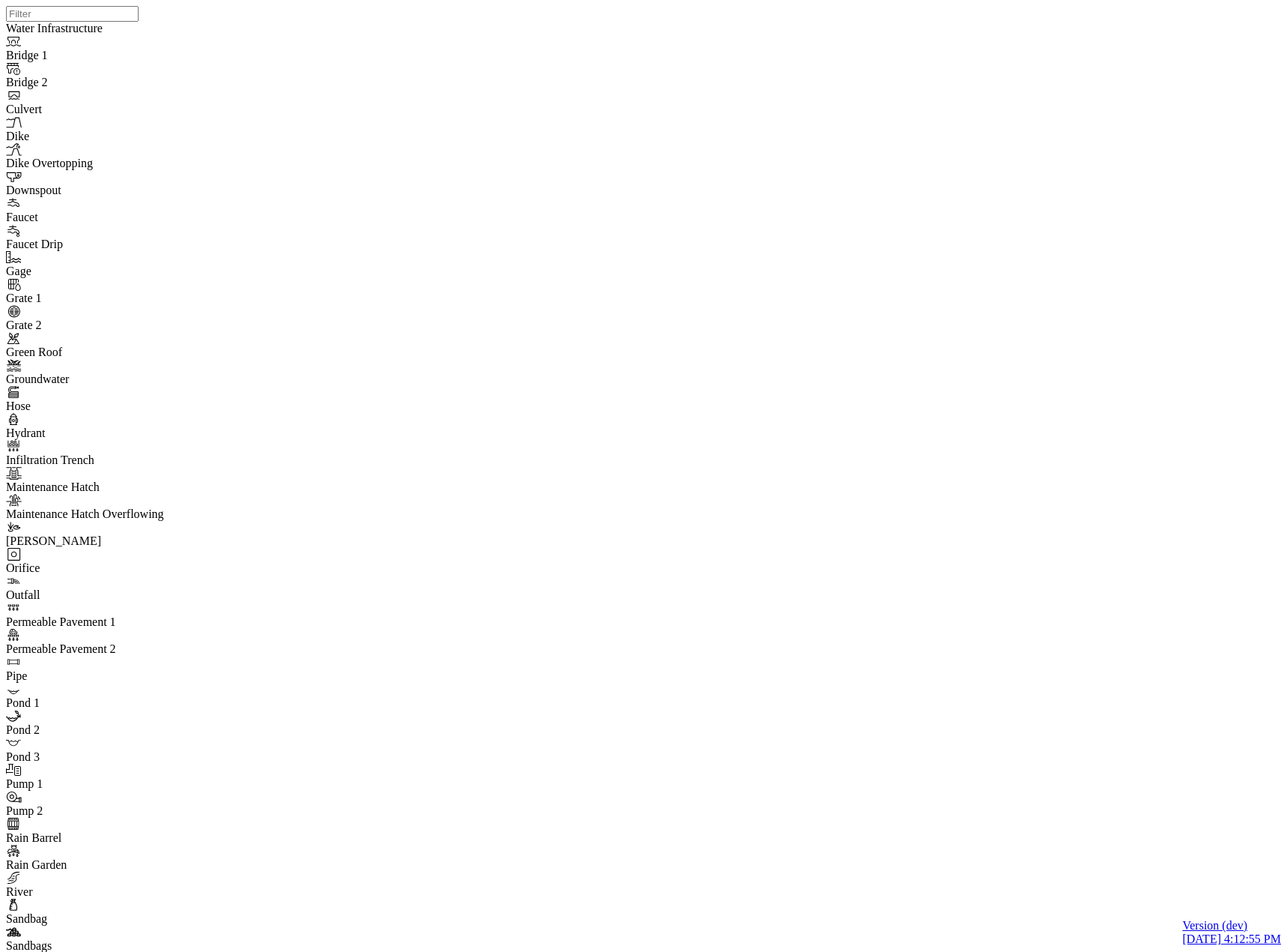
type textarea "Conduit Pin"
drag, startPoint x: 910, startPoint y: 631, endPoint x: 900, endPoint y: 262, distance: 369.1
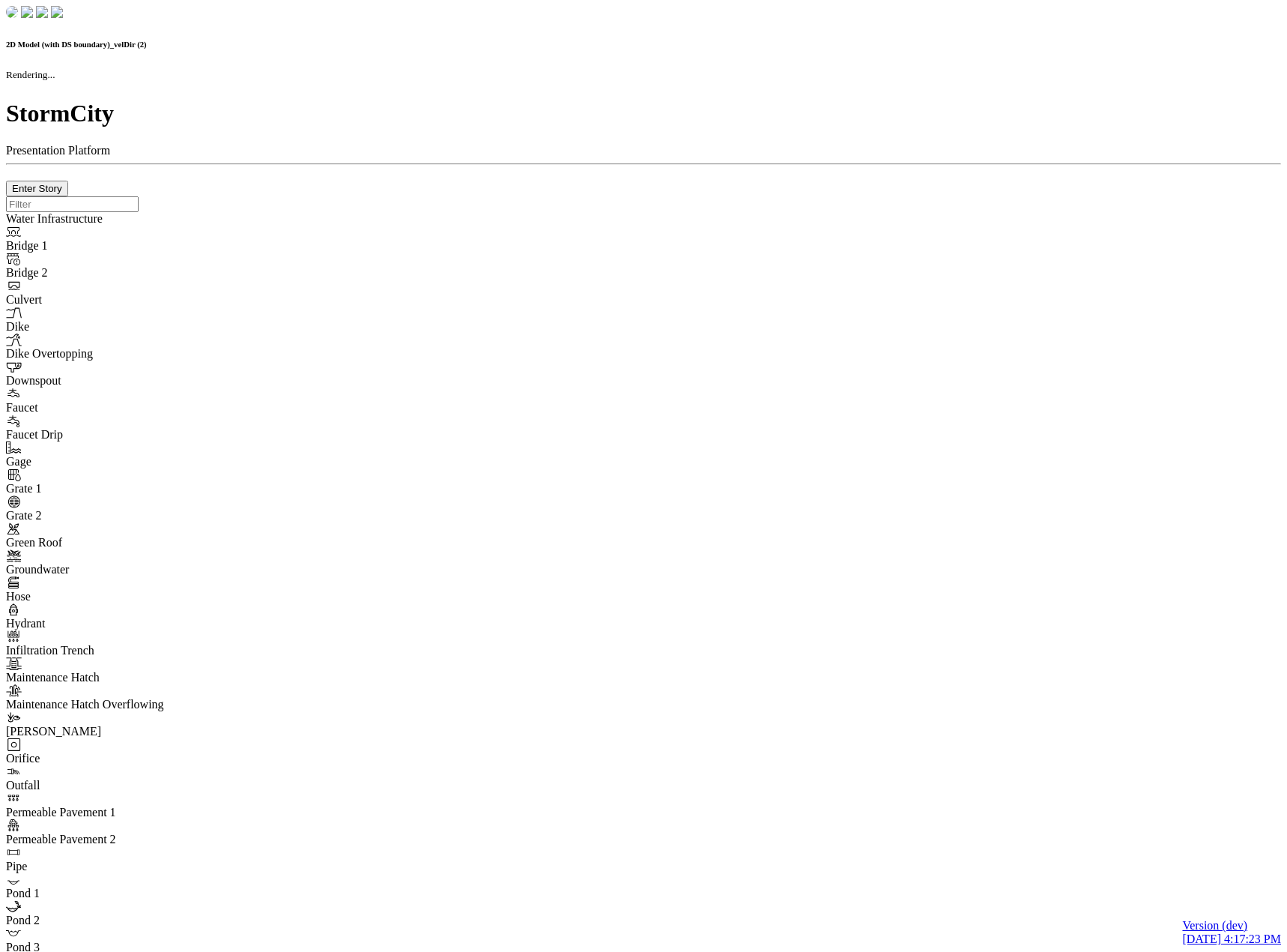
checkbox input "true"
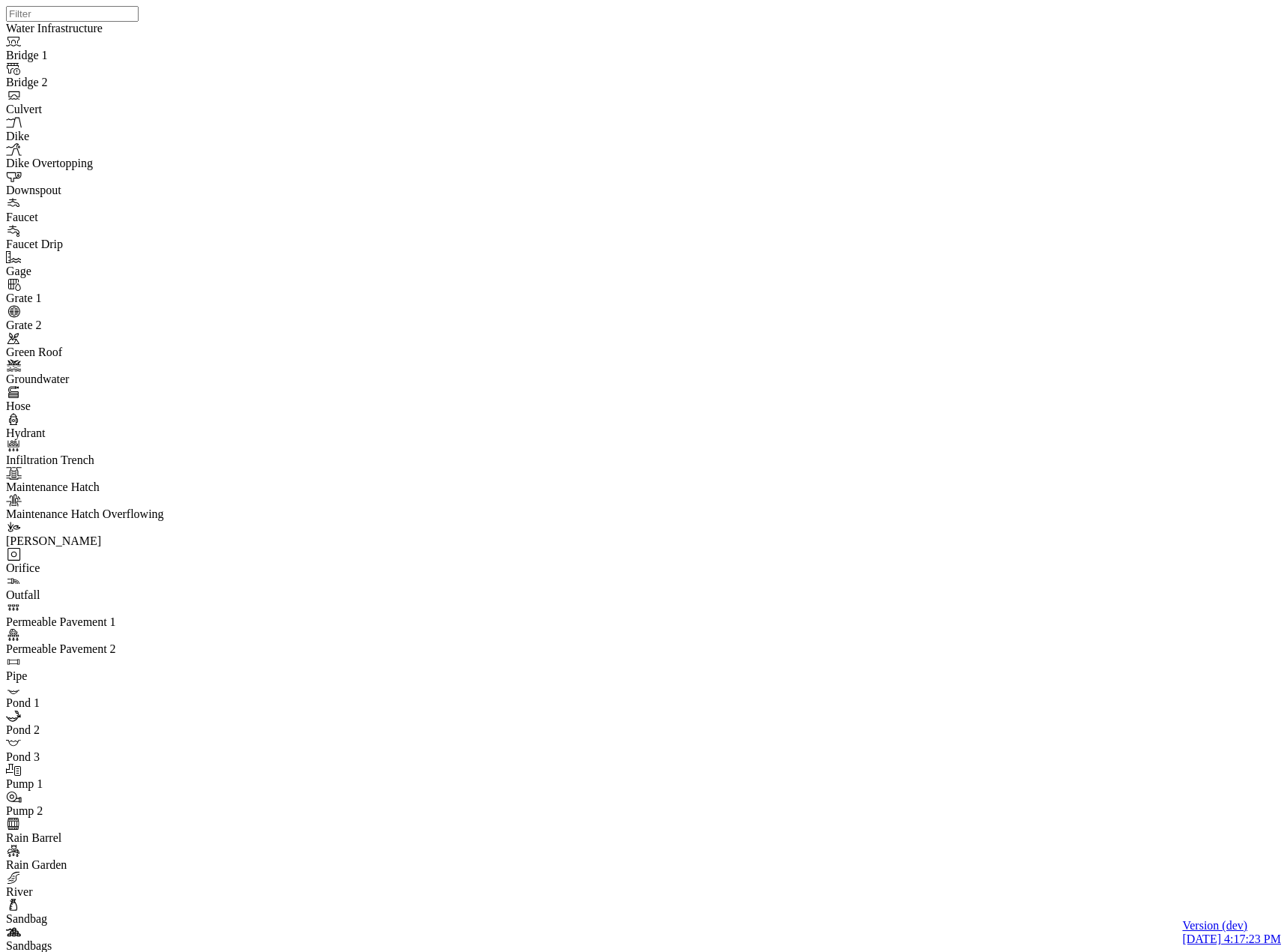
click at [159, 563] on span "Manage Pins..." at bounding box center [176, 563] width 71 height 13
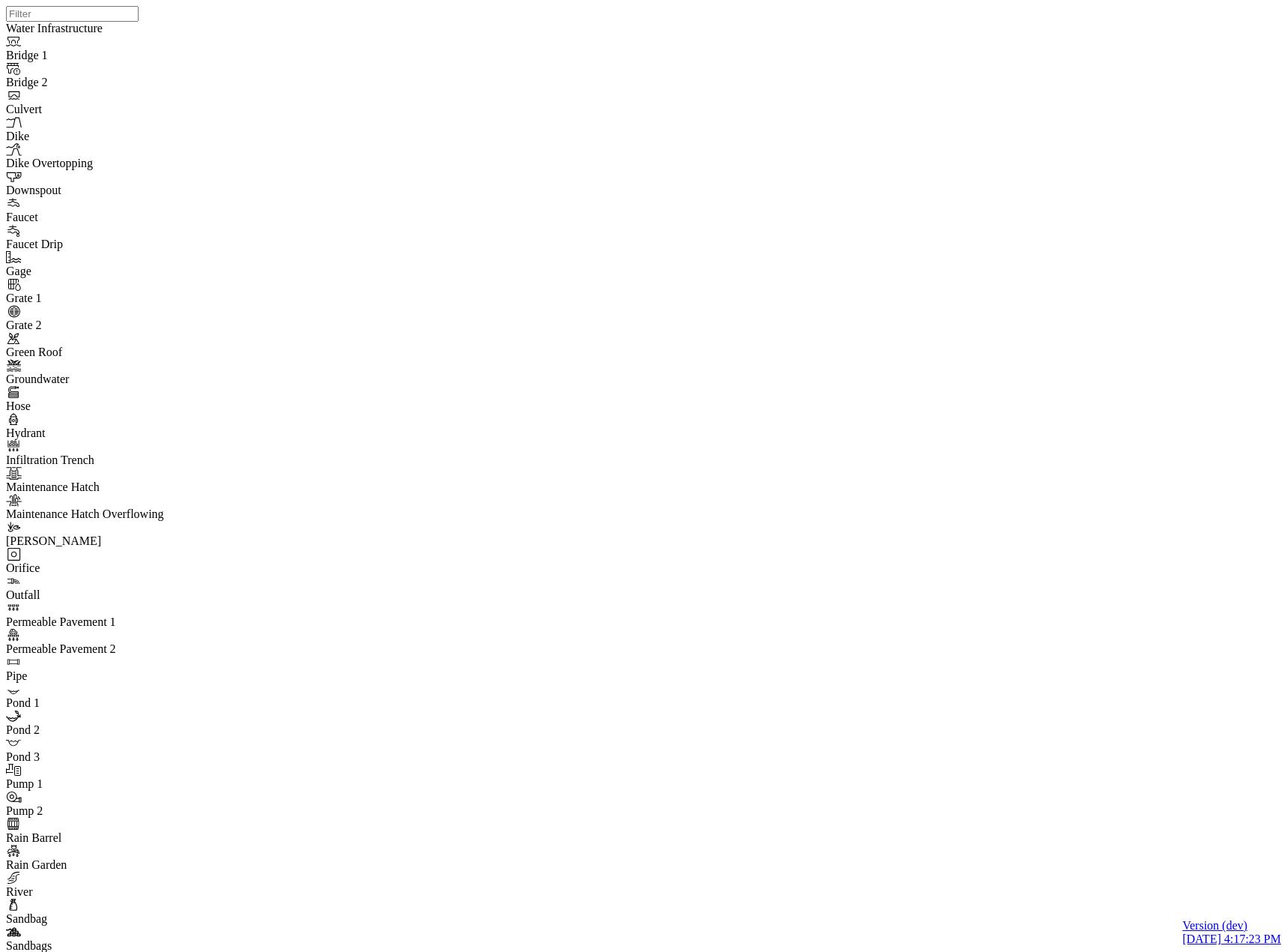
click at [843, 263] on div "JC JC" at bounding box center [649, 456] width 1287 height 913
click at [852, 266] on div "JC JC" at bounding box center [649, 456] width 1287 height 913
click at [870, 216] on div "JC JC" at bounding box center [649, 456] width 1287 height 913
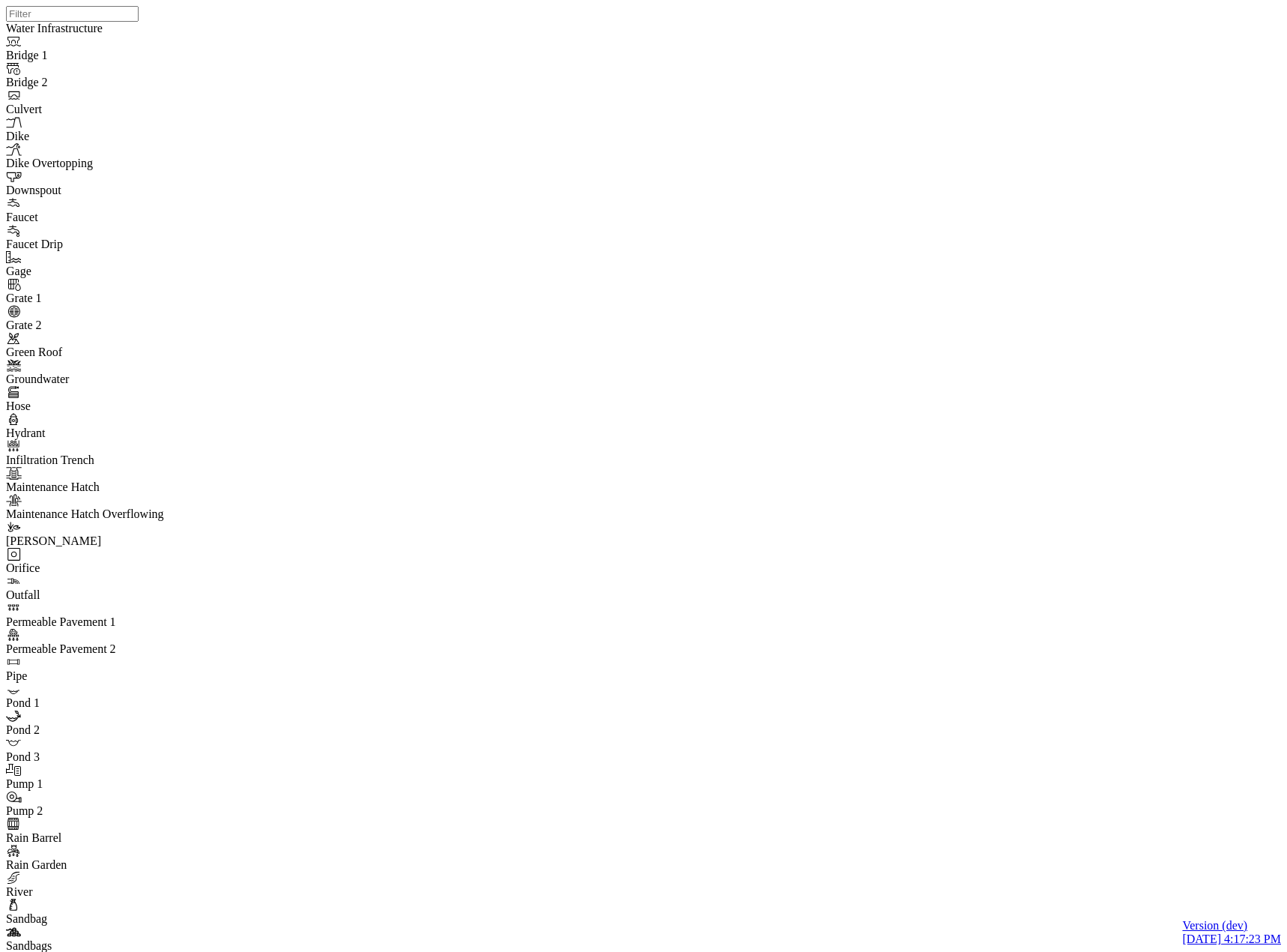
drag, startPoint x: 483, startPoint y: 159, endPoint x: 10, endPoint y: 211, distance: 475.8
type input "Terrain Pin"
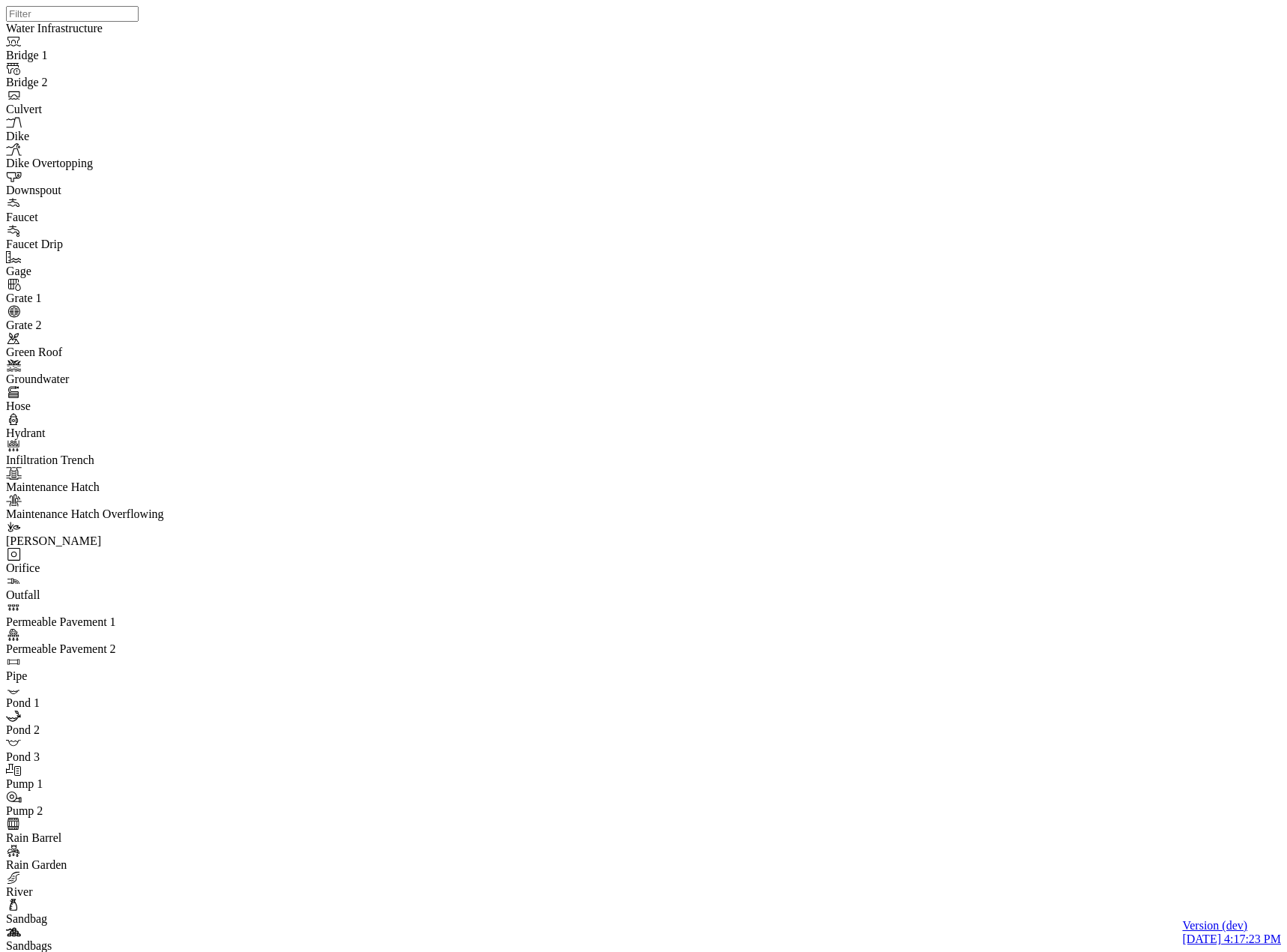
paste textarea "Terrain Pin"
type textarea "Terrain Pin"
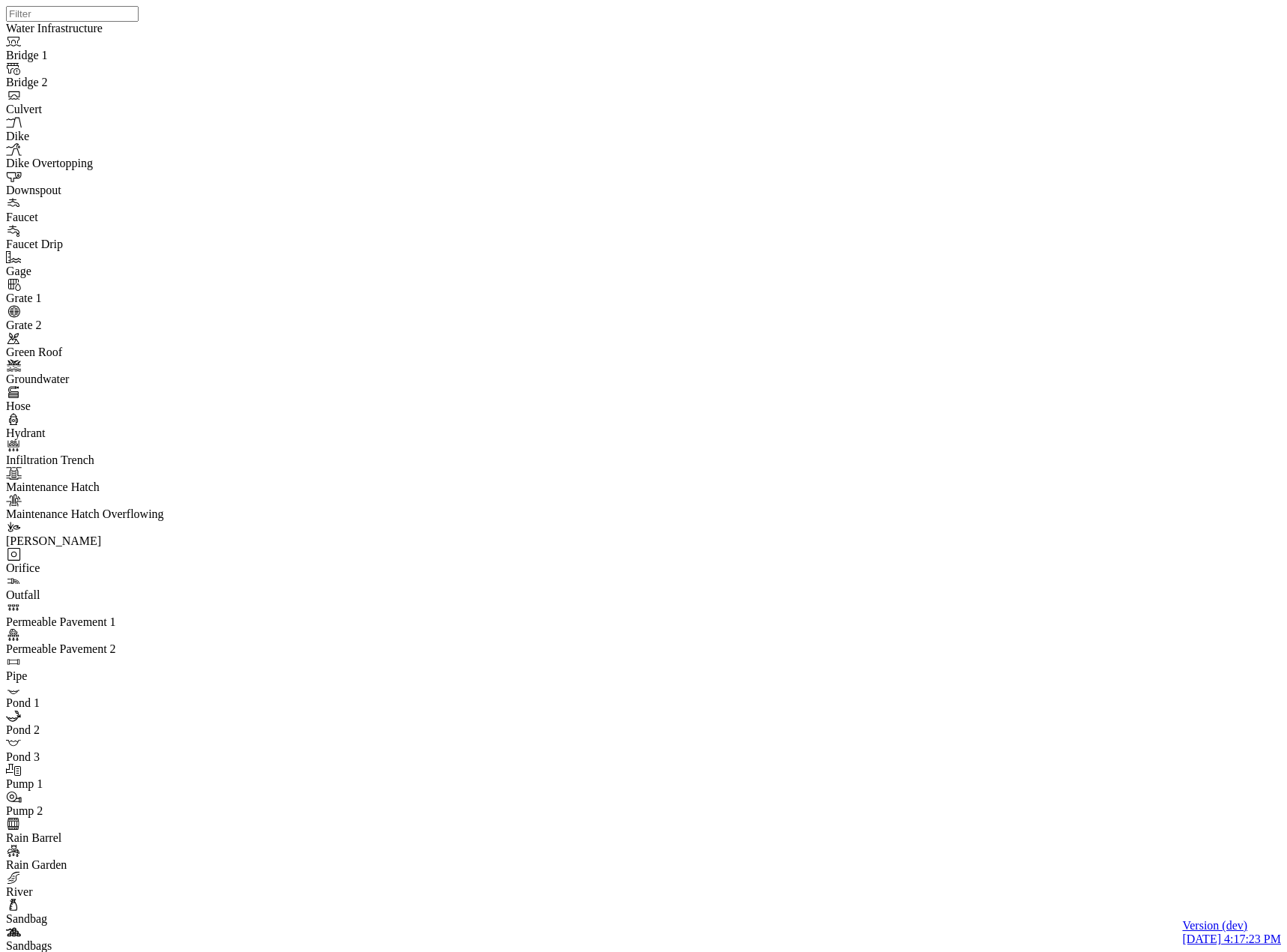
paste input "Terrain Pin"
type input "Terrain Pin 2"
paste textarea "Terrain Pin"
type textarea "Terrain Pin 2"
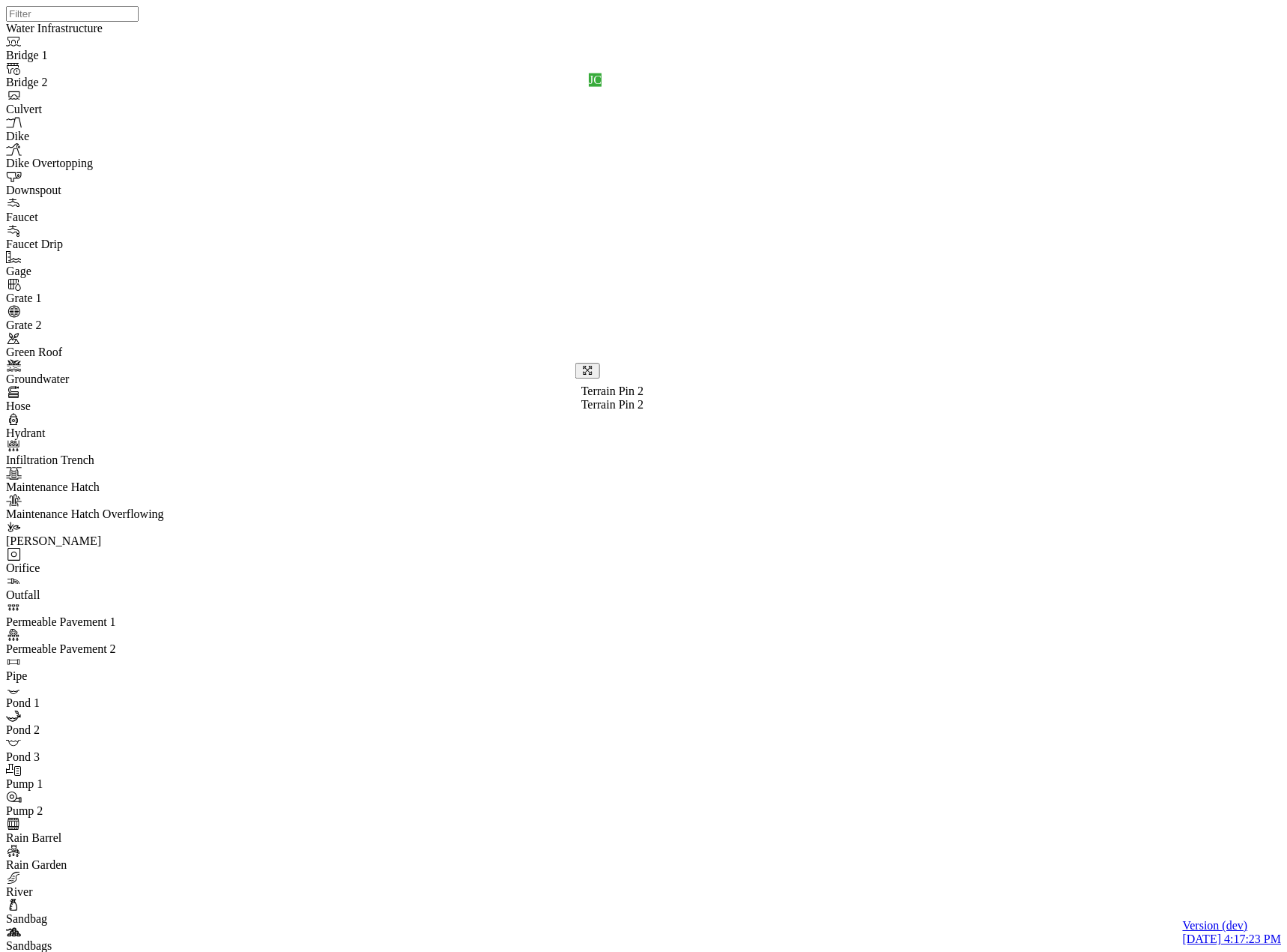
paste input "Terrain Pin"
type input "Terrain Pin 3"
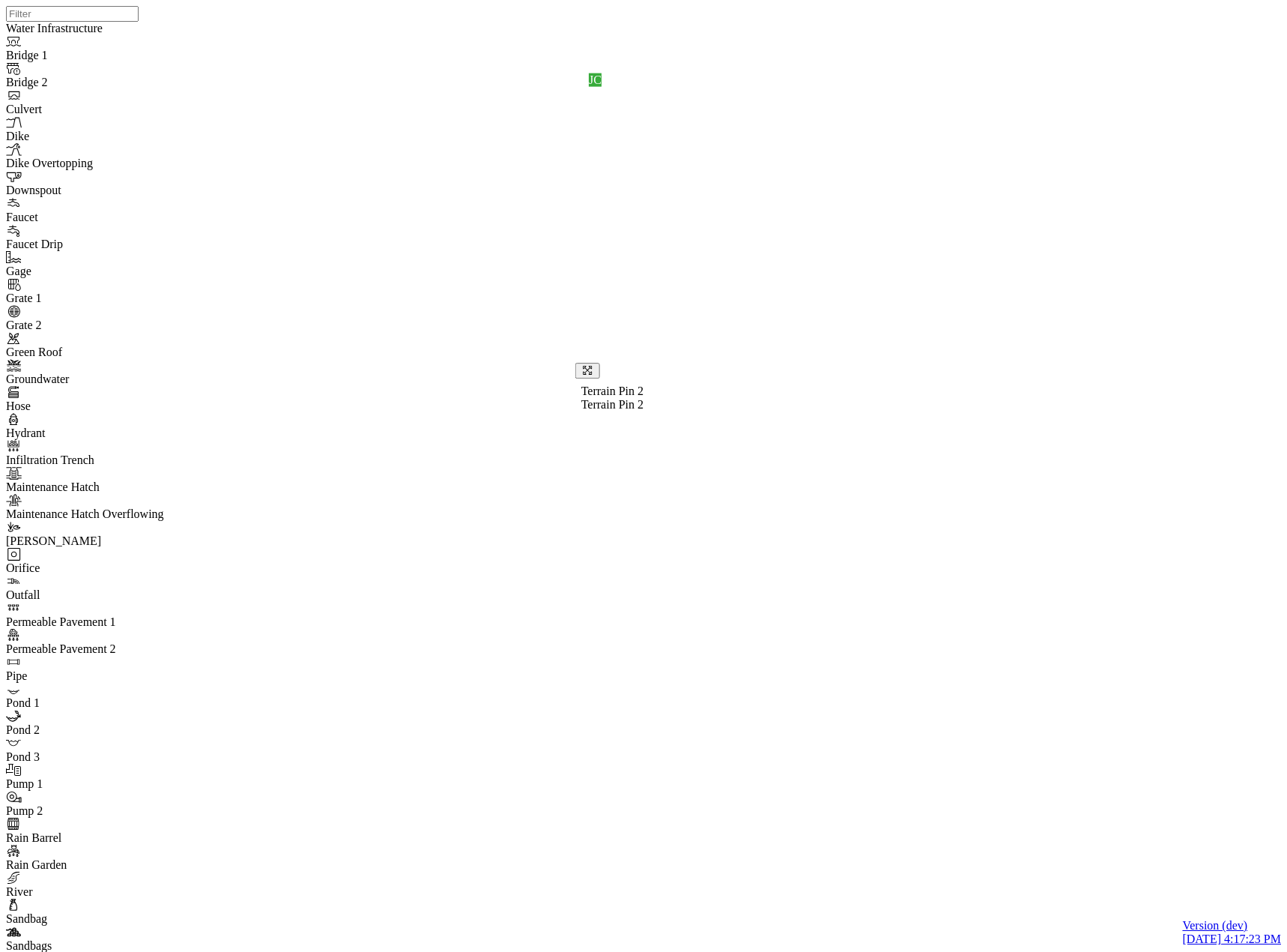
paste textarea "Terrain Pin"
type textarea "Terrain Pin 3"
drag, startPoint x: 830, startPoint y: 510, endPoint x: 932, endPoint y: 542, distance: 106.9
click at [932, 542] on div "JC JC Entity or function does not exist in this scenario. Terrain Pin 2 Terrain…" at bounding box center [649, 456] width 1287 height 913
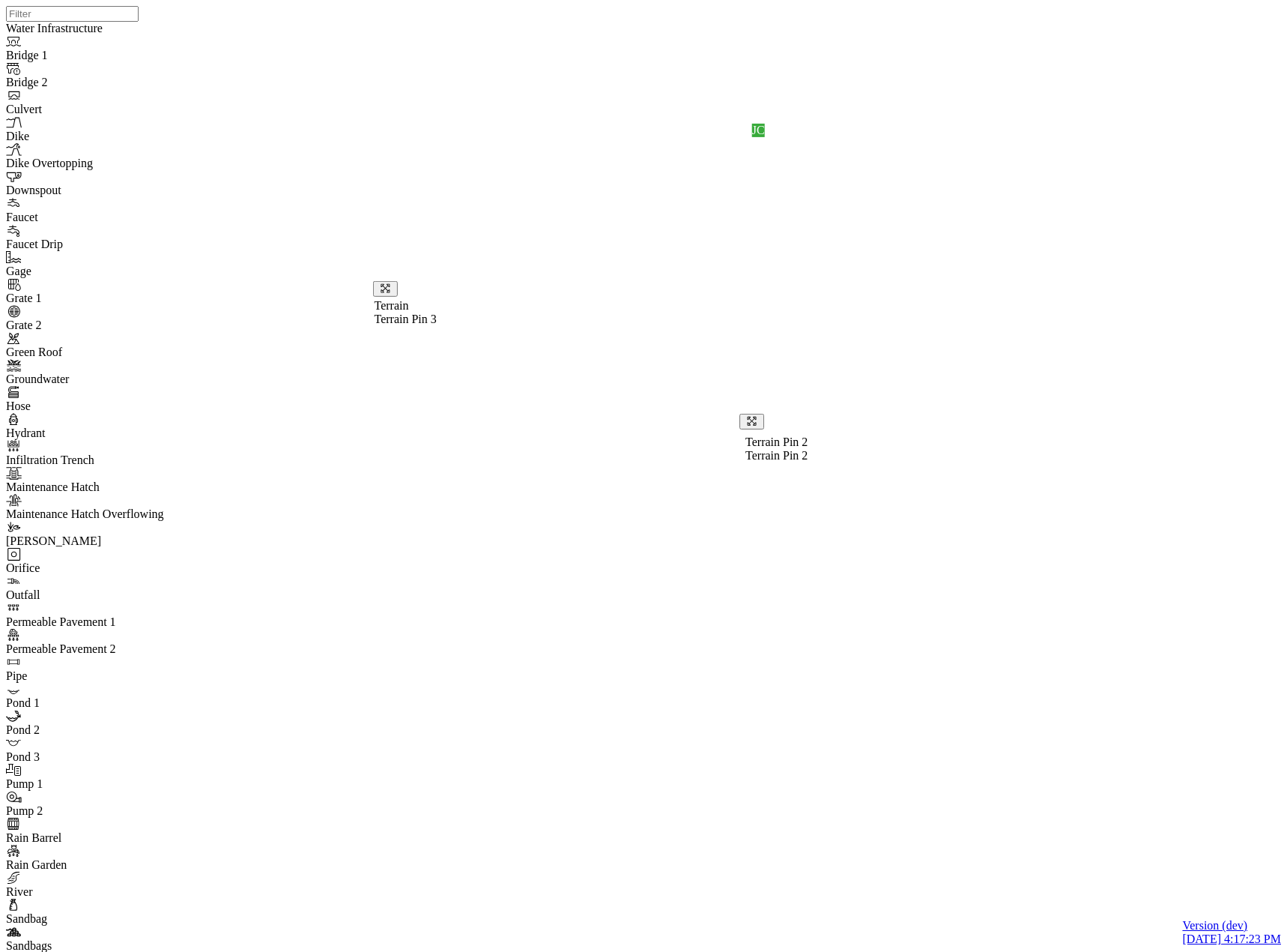
click at [930, 540] on div "JC JC Entity or function does not exist in this scenario. Terrain Pin 2 Terrain…" at bounding box center [649, 456] width 1287 height 913
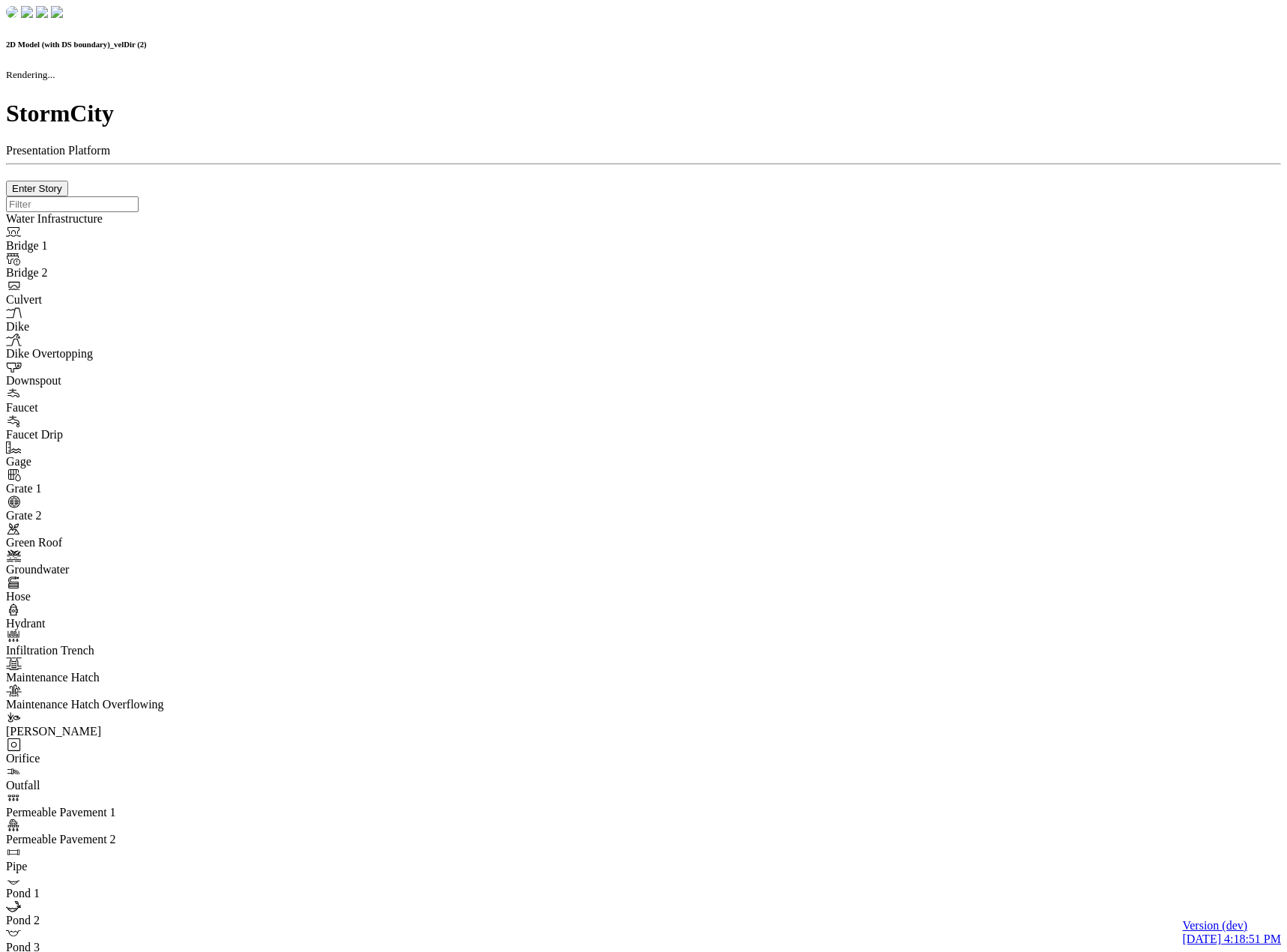
checkbox input "true"
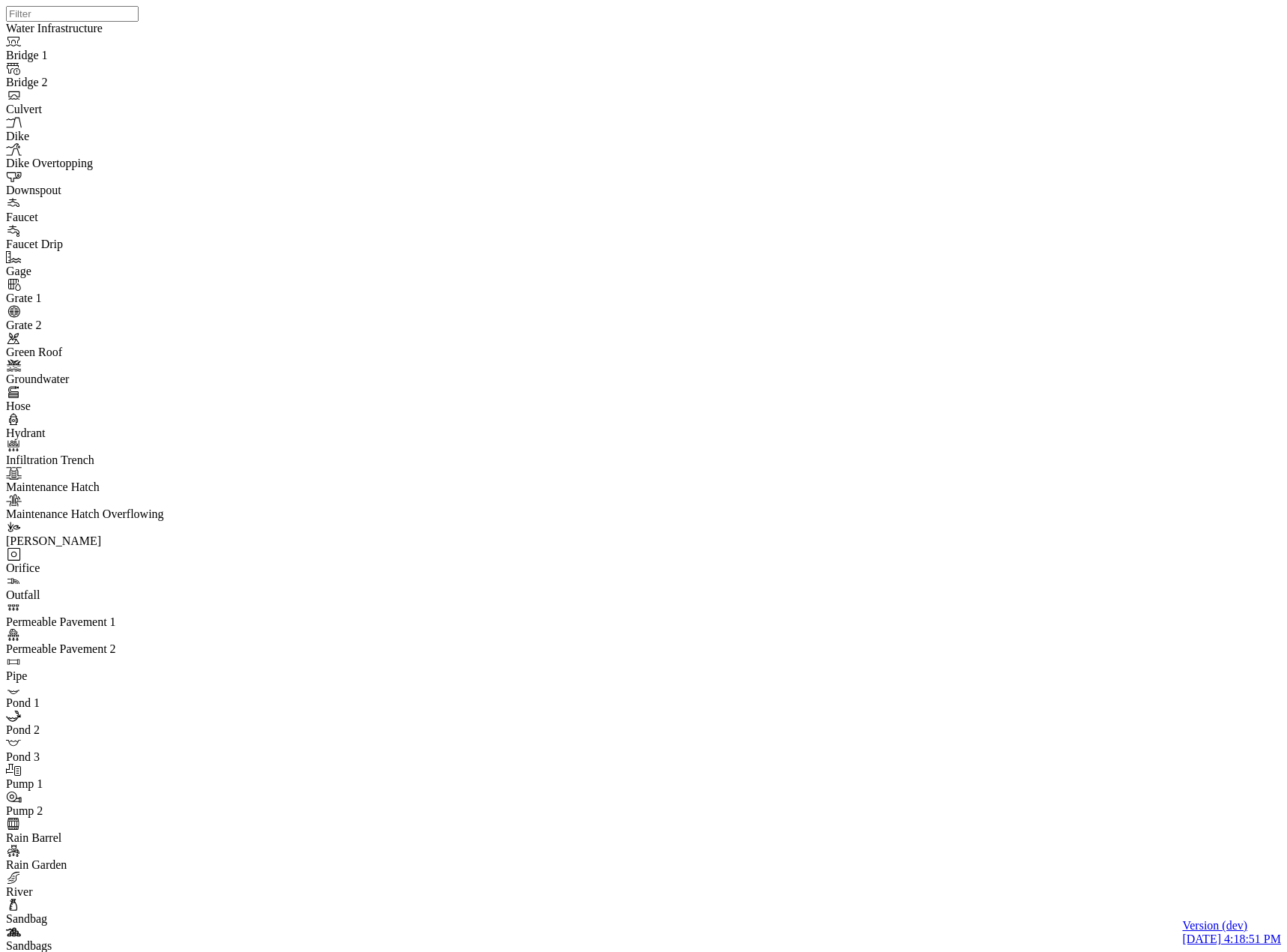
drag, startPoint x: 547, startPoint y: 579, endPoint x: 455, endPoint y: 529, distance: 104.7
click at [440, 521] on div at bounding box center [649, 456] width 1287 height 913
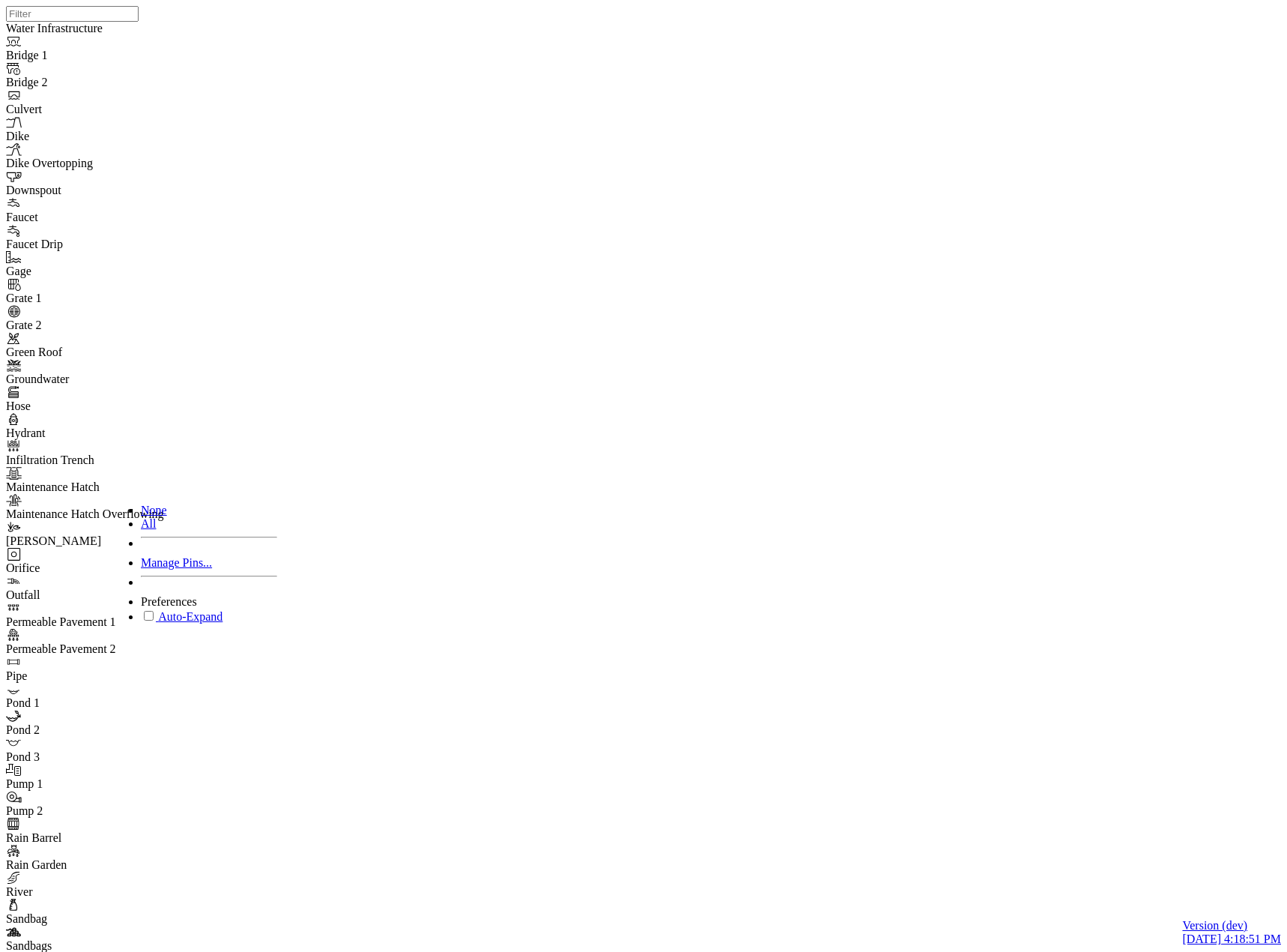
click at [187, 563] on span "Manage Pins..." at bounding box center [176, 563] width 71 height 13
click at [183, 505] on div "None" at bounding box center [208, 510] width 136 height 14
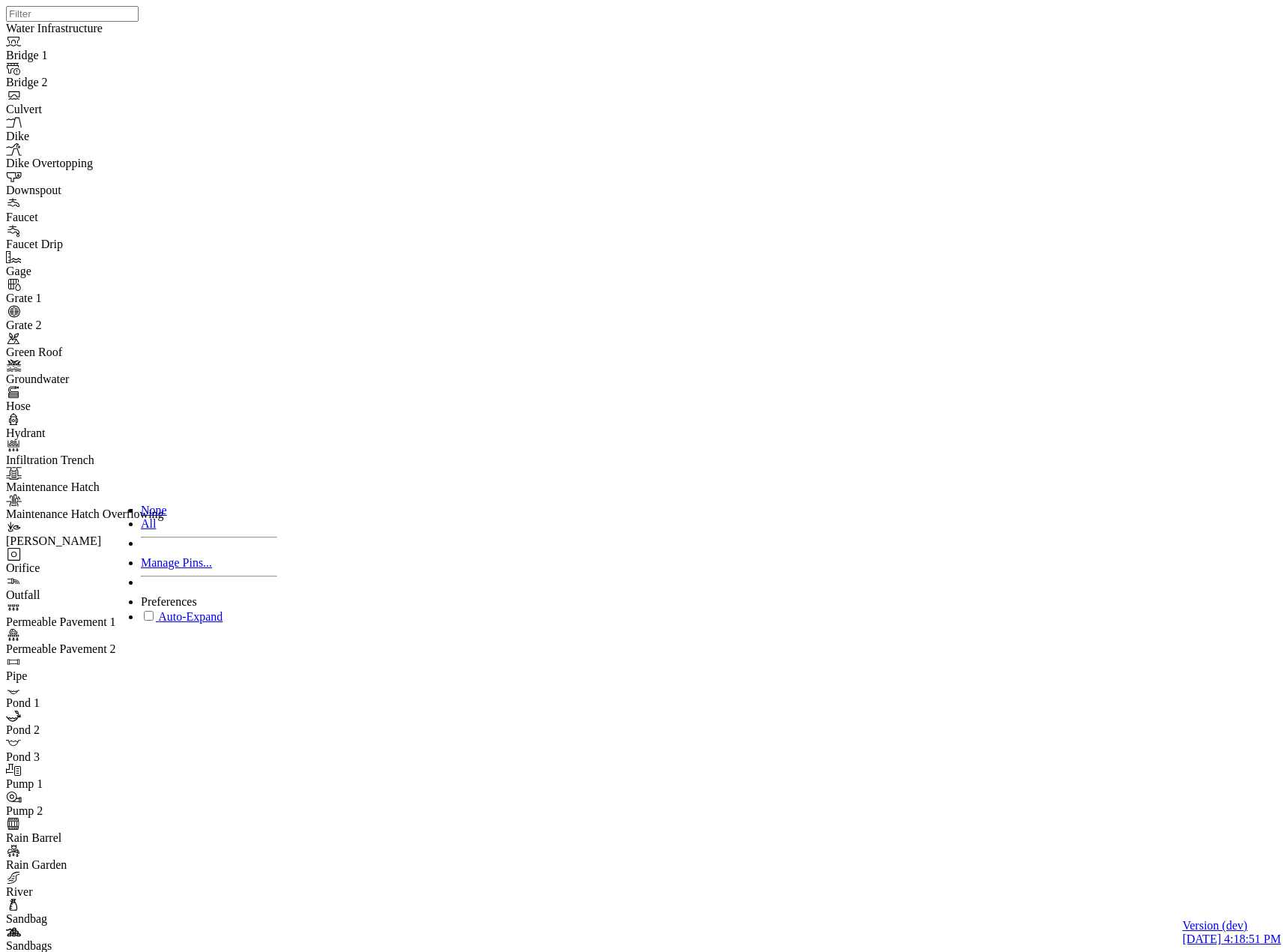
click at [160, 530] on div "All" at bounding box center [208, 524] width 136 height 14
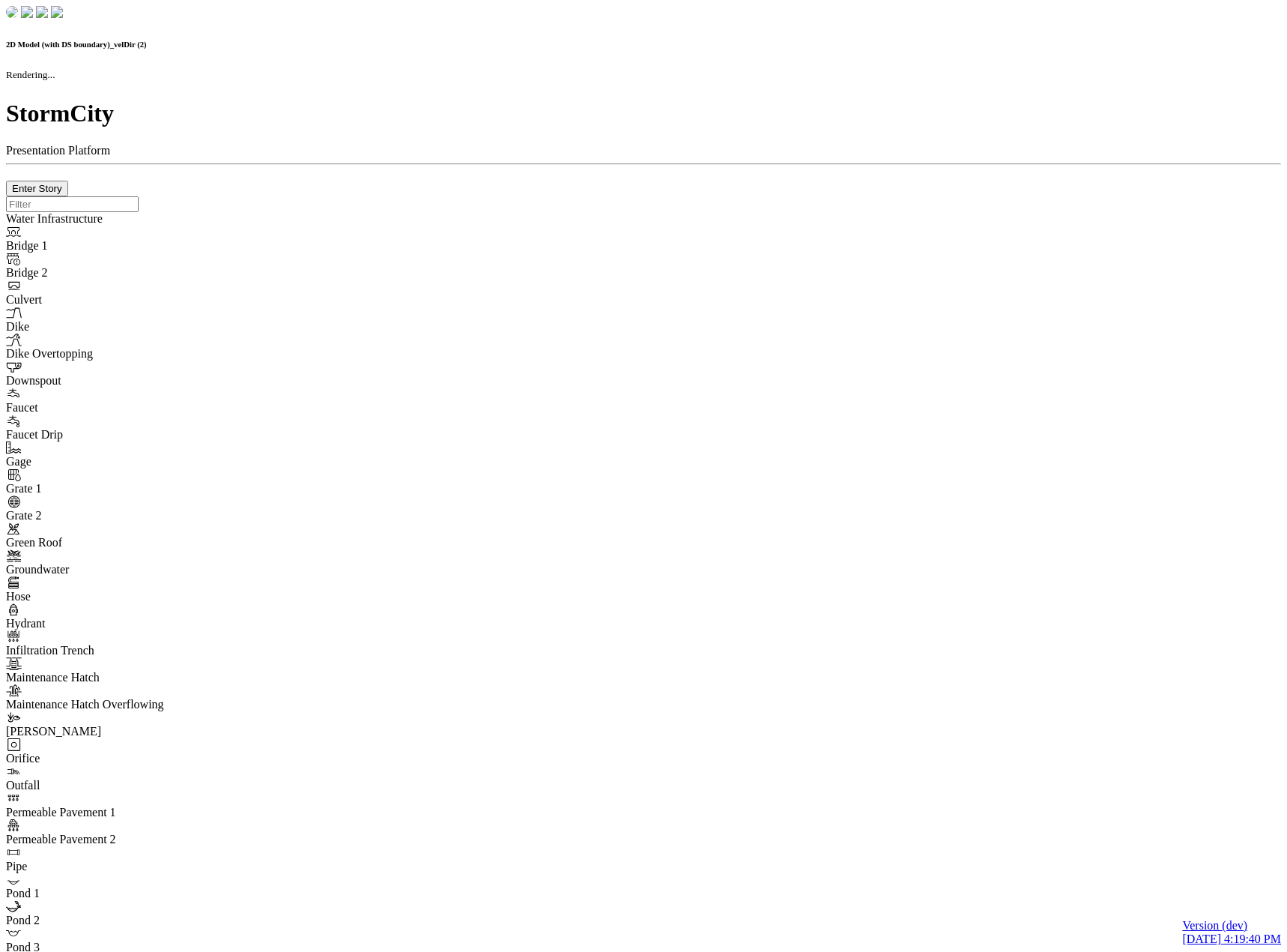
checkbox input "true"
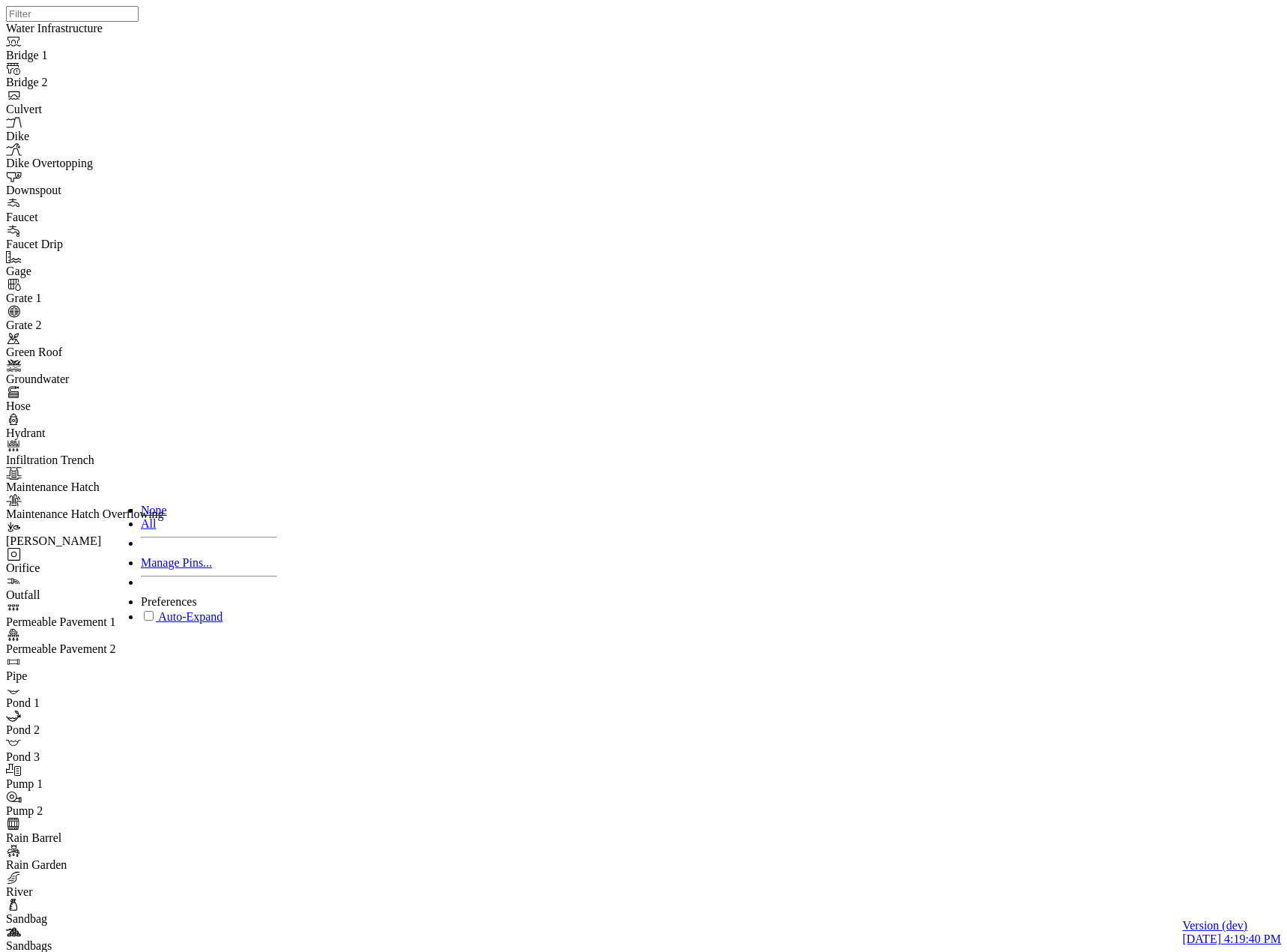
click at [183, 530] on div "All" at bounding box center [208, 524] width 136 height 14
click at [165, 567] on span "Manage Pins..." at bounding box center [176, 563] width 71 height 13
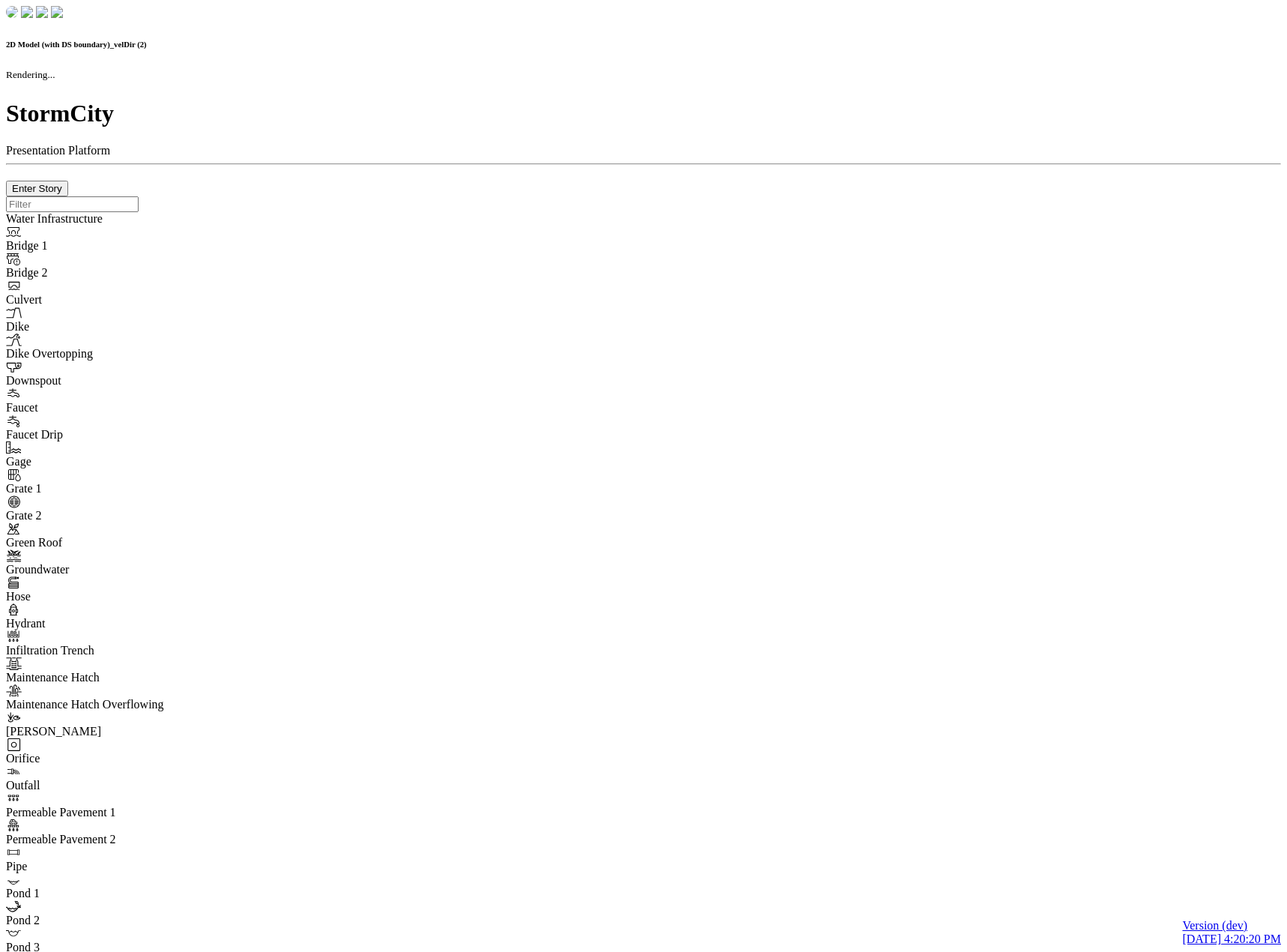
checkbox input "true"
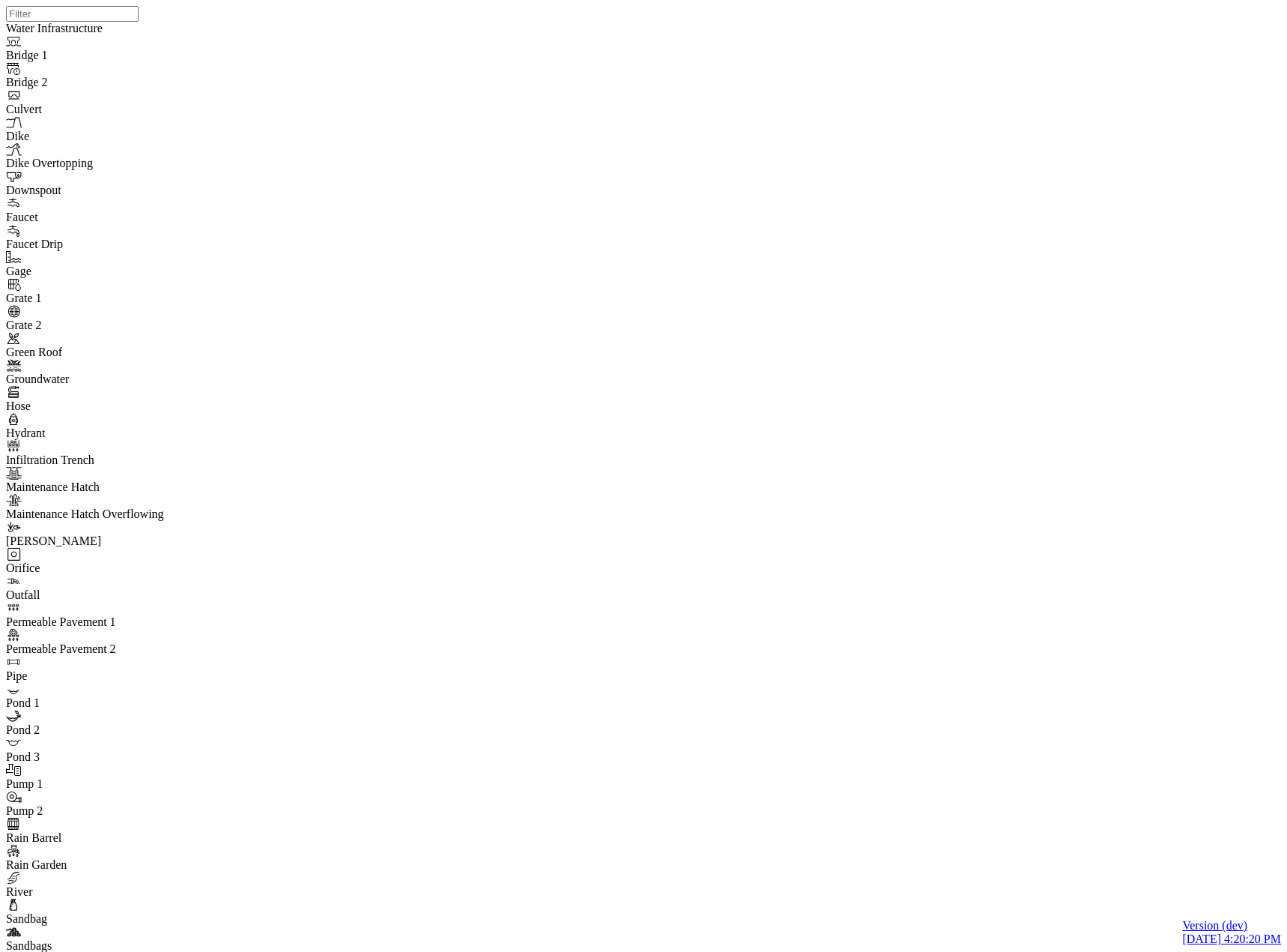
click at [176, 569] on span "Manage Pins..." at bounding box center [176, 563] width 71 height 13
checkbox input "false"
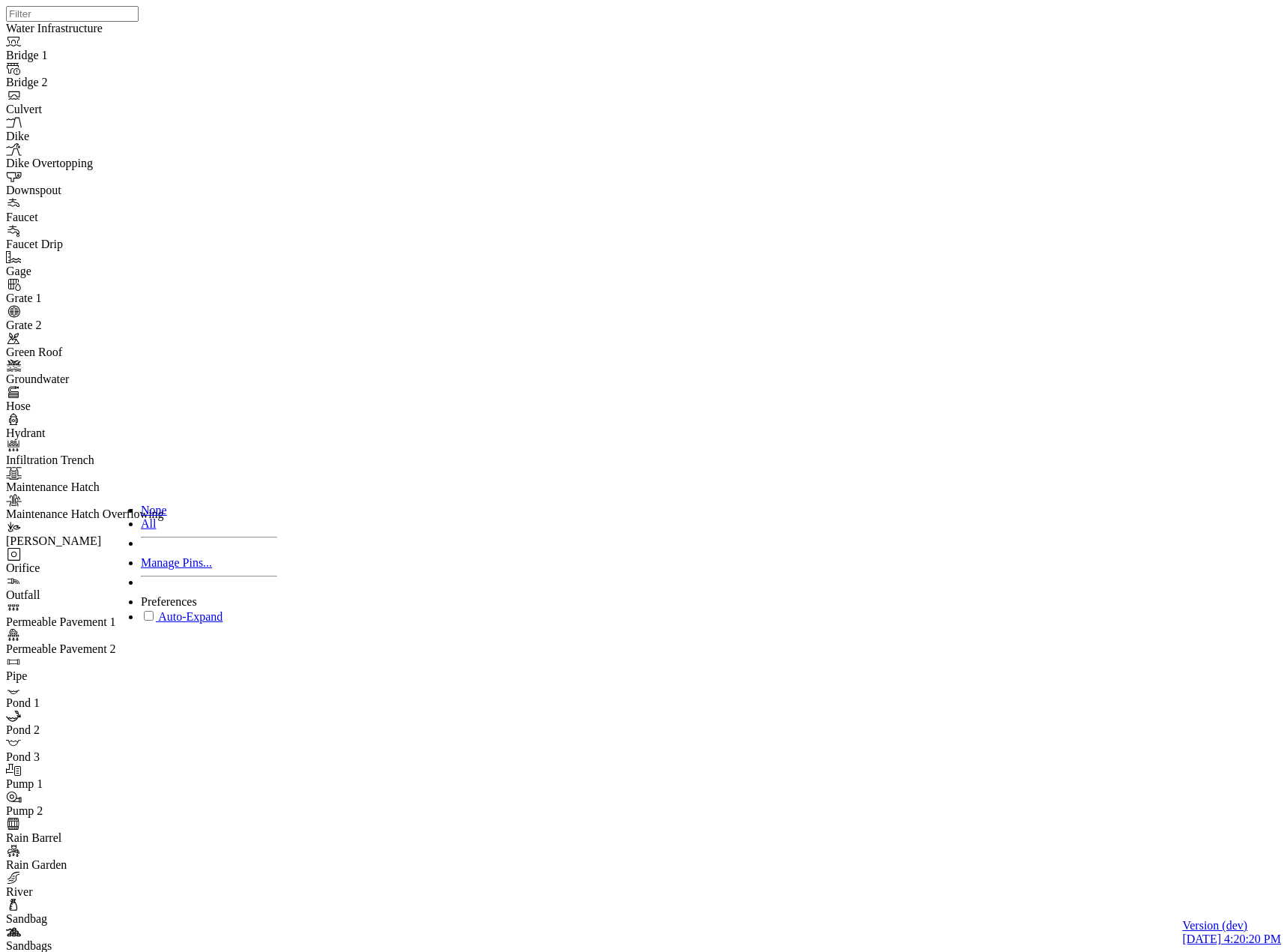
click at [145, 513] on span "None" at bounding box center [154, 510] width 26 height 13
click at [154, 530] on div "All" at bounding box center [208, 524] width 136 height 14
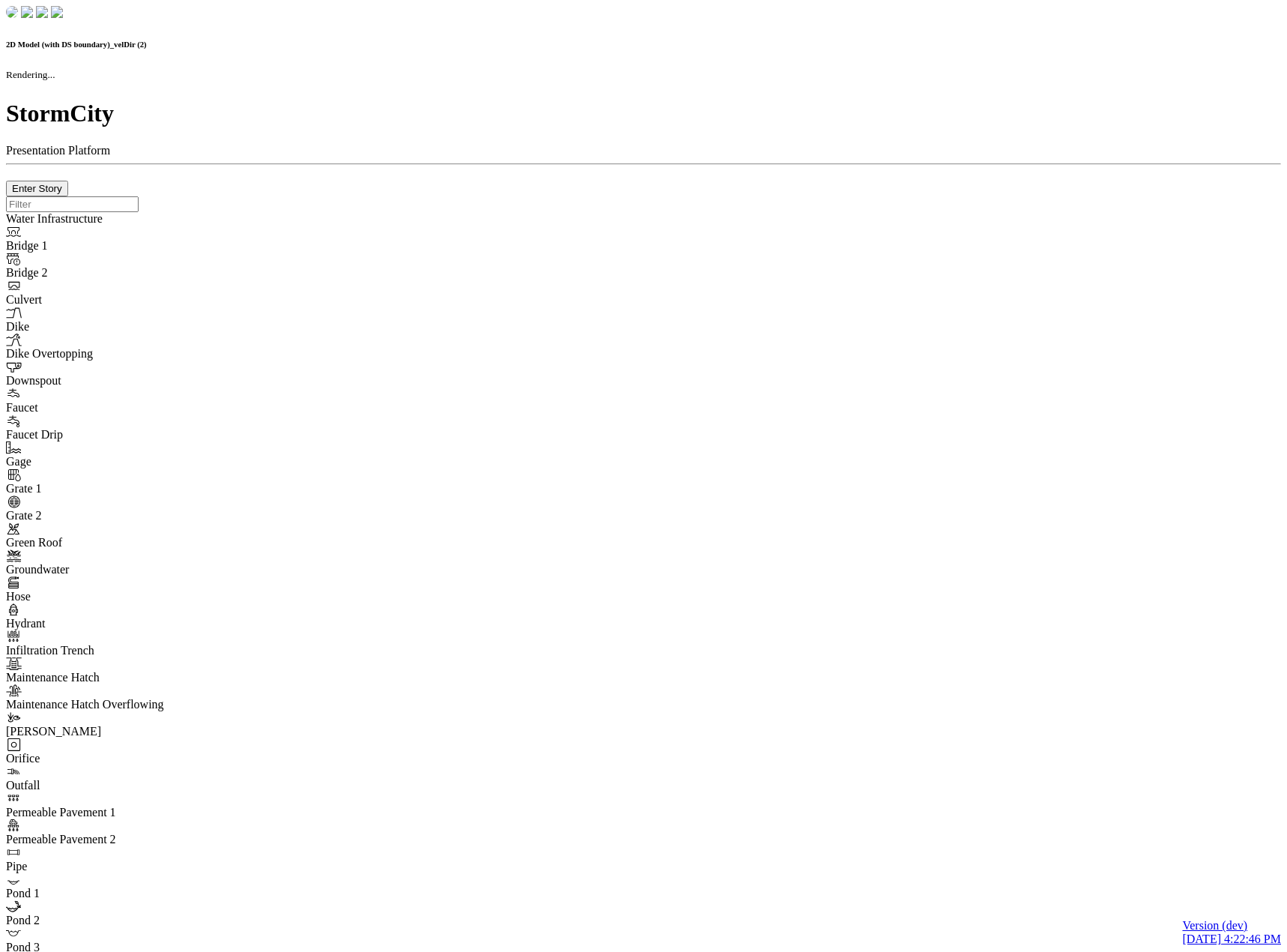
checkbox input "true"
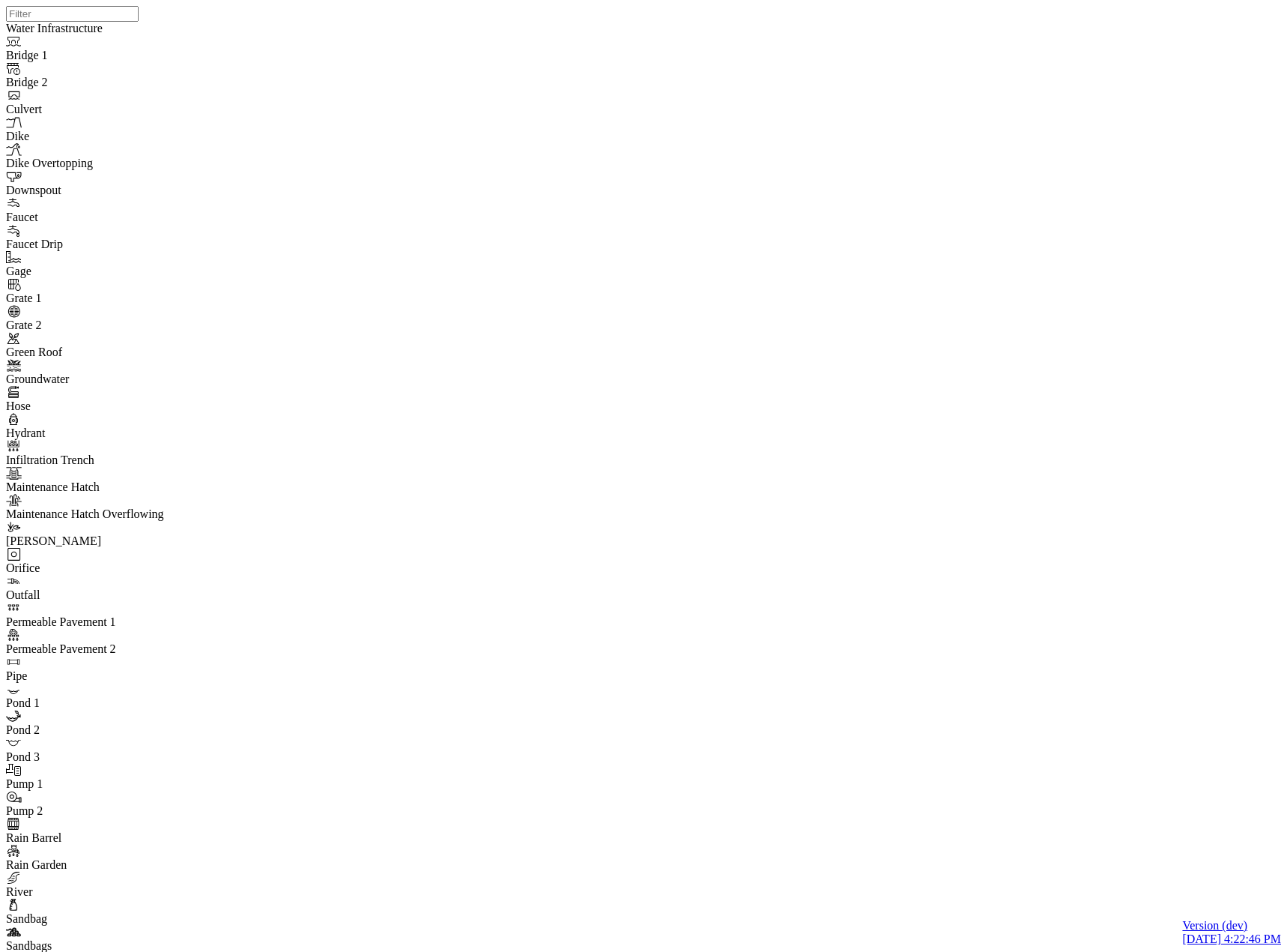
drag, startPoint x: 278, startPoint y: 70, endPoint x: 291, endPoint y: 106, distance: 38.3
click at [174, 569] on span "Manage Pins..." at bounding box center [176, 563] width 71 height 13
